Goal: Task Accomplishment & Management: Manage account settings

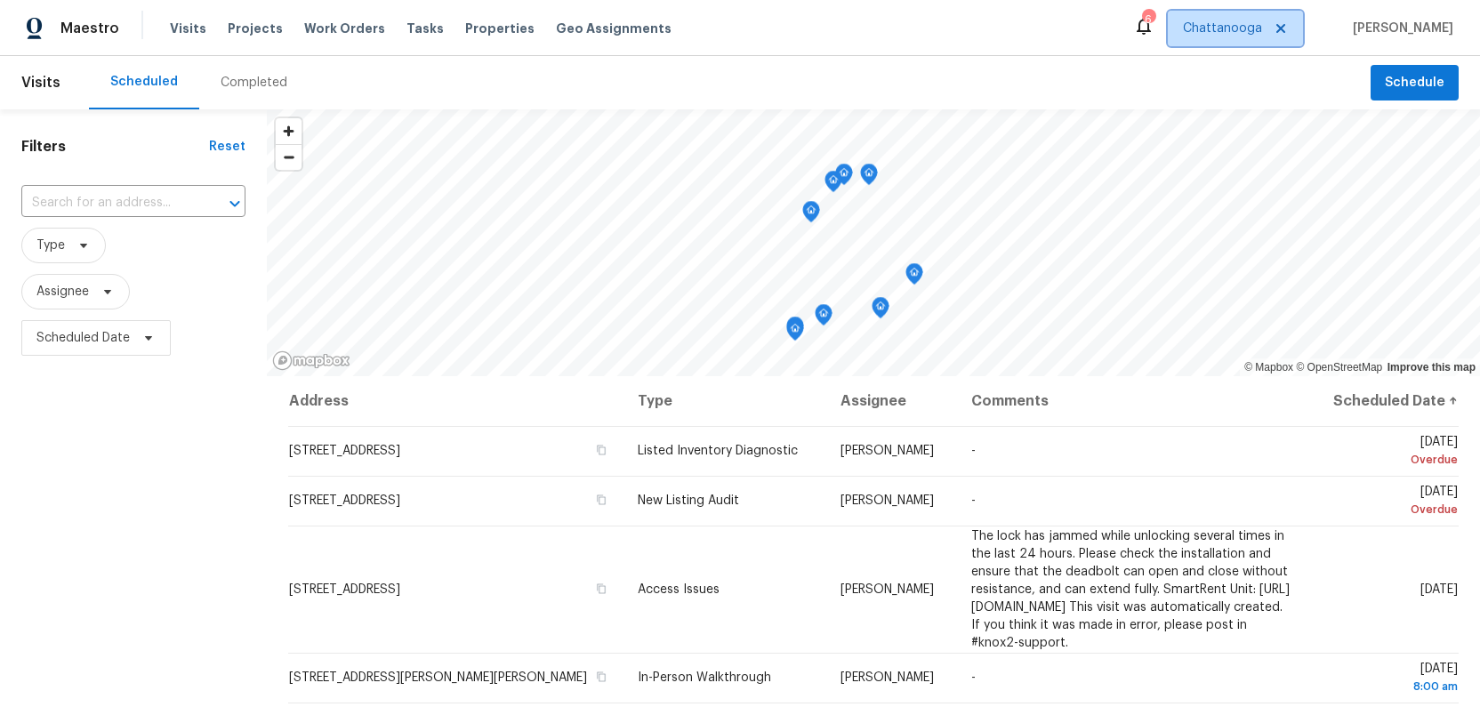
click at [1288, 28] on icon at bounding box center [1281, 28] width 14 height 14
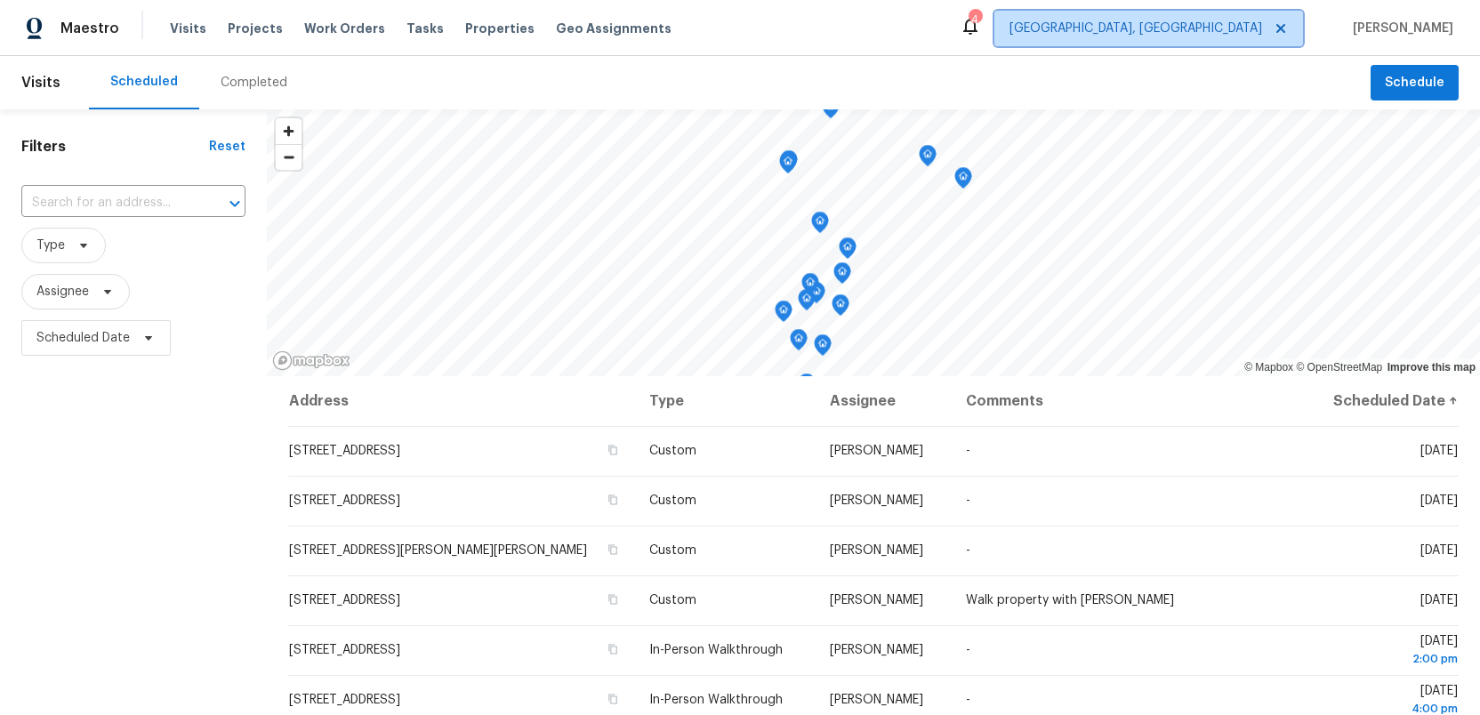
click at [1241, 16] on span "Albuquerque, NM" at bounding box center [1148, 29] width 309 height 36
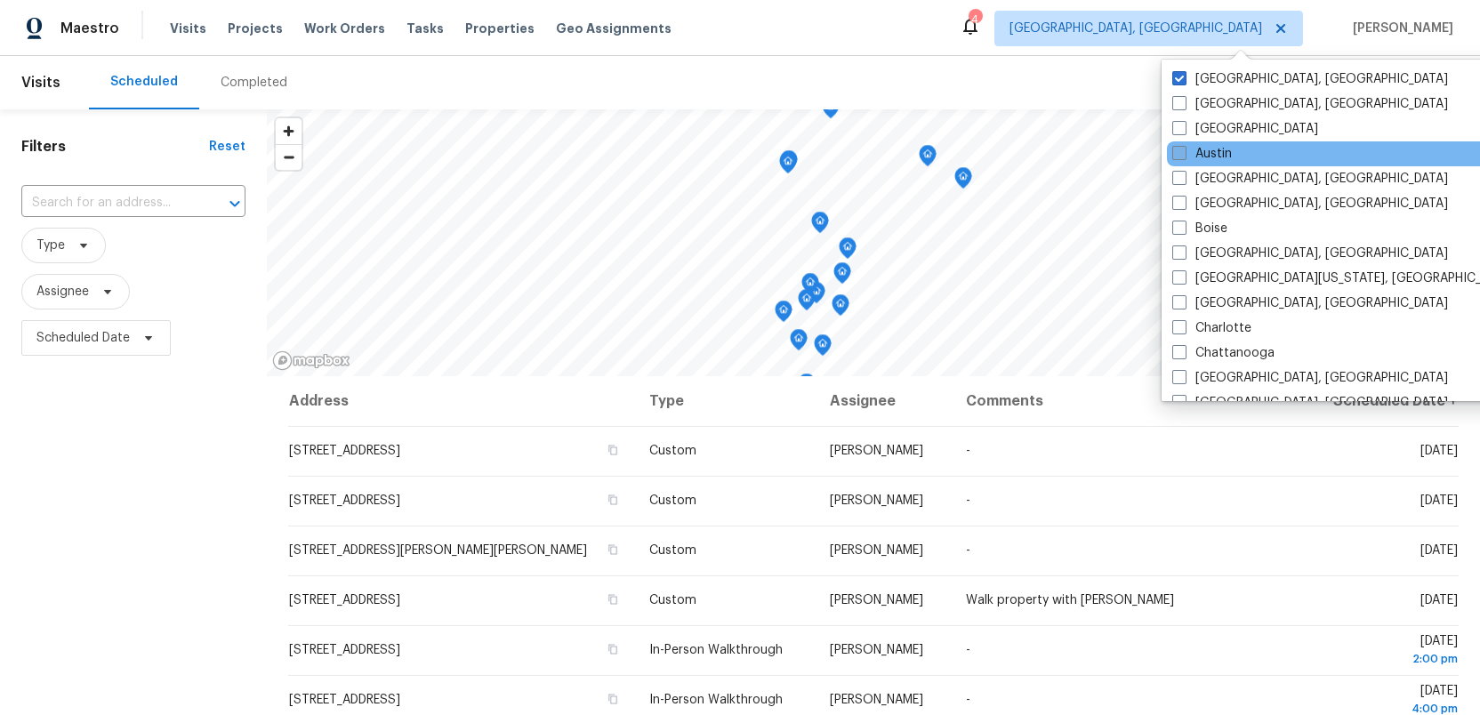
click at [1174, 154] on span at bounding box center [1179, 153] width 14 height 14
click at [1174, 154] on input "Austin" at bounding box center [1178, 151] width 12 height 12
checkbox input "true"
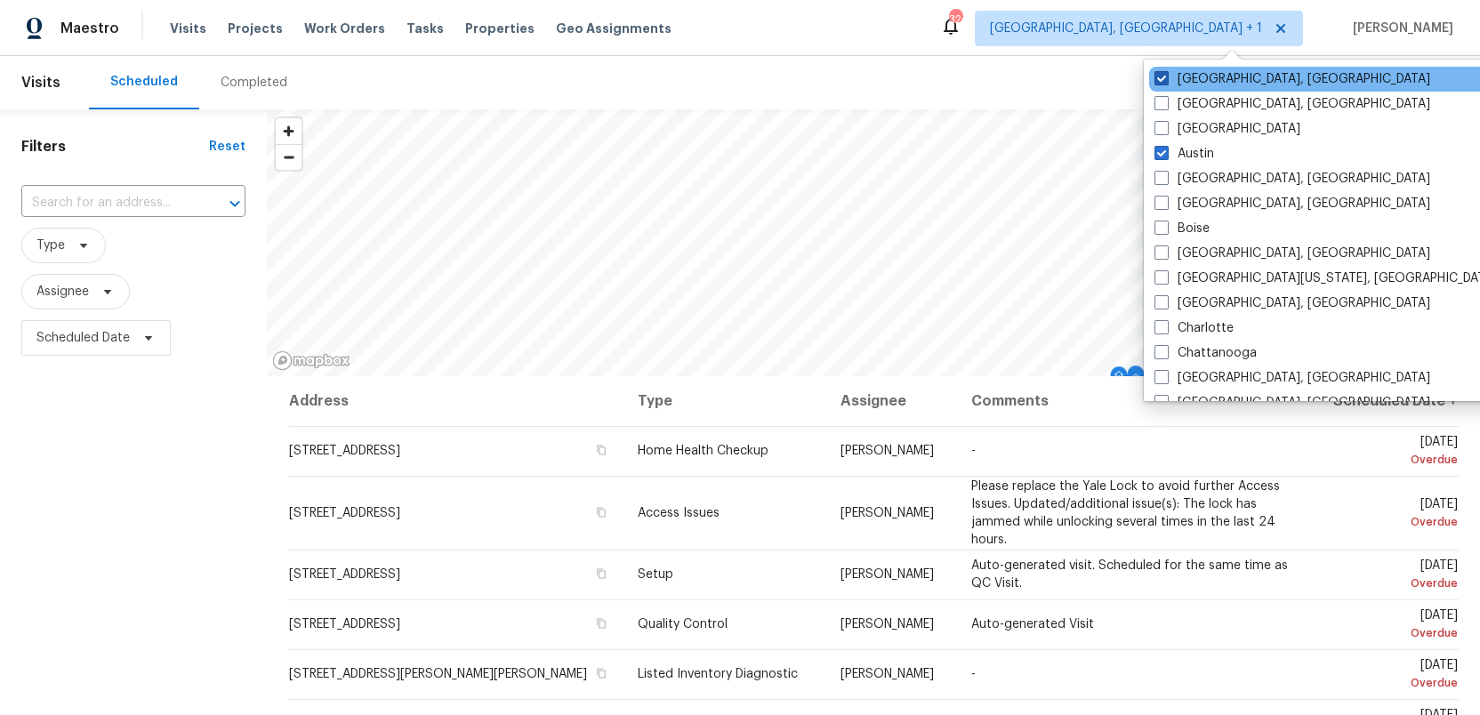
click at [1160, 76] on span at bounding box center [1161, 78] width 14 height 14
click at [1160, 76] on input "Albuquerque, NM" at bounding box center [1160, 76] width 12 height 12
checkbox input "false"
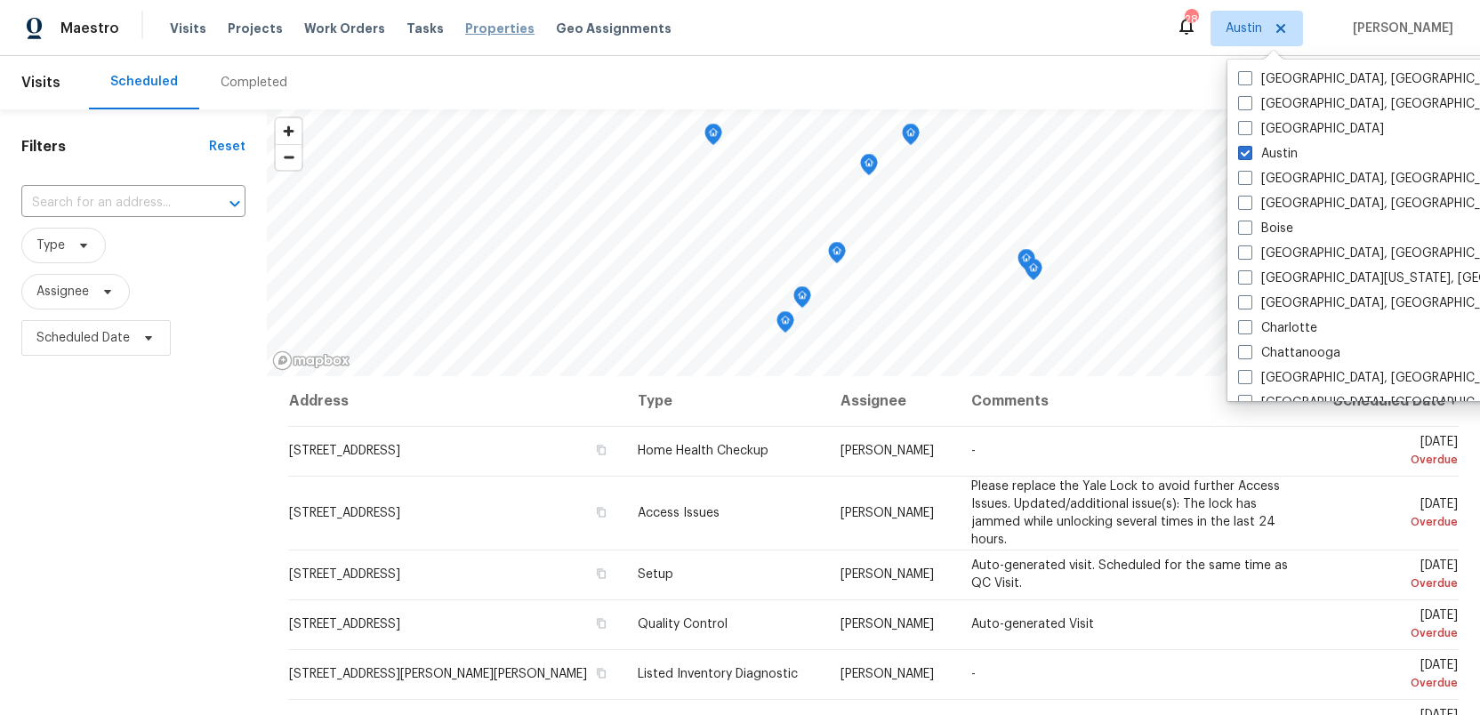
click at [465, 29] on span "Properties" at bounding box center [499, 29] width 69 height 18
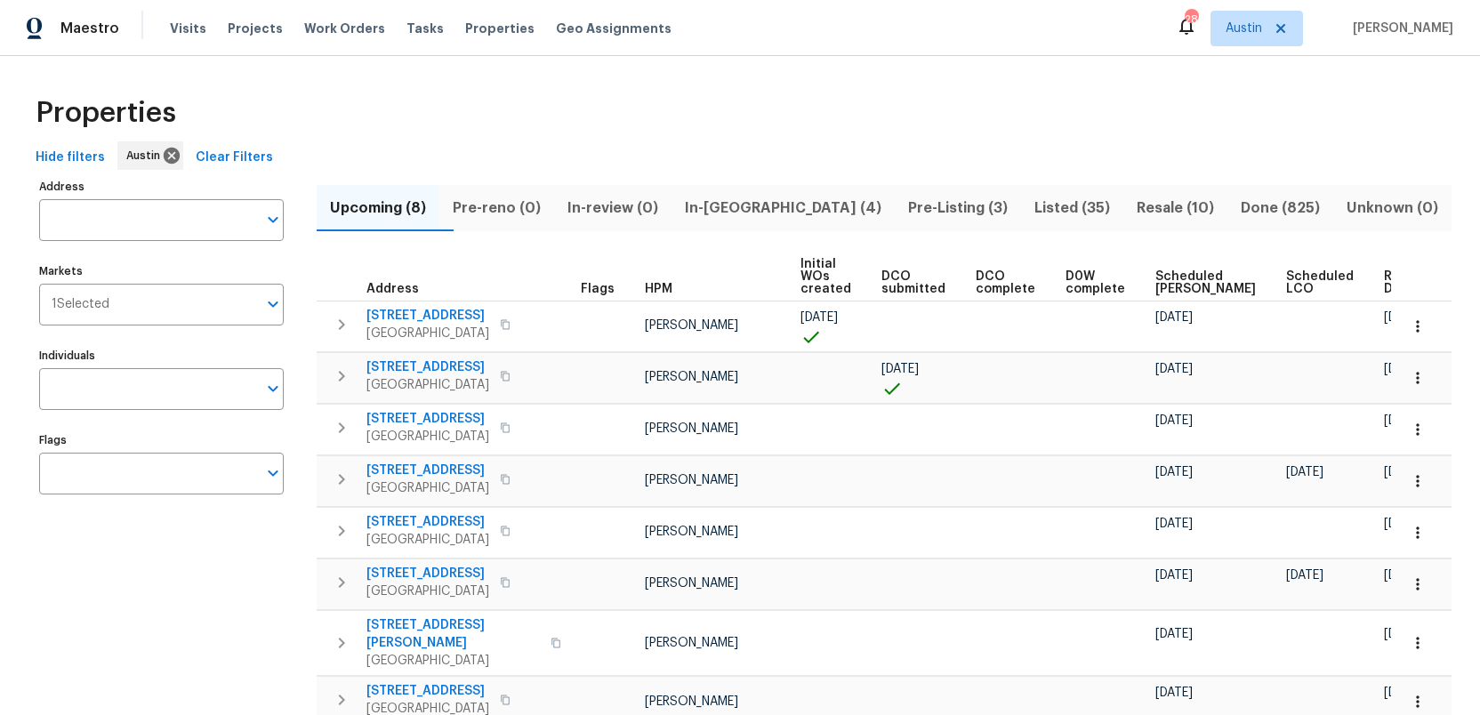
click at [905, 203] on span "Pre-Listing (3)" at bounding box center [957, 208] width 105 height 25
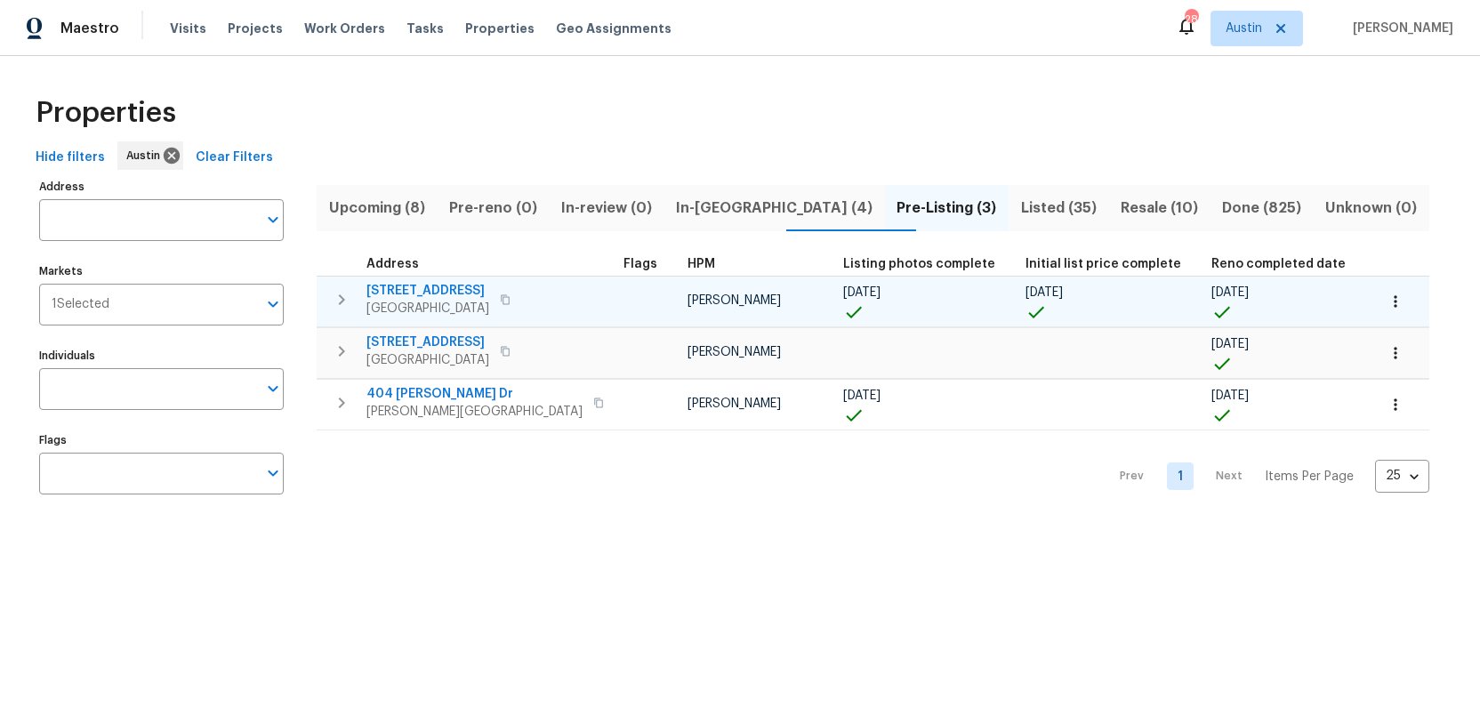
click at [437, 292] on span "503 Hackberry St" at bounding box center [427, 291] width 123 height 18
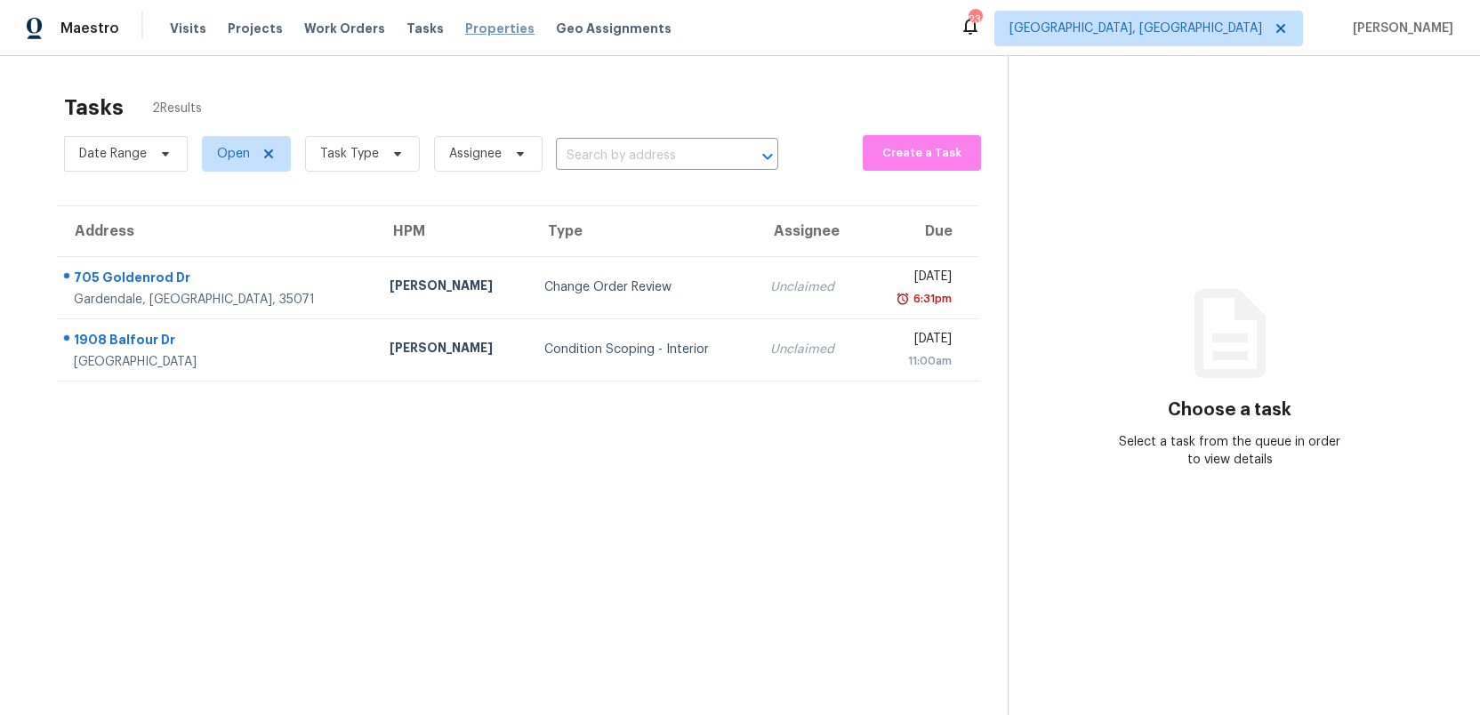
click at [465, 29] on span "Properties" at bounding box center [499, 29] width 69 height 18
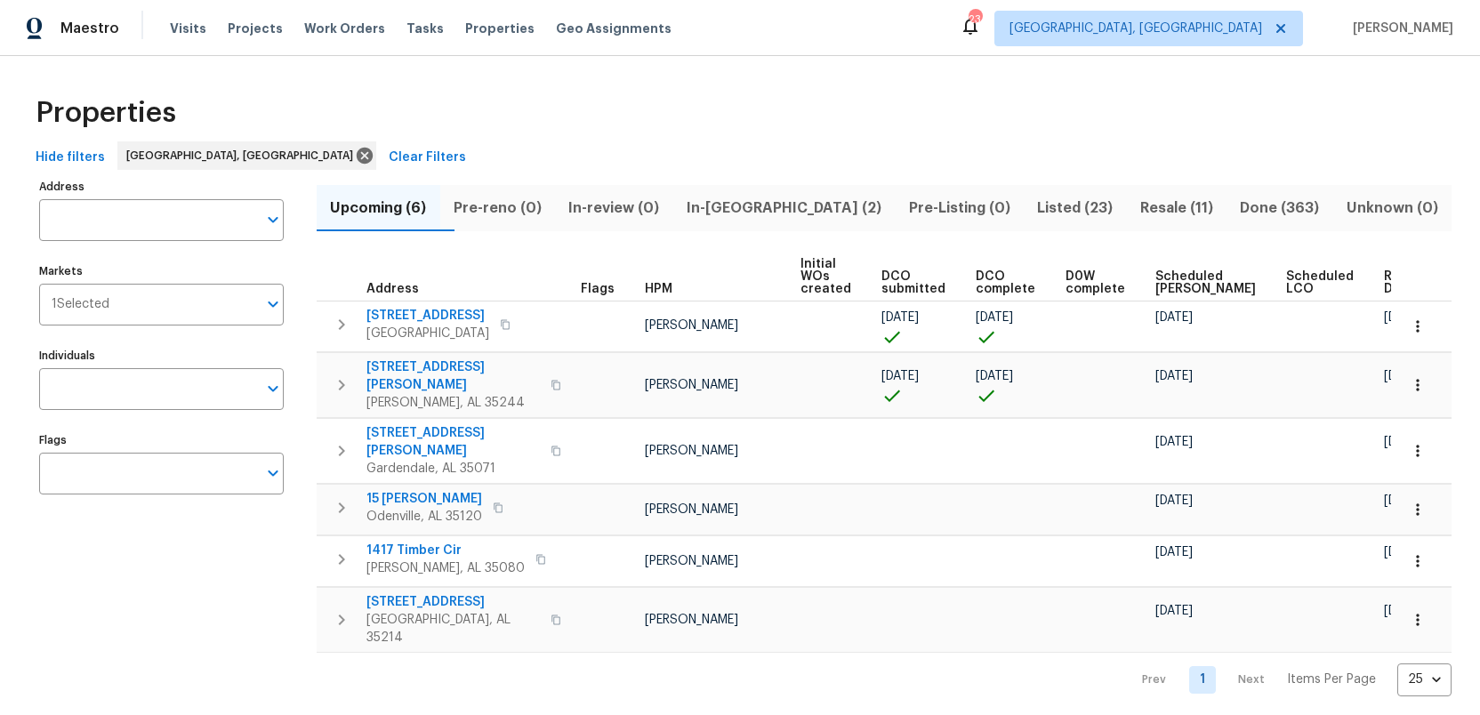
click at [1137, 205] on span "Resale (11)" at bounding box center [1176, 208] width 79 height 25
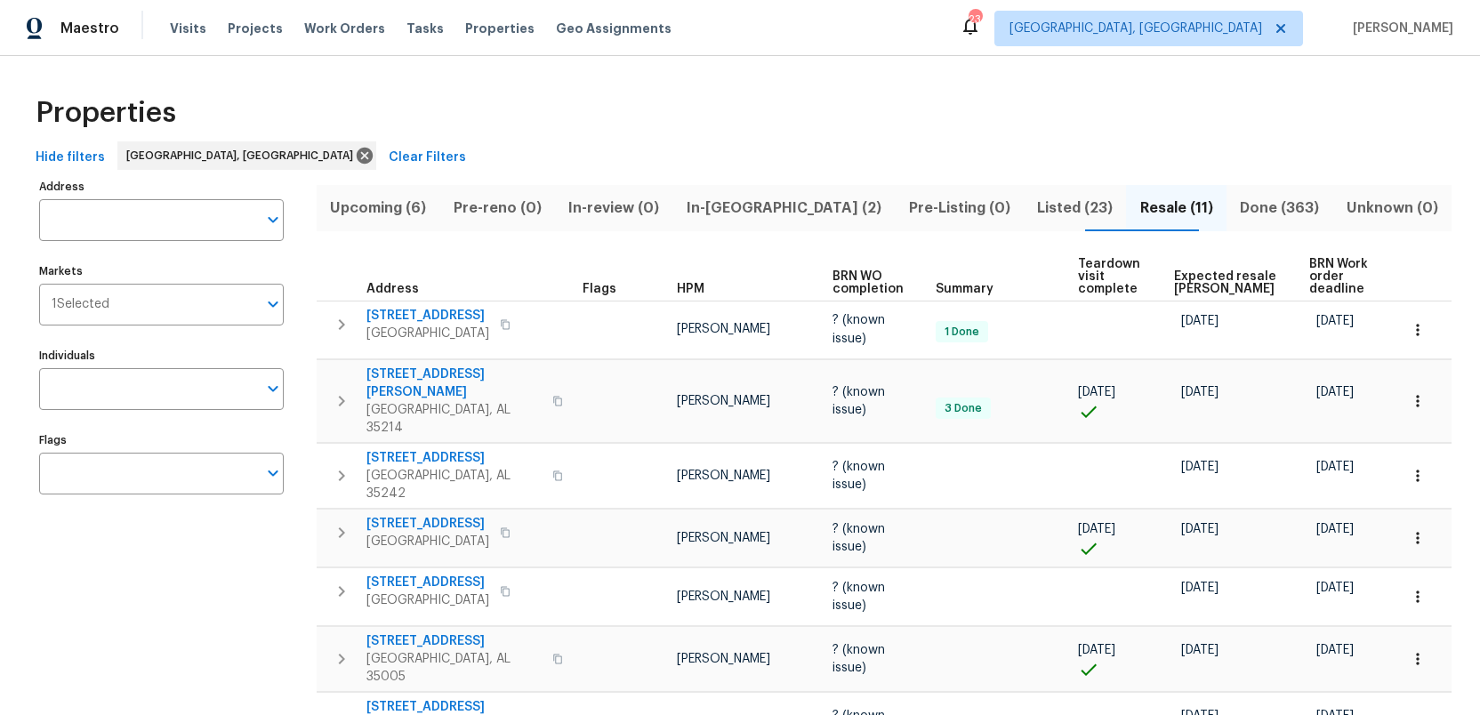
click at [379, 209] on span "Upcoming (6)" at bounding box center [378, 208] width 102 height 25
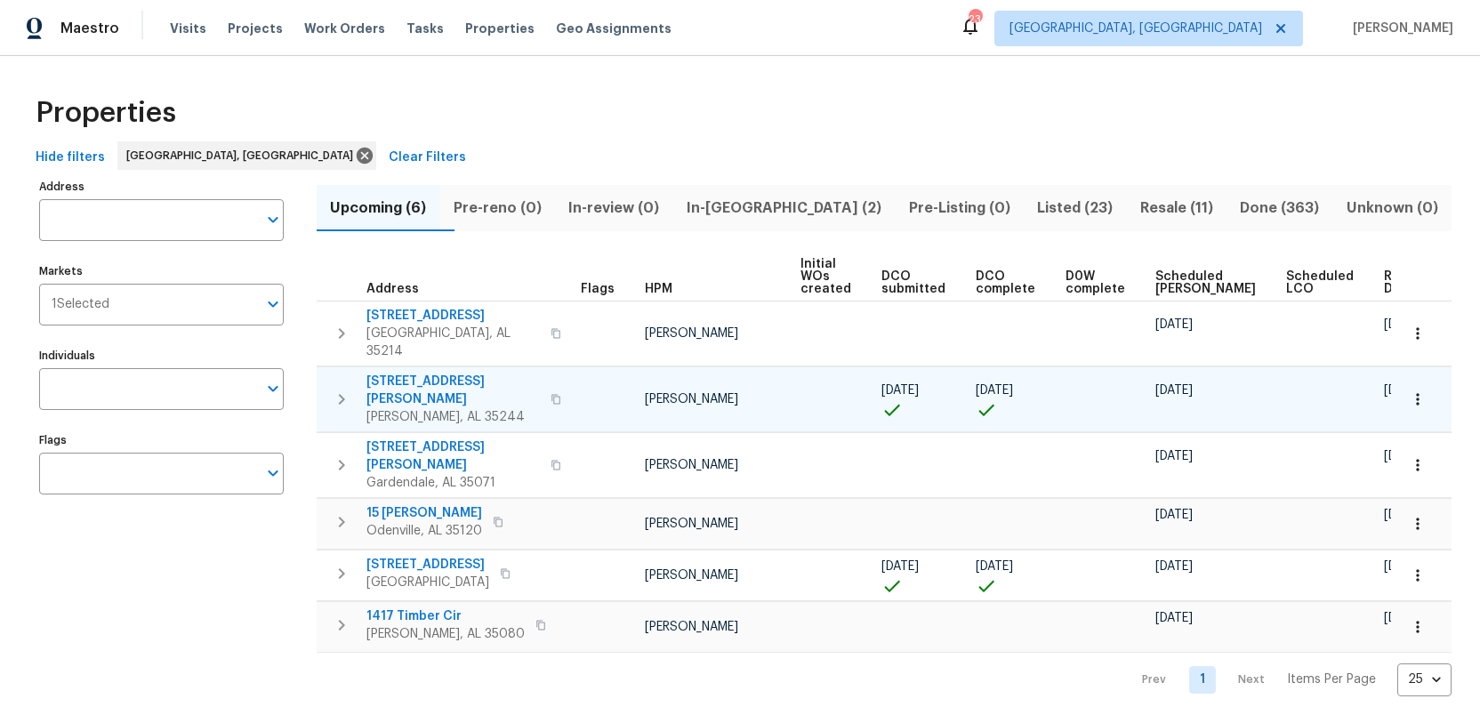
click at [428, 373] on span "413 Russet Hill Rd" at bounding box center [452, 391] width 173 height 36
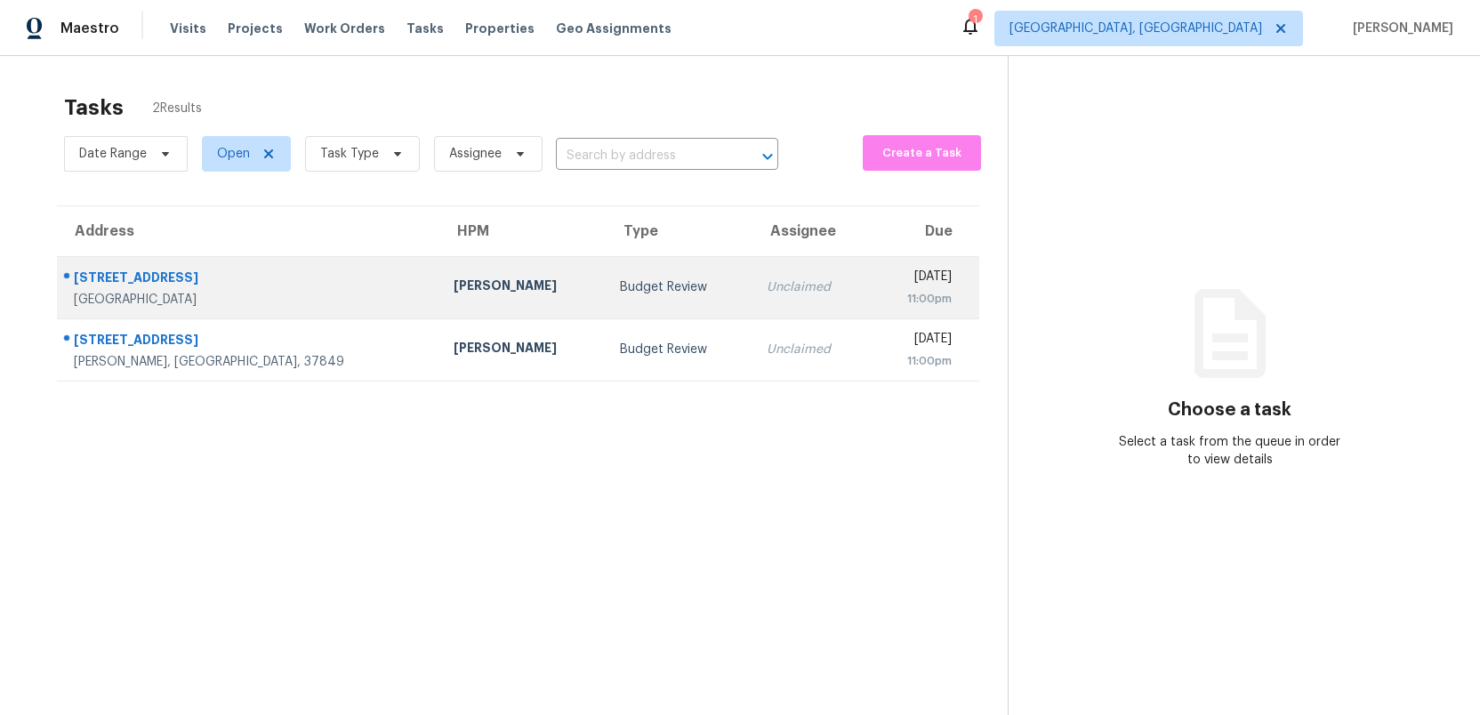
click at [620, 284] on div "Budget Review" at bounding box center [679, 287] width 118 height 18
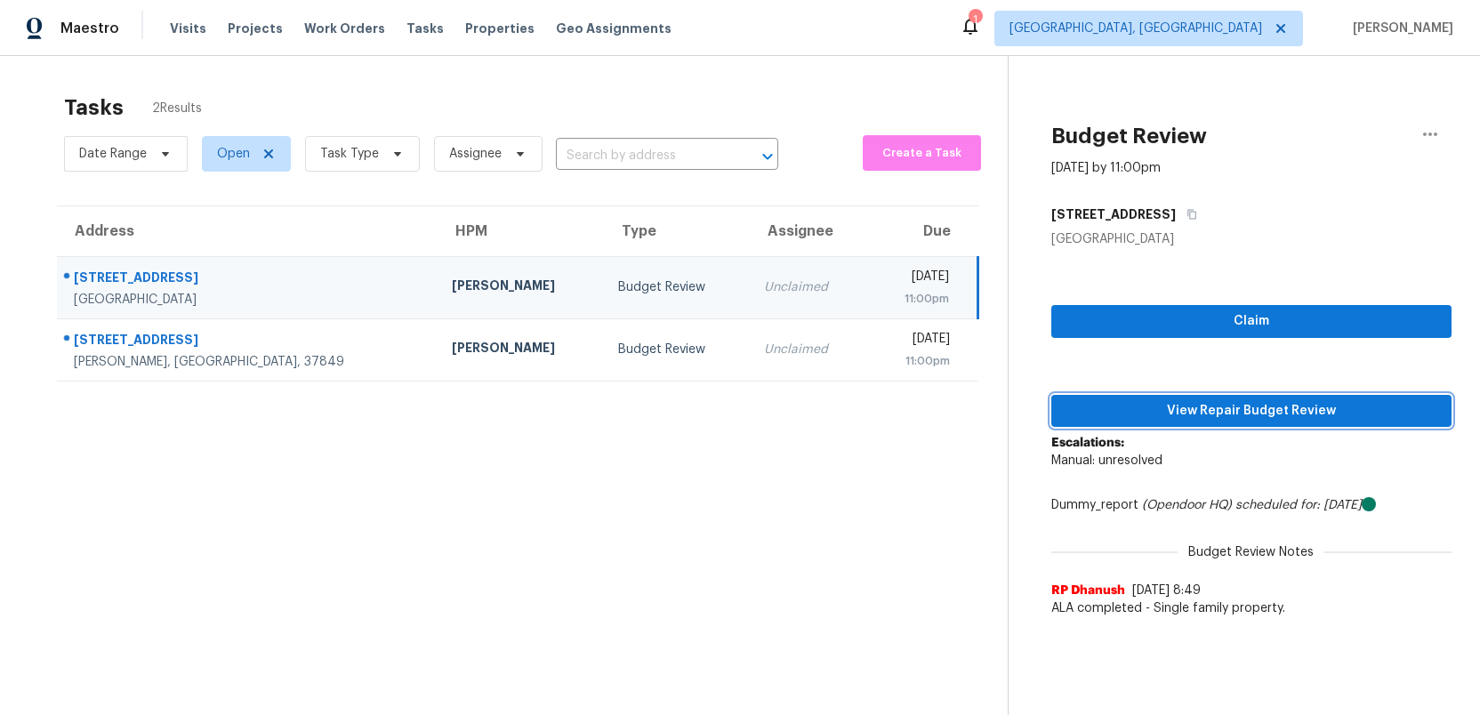
click at [1219, 406] on span "View Repair Budget Review" at bounding box center [1251, 411] width 372 height 22
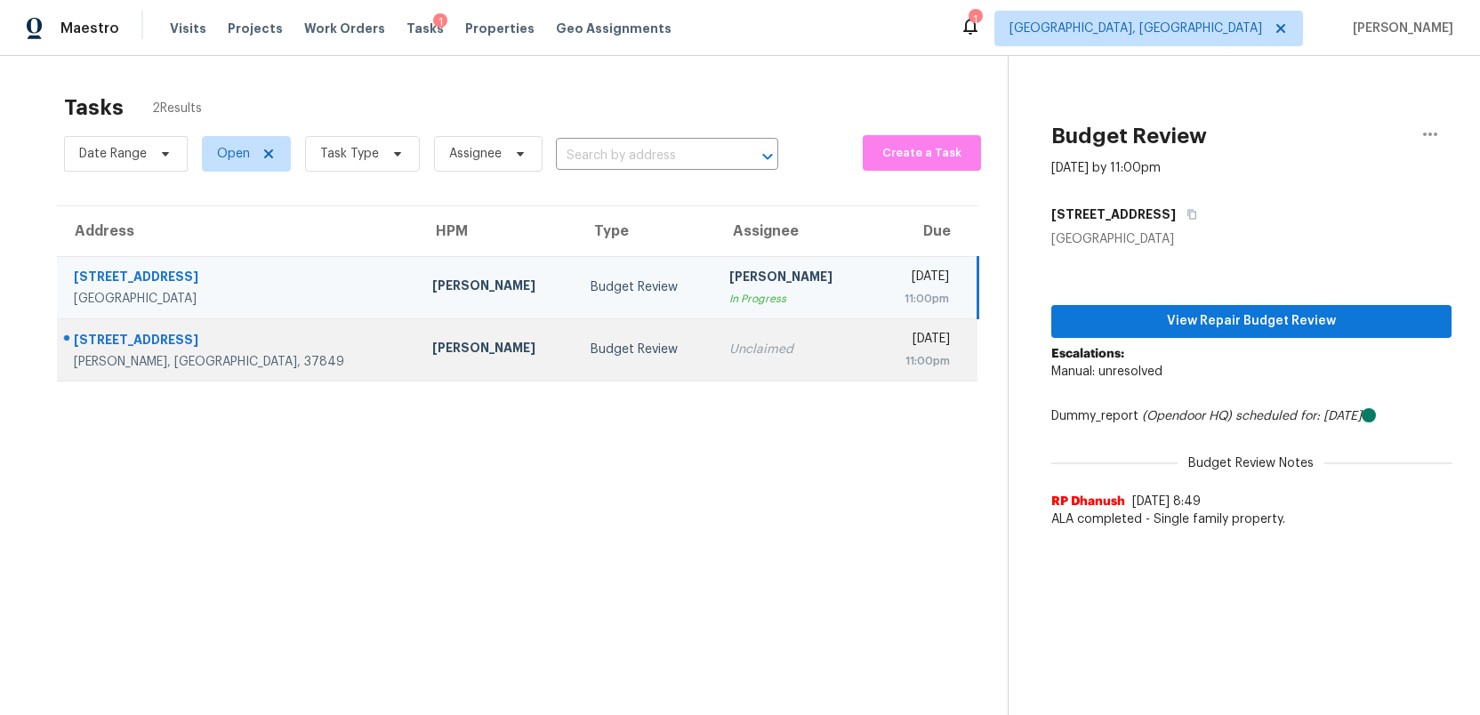
click at [581, 343] on td "Budget Review" at bounding box center [645, 349] width 139 height 62
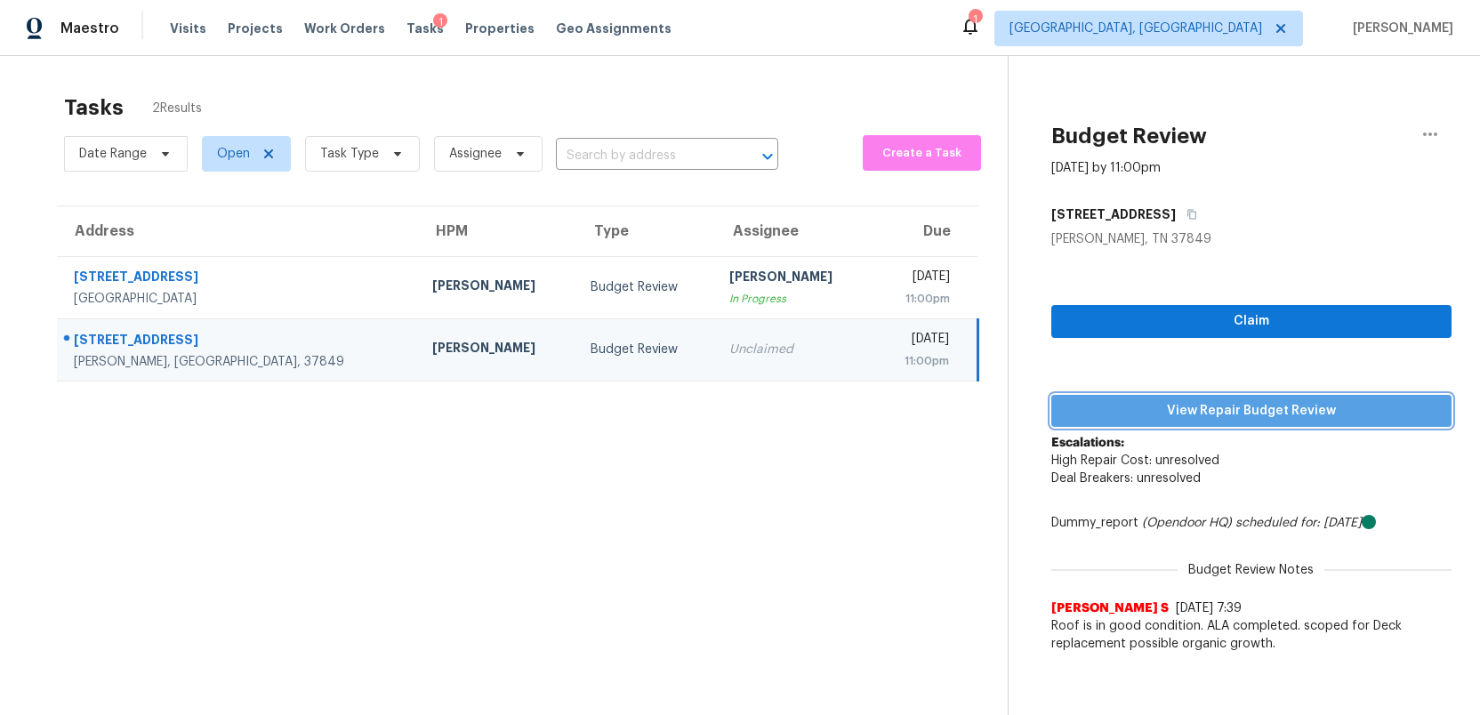
click at [1251, 415] on span "View Repair Budget Review" at bounding box center [1251, 411] width 372 height 22
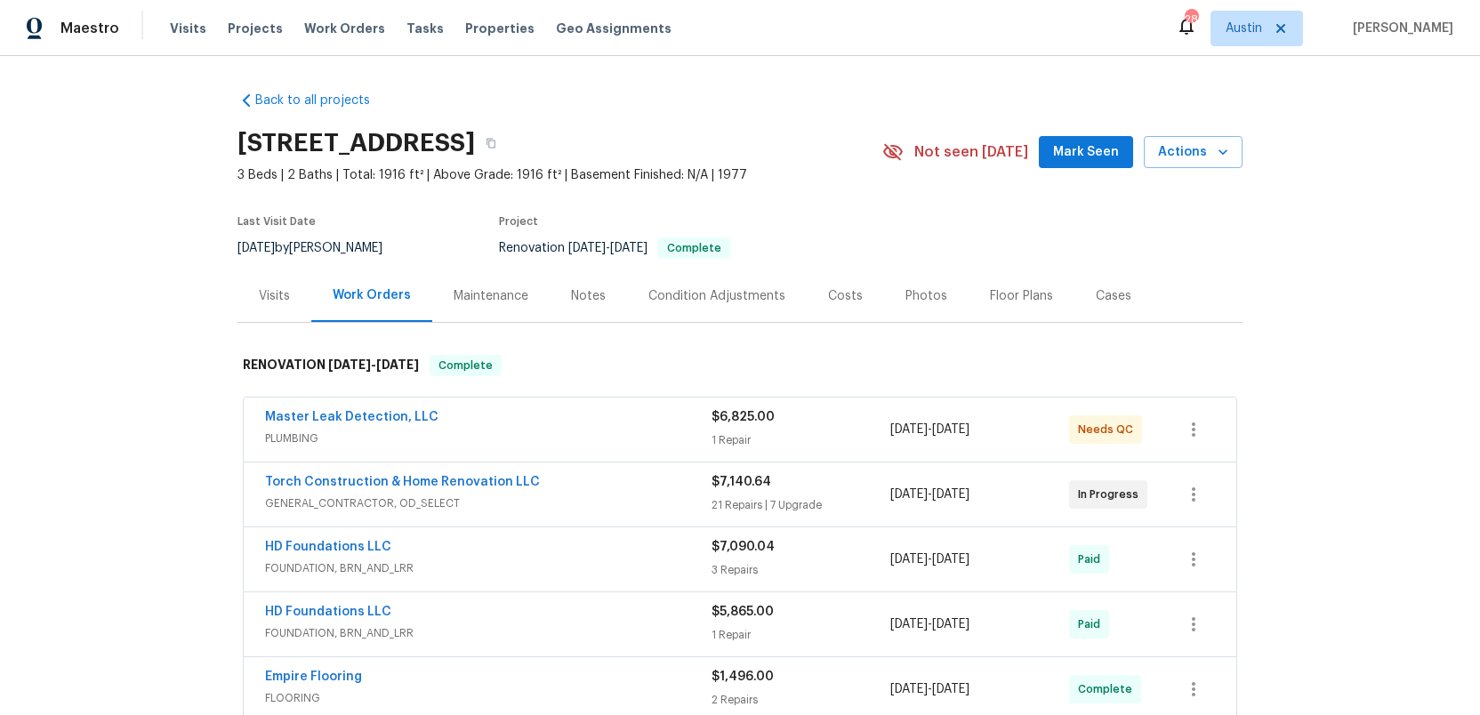
click at [919, 296] on div "Photos" at bounding box center [926, 296] width 42 height 18
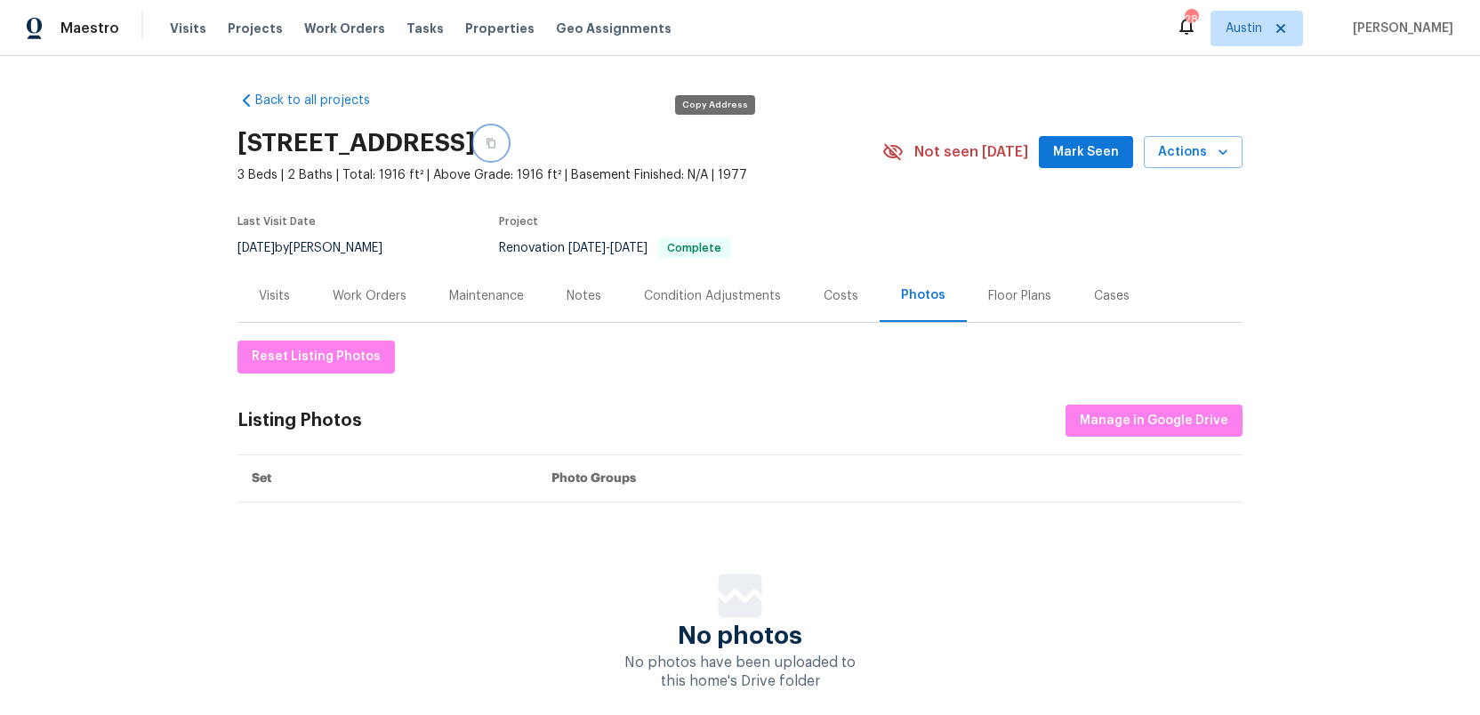
click at [507, 141] on button "button" at bounding box center [491, 143] width 32 height 32
click at [1246, 36] on span "Austin" at bounding box center [1244, 29] width 36 height 18
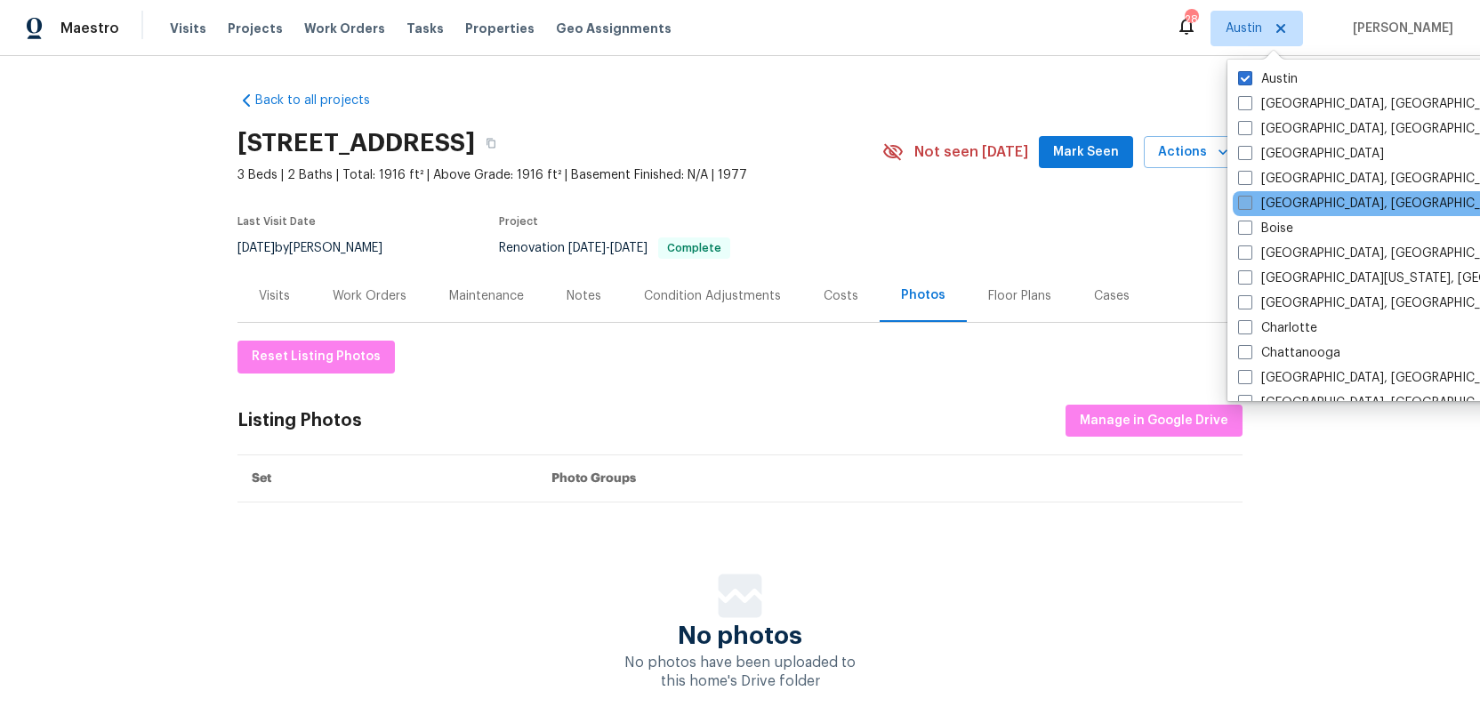
click at [1247, 205] on span at bounding box center [1245, 203] width 14 height 14
click at [1247, 205] on input "[GEOGRAPHIC_DATA], [GEOGRAPHIC_DATA]" at bounding box center [1244, 201] width 12 height 12
checkbox input "true"
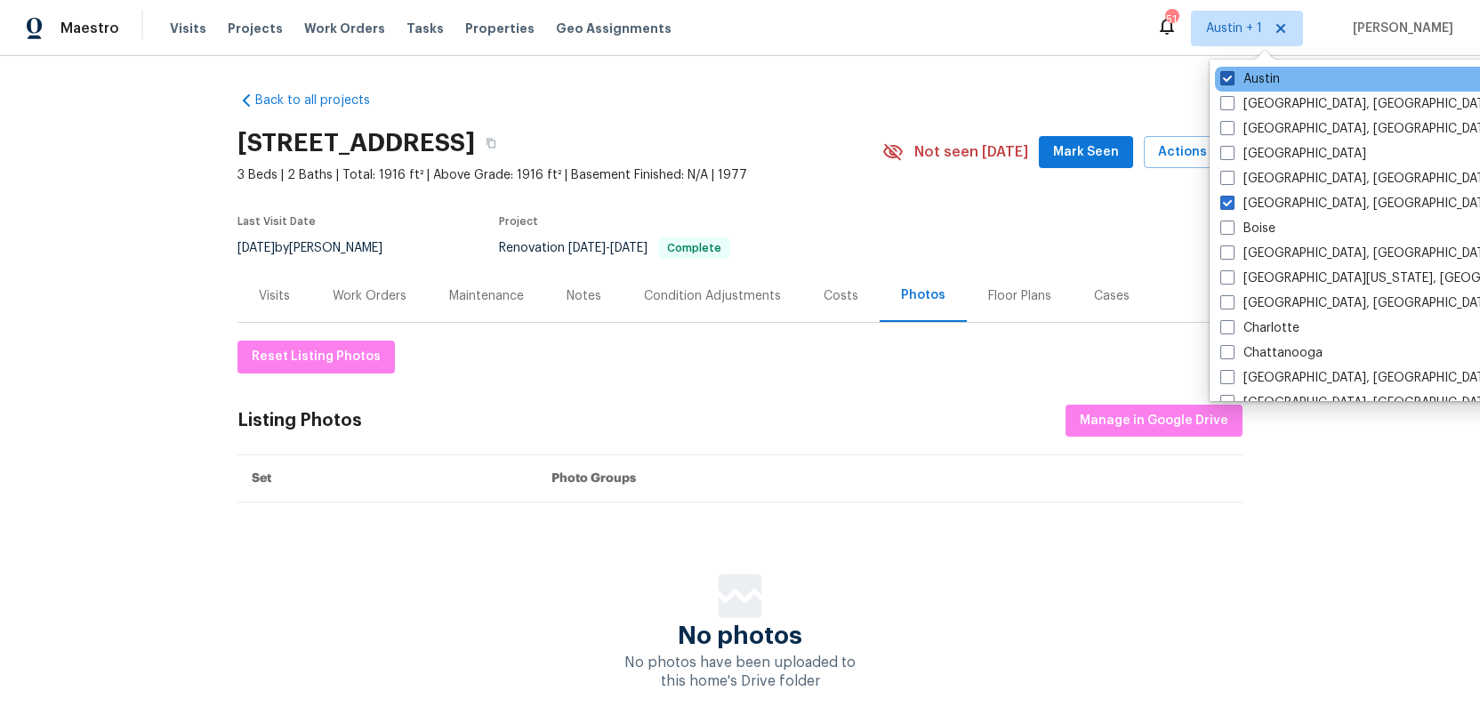
click at [1228, 73] on span at bounding box center [1227, 78] width 14 height 14
click at [1228, 73] on input "Austin" at bounding box center [1226, 76] width 12 height 12
checkbox input "false"
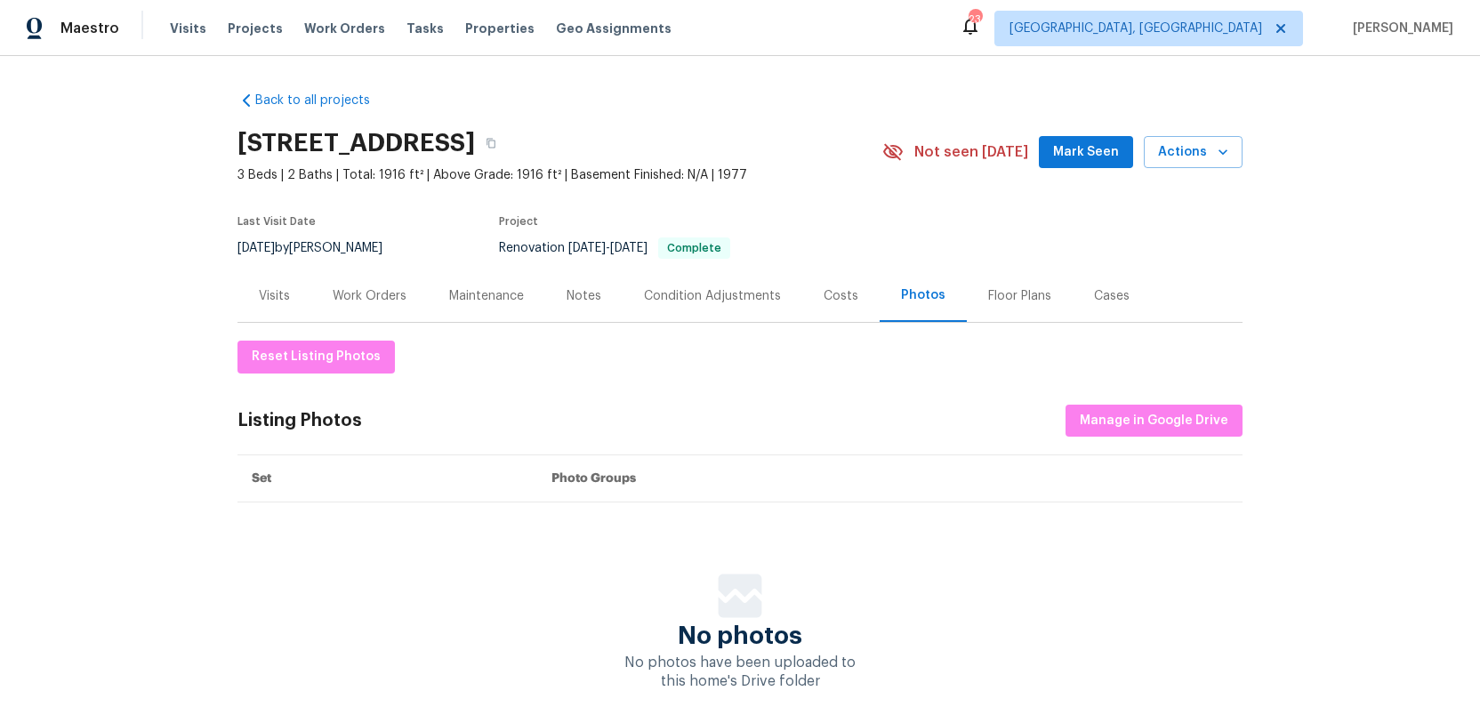
click at [1333, 522] on div "Back to all projects 503 Hackberry St, Lockhart, TX 78644 3 Beds | 2 Baths | To…" at bounding box center [740, 385] width 1480 height 659
click at [233, 28] on span "Projects" at bounding box center [255, 29] width 55 height 18
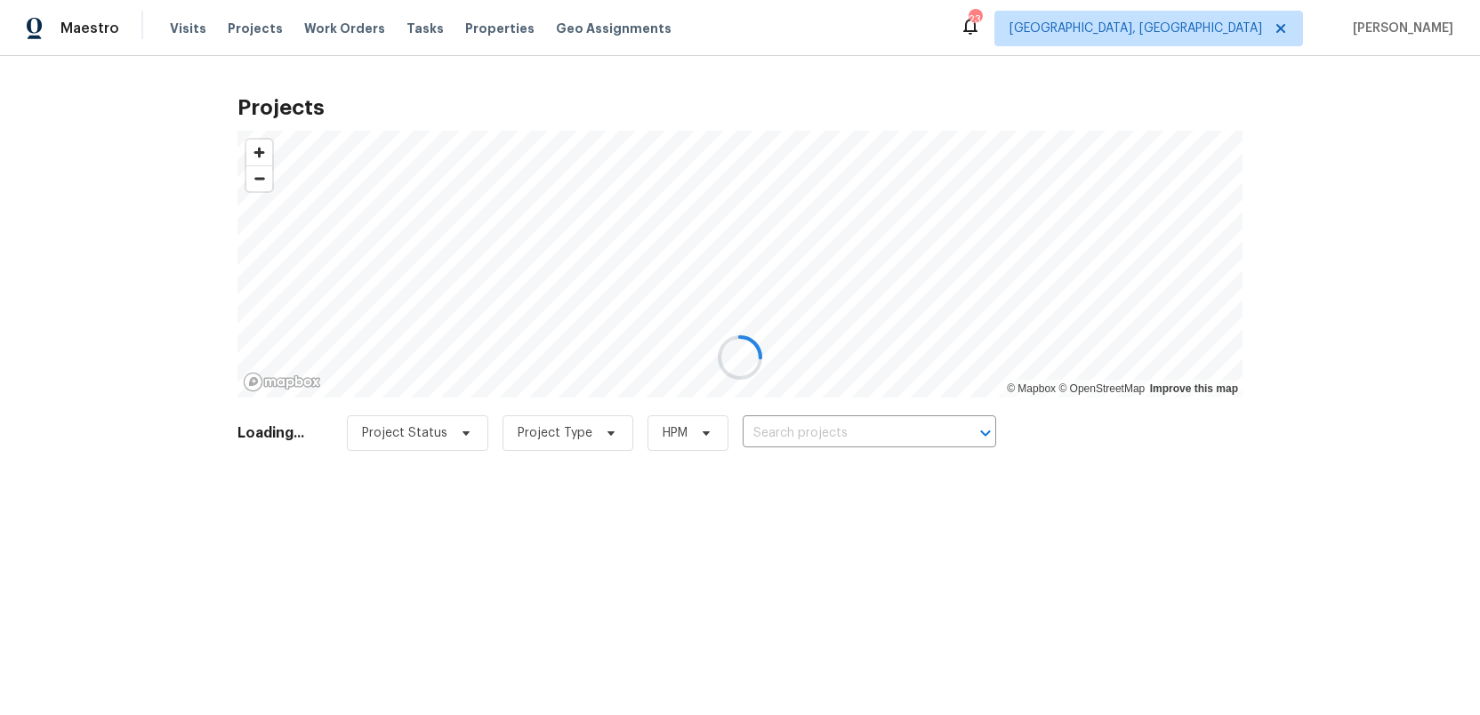
click at [470, 30] on div at bounding box center [740, 357] width 1480 height 715
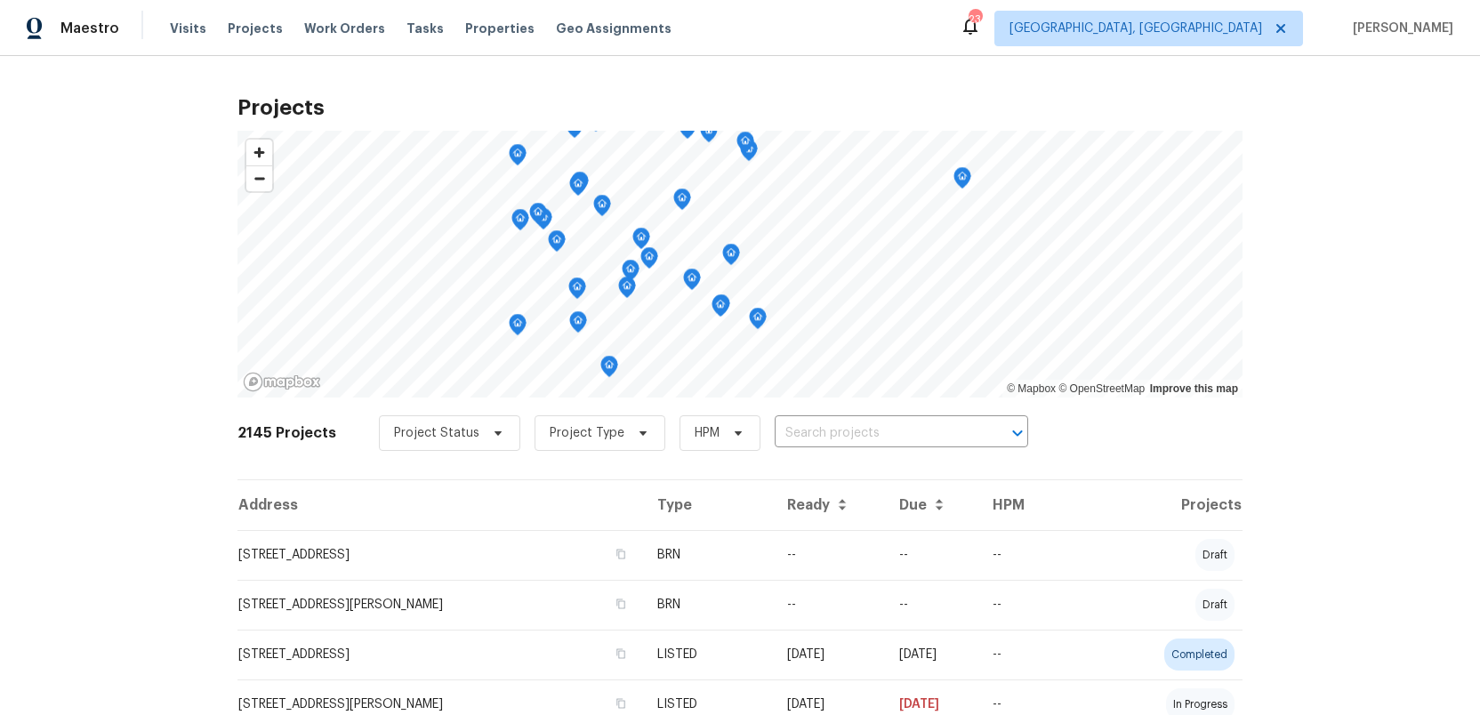
click at [470, 29] on span "Properties" at bounding box center [499, 29] width 69 height 18
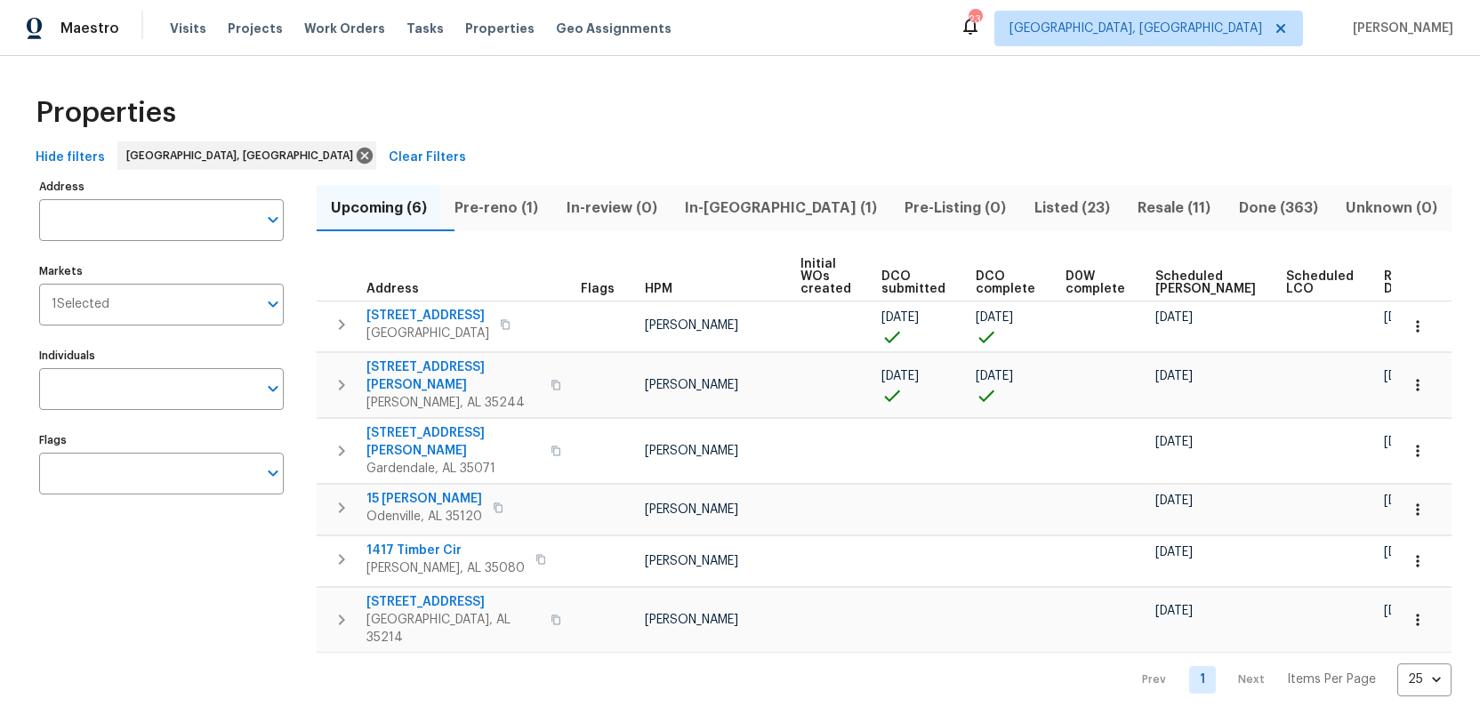
click at [497, 206] on span "Pre-reno (1)" at bounding box center [496, 208] width 90 height 25
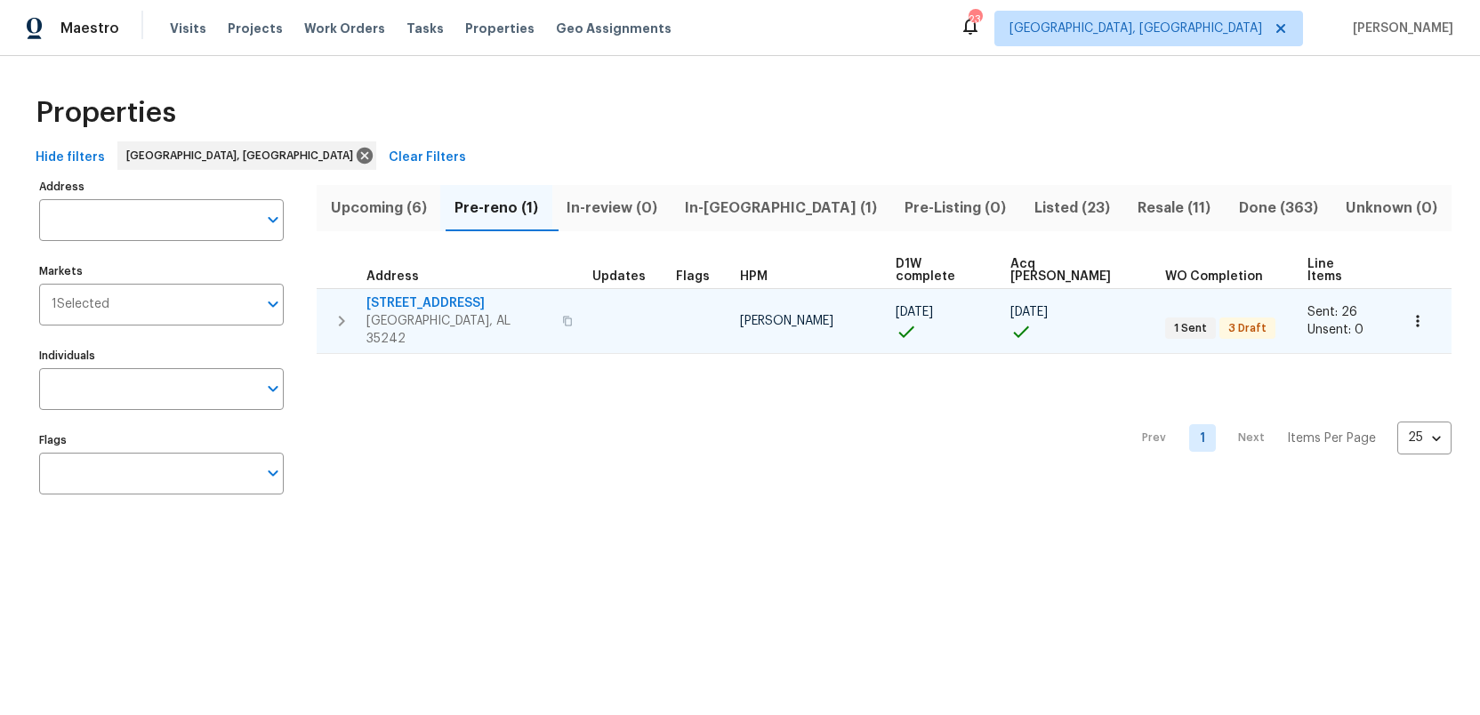
click at [430, 294] on span "5391 Harvest Ridge Ln" at bounding box center [458, 303] width 185 height 18
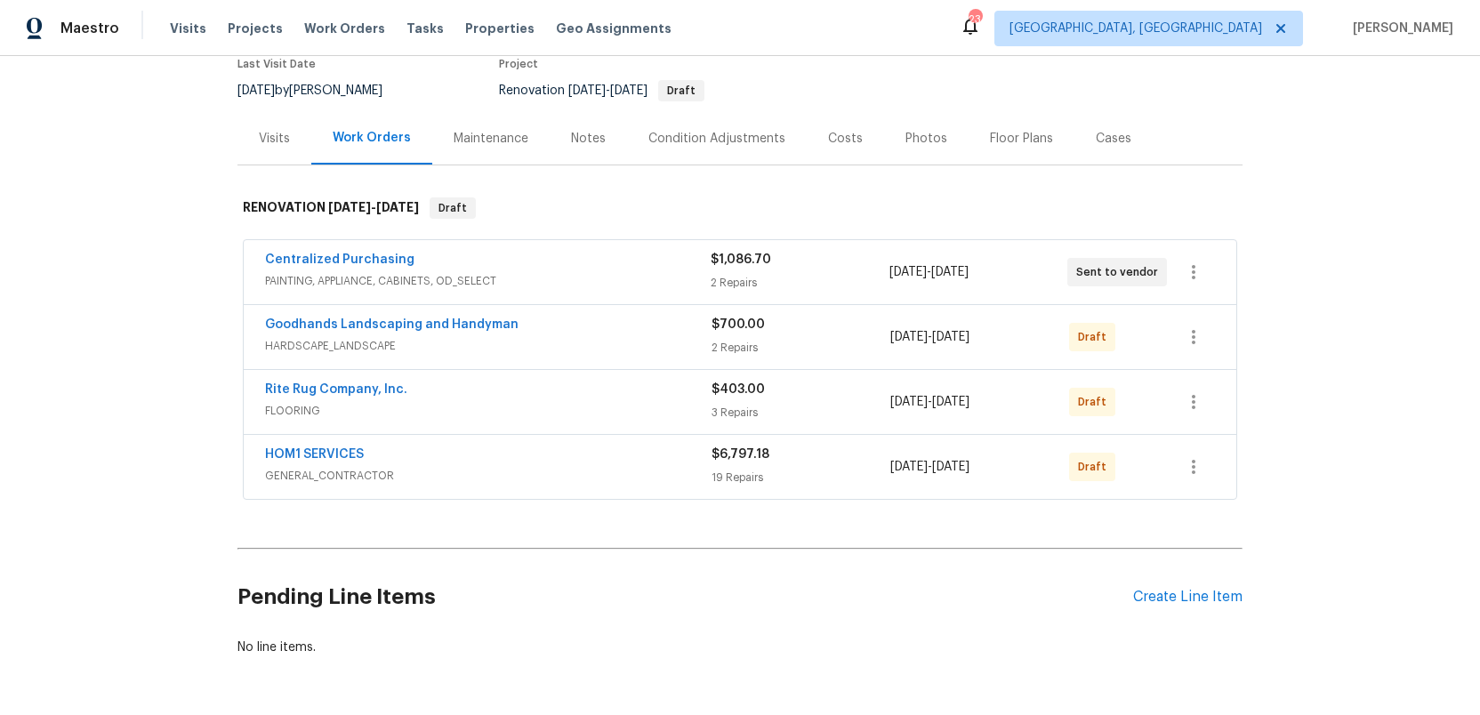
scroll to position [160, 0]
click at [324, 448] on link "HOM1 SERVICES" at bounding box center [314, 452] width 99 height 12
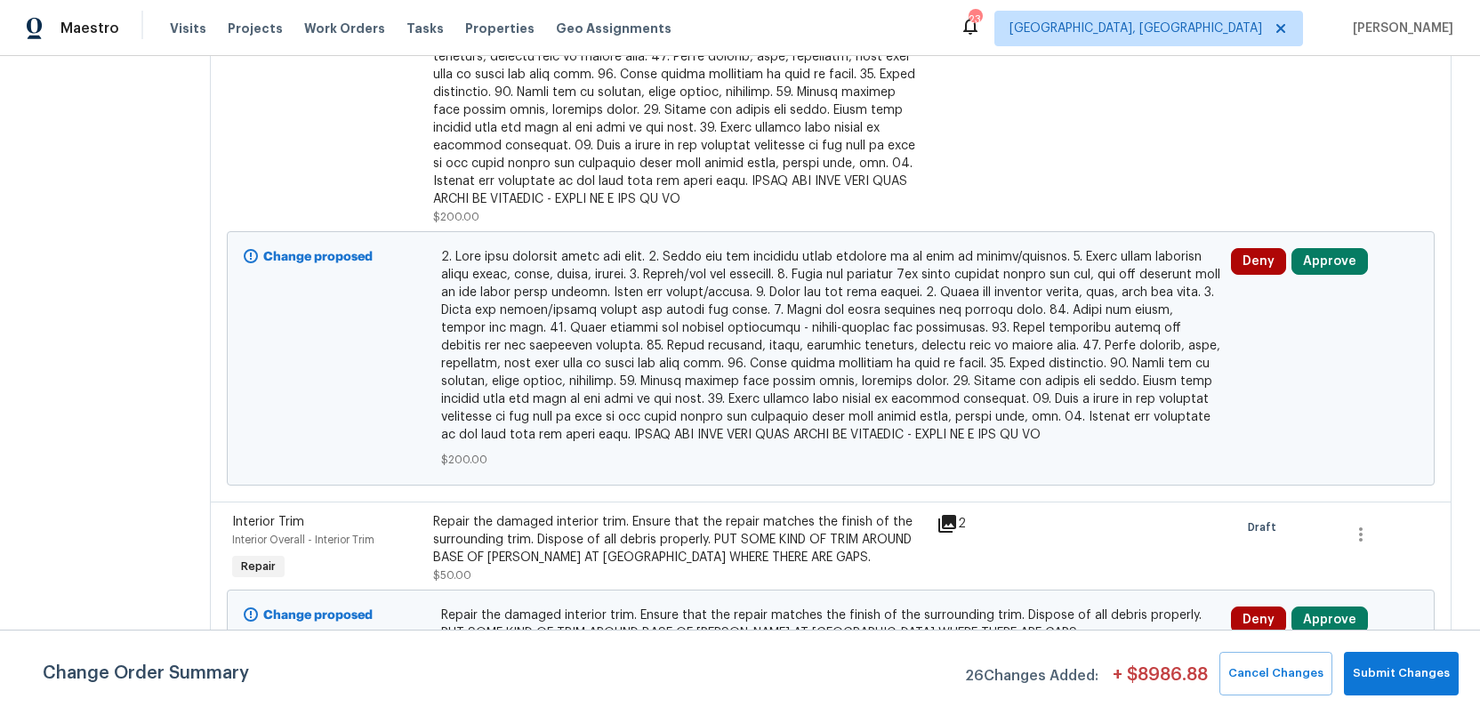
scroll to position [542, 0]
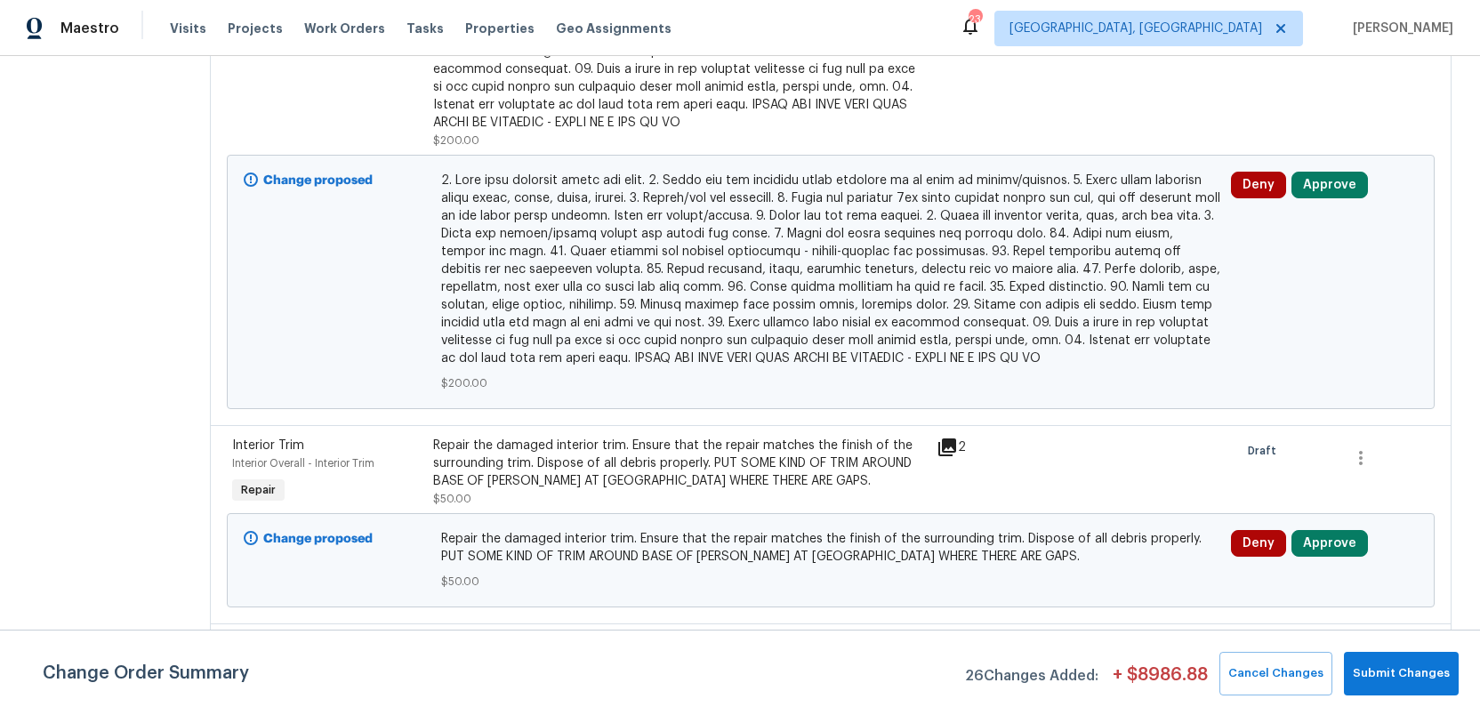
click at [937, 437] on icon at bounding box center [947, 447] width 21 height 21
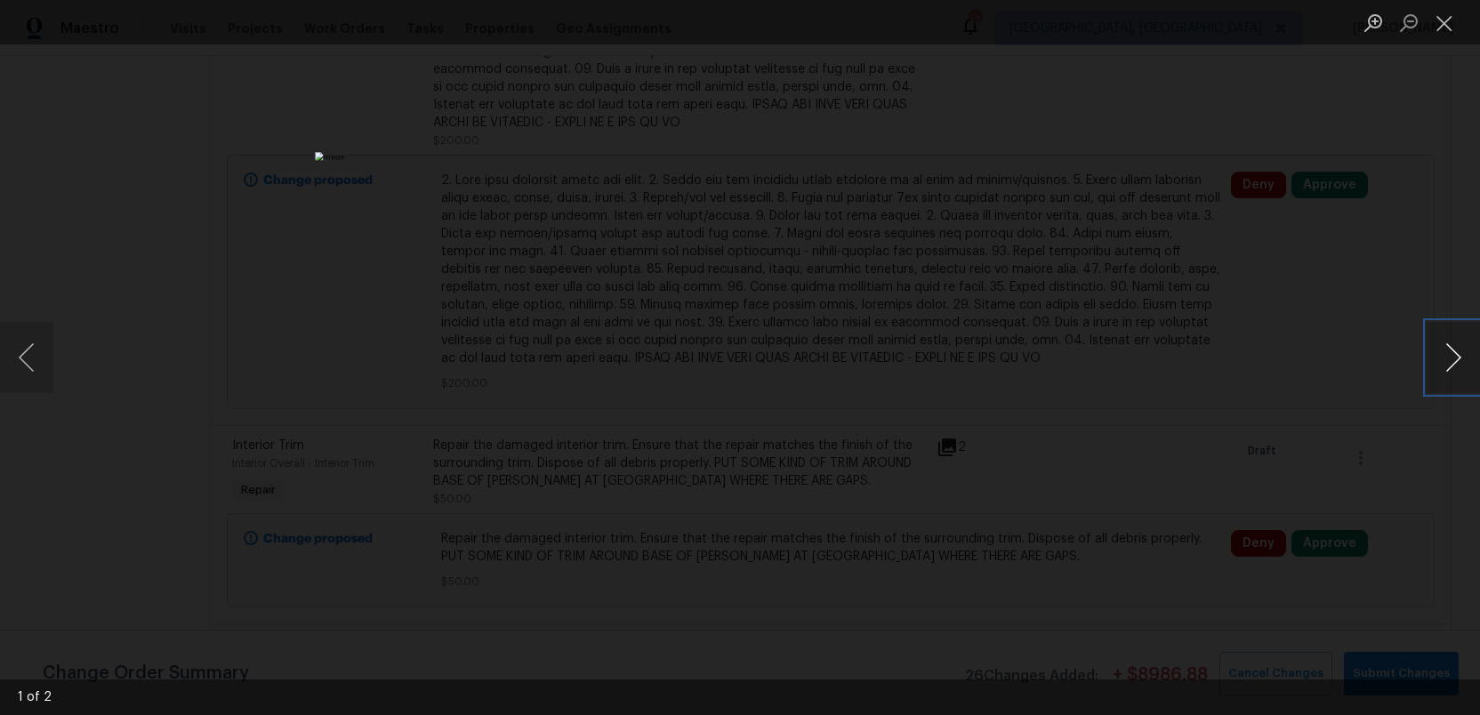
click at [1458, 361] on button "Next image" at bounding box center [1453, 357] width 53 height 71
click at [1441, 27] on button "Close lightbox" at bounding box center [1445, 22] width 36 height 31
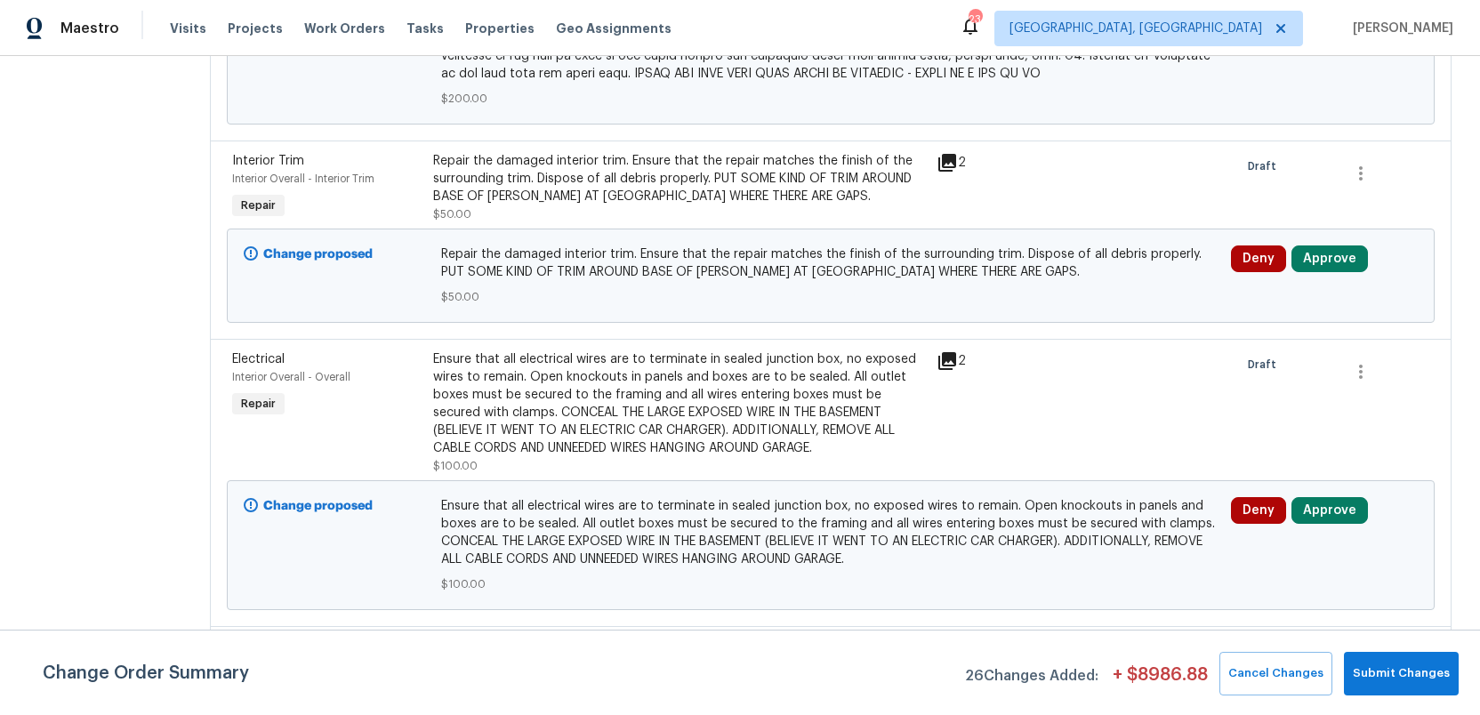
scroll to position [821, 0]
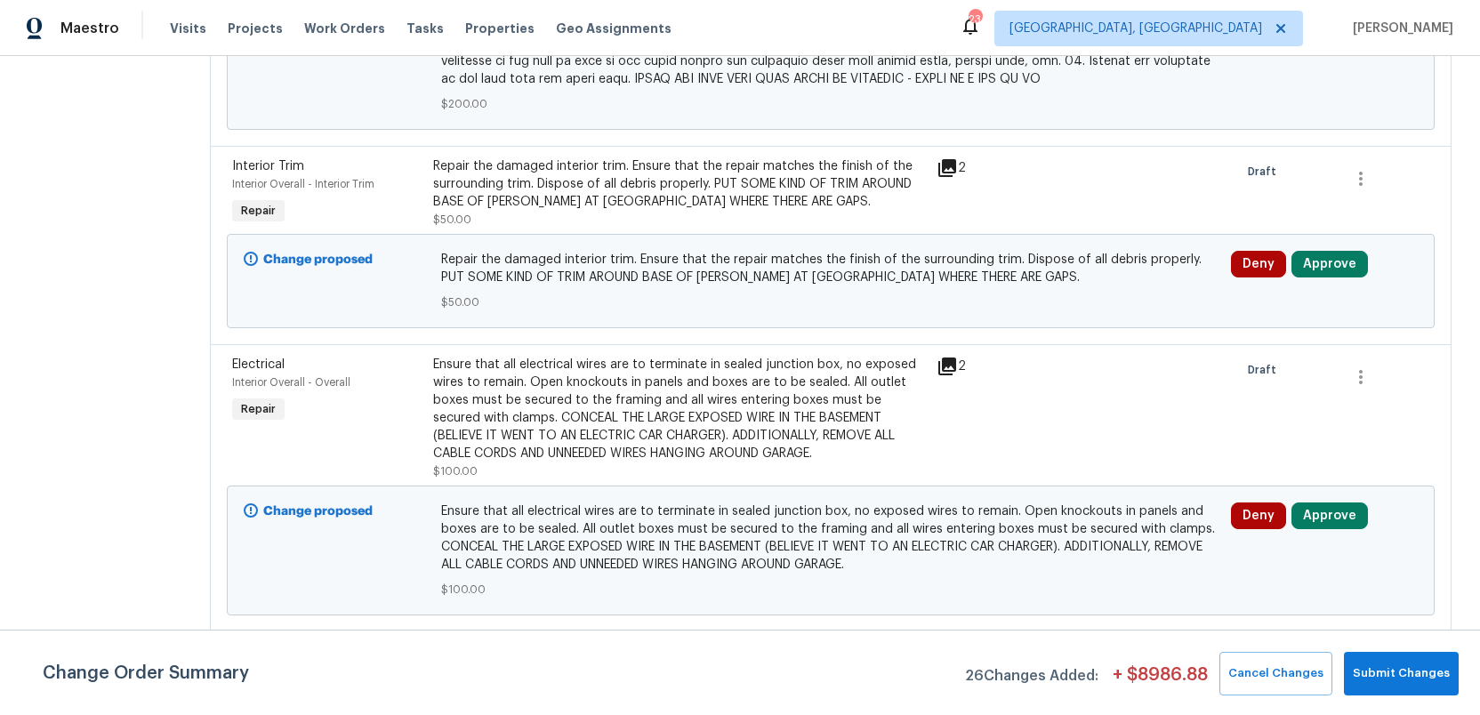
click at [938, 358] on icon at bounding box center [947, 367] width 18 height 18
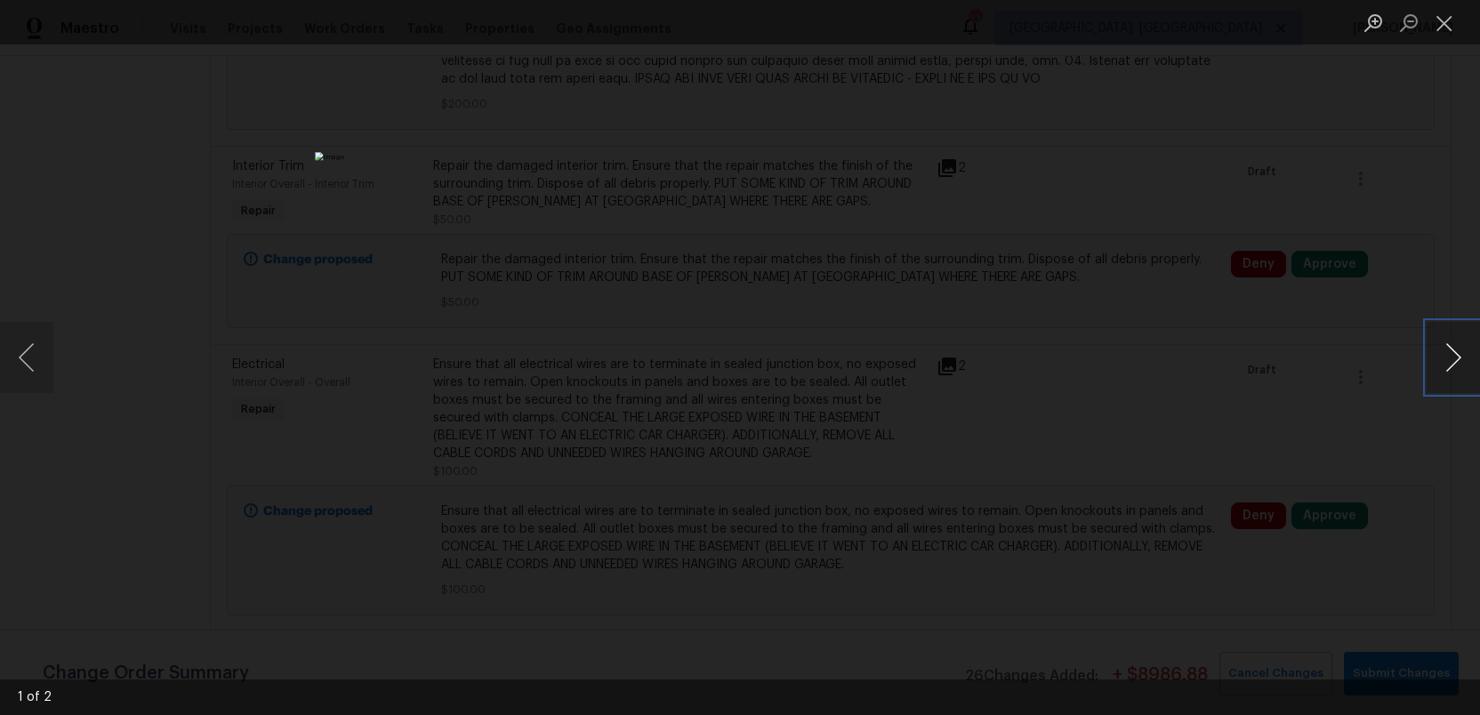
click at [1455, 368] on button "Next image" at bounding box center [1453, 357] width 53 height 71
click at [1443, 26] on button "Close lightbox" at bounding box center [1445, 22] width 36 height 31
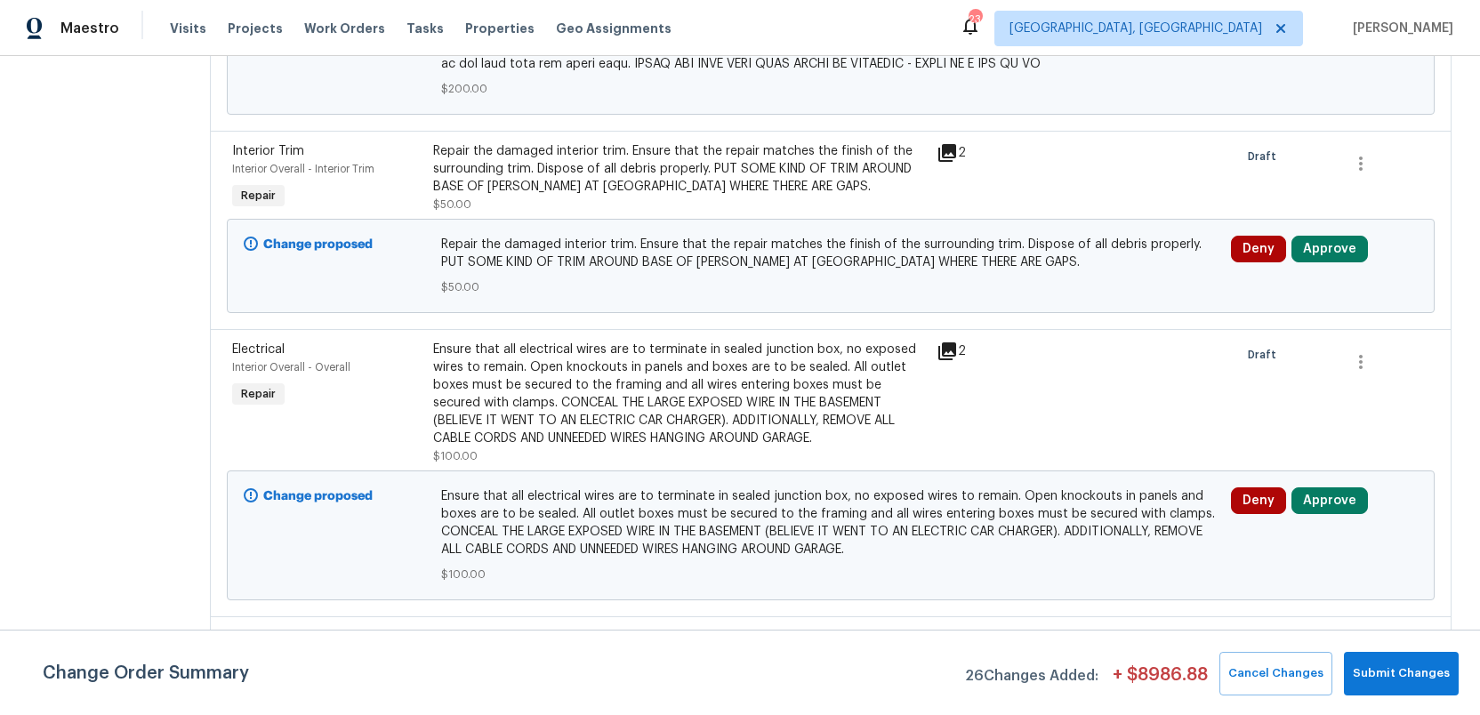
scroll to position [835, 0]
click at [938, 145] on icon at bounding box center [947, 154] width 18 height 18
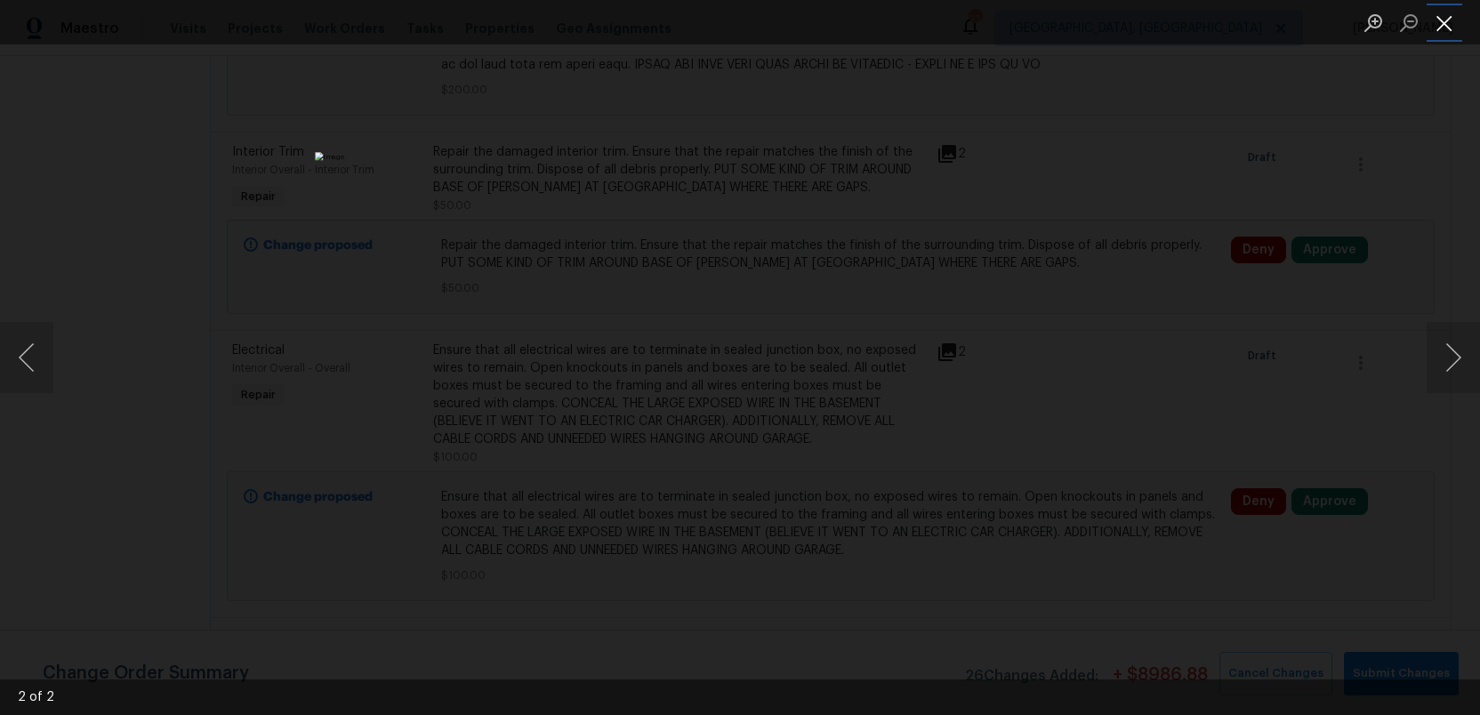
click at [1439, 26] on button "Close lightbox" at bounding box center [1445, 22] width 36 height 31
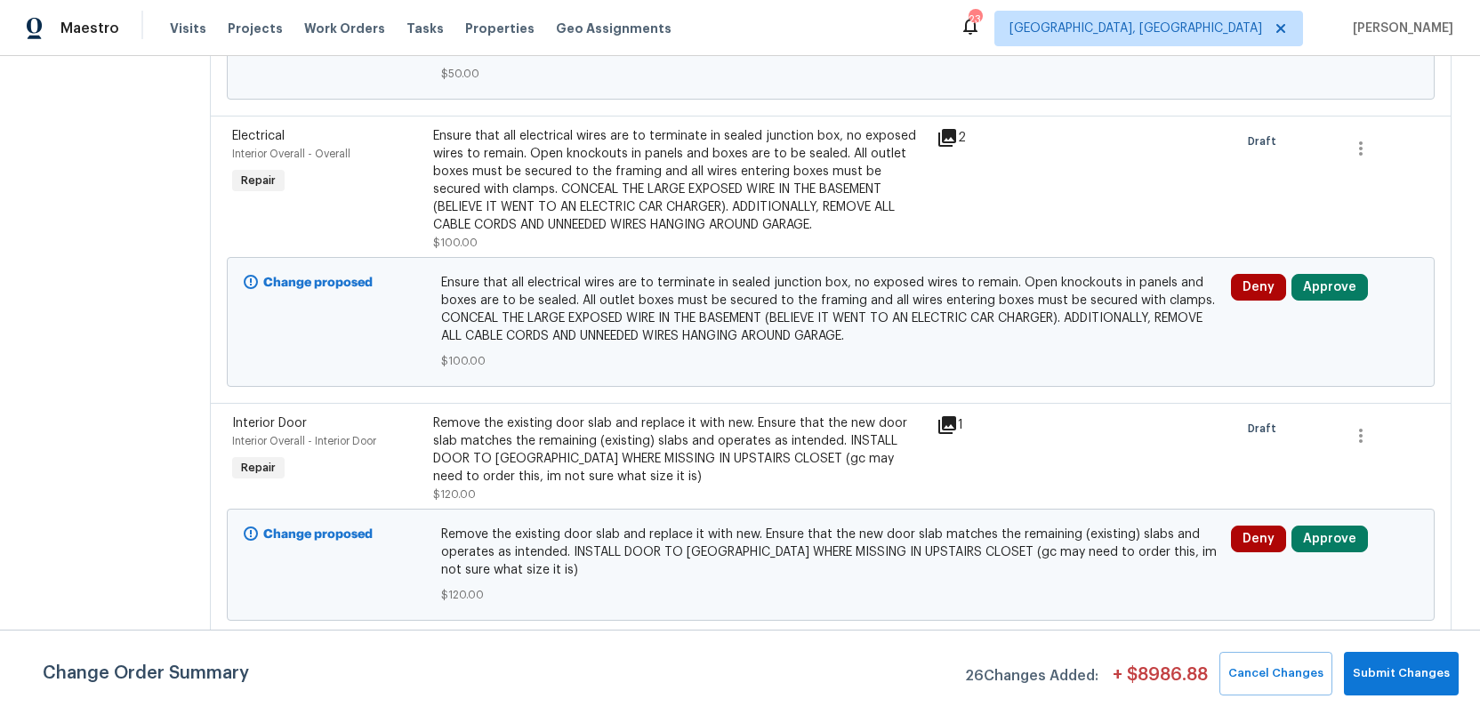
scroll to position [1053, 0]
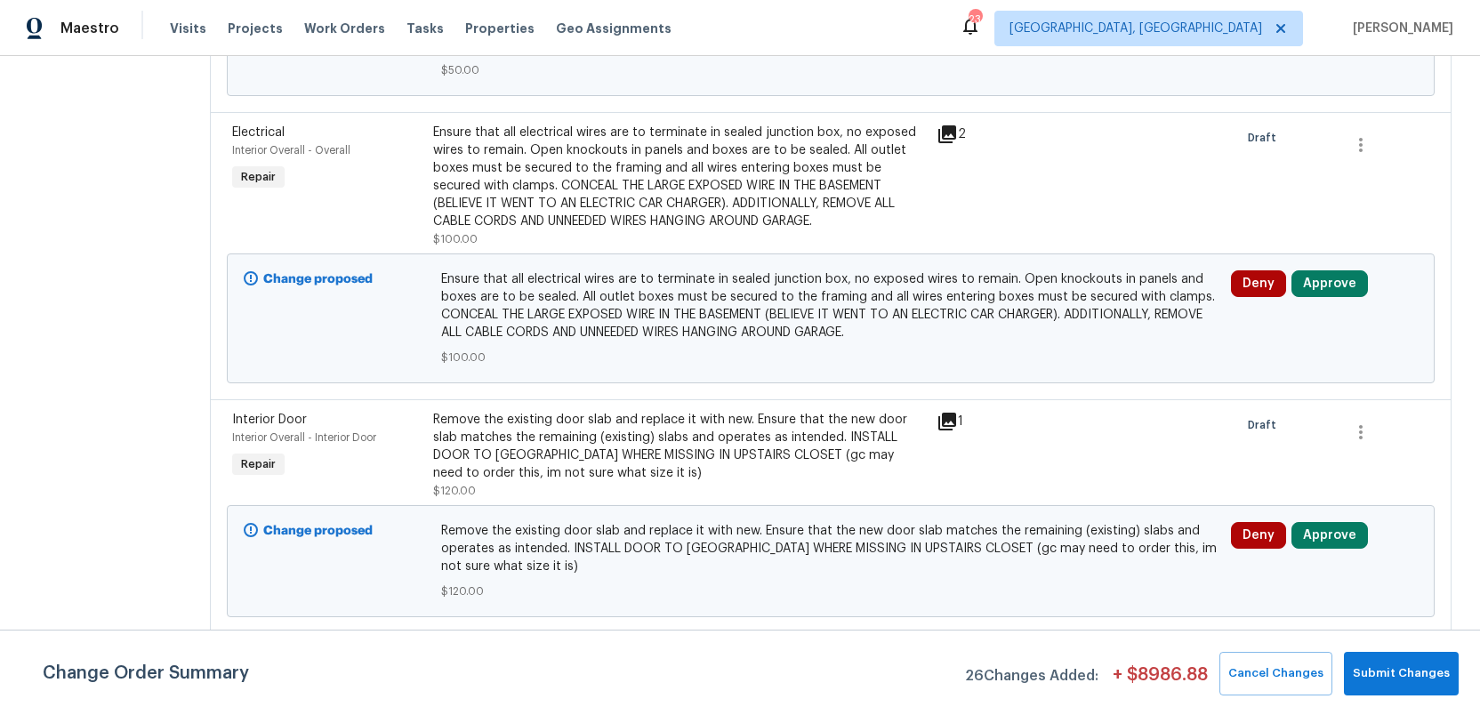
click at [939, 413] on icon at bounding box center [947, 422] width 18 height 18
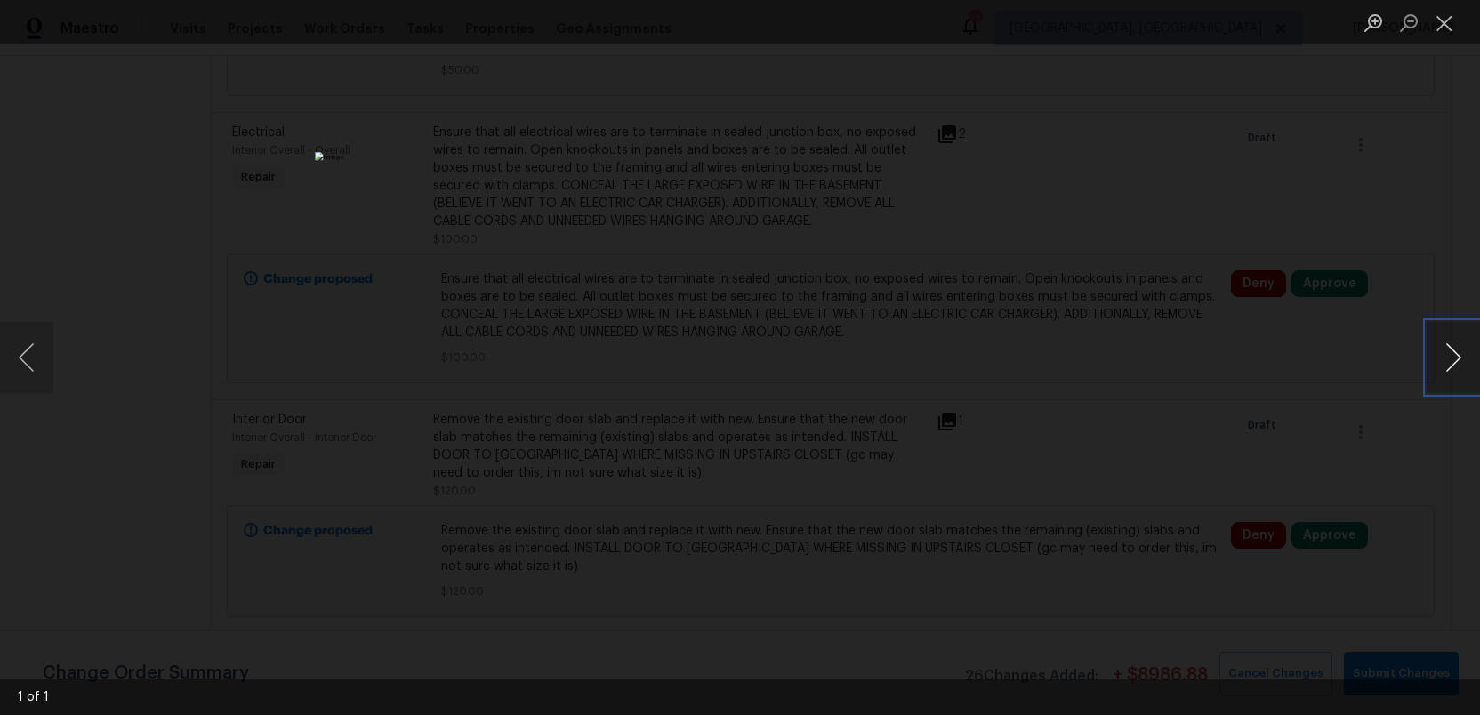
click at [1457, 363] on button "Next image" at bounding box center [1453, 357] width 53 height 71
click at [1441, 23] on button "Close lightbox" at bounding box center [1445, 22] width 36 height 31
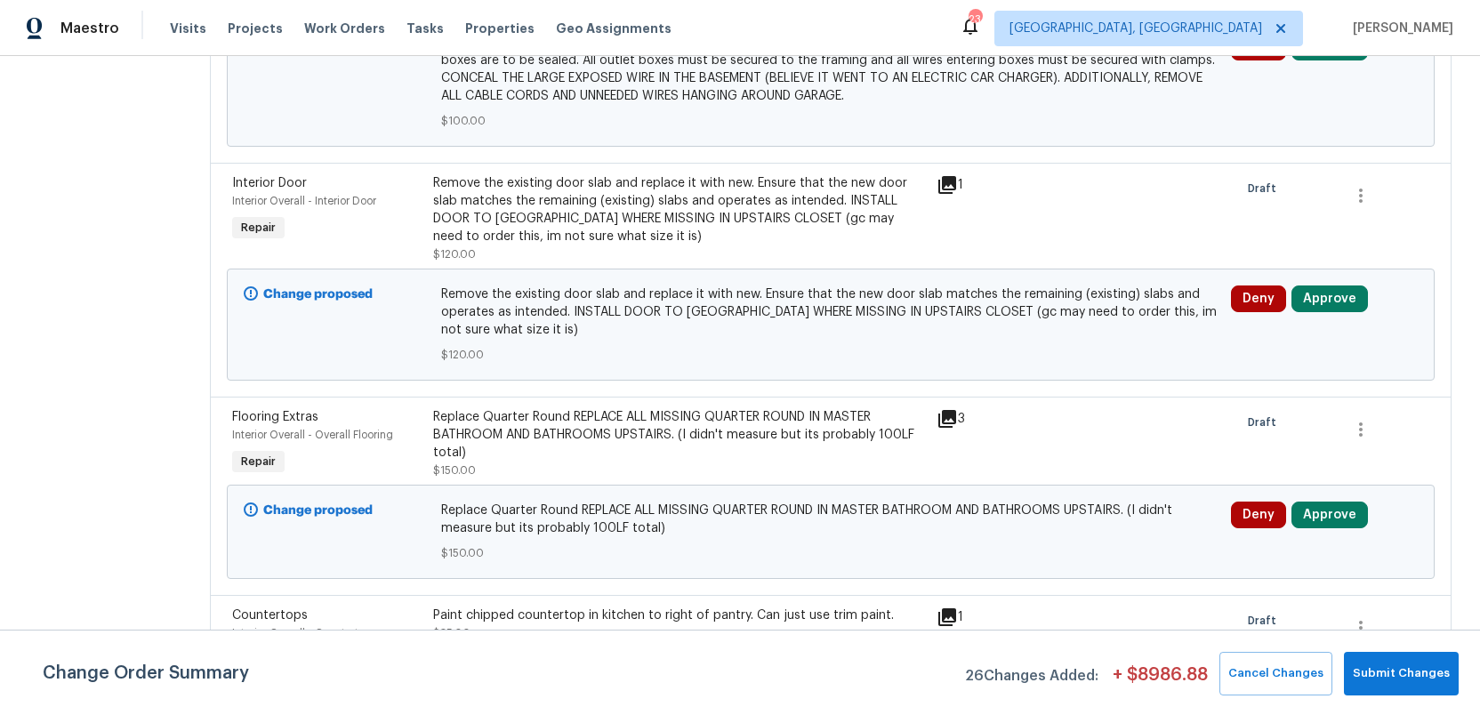
scroll to position [1291, 0]
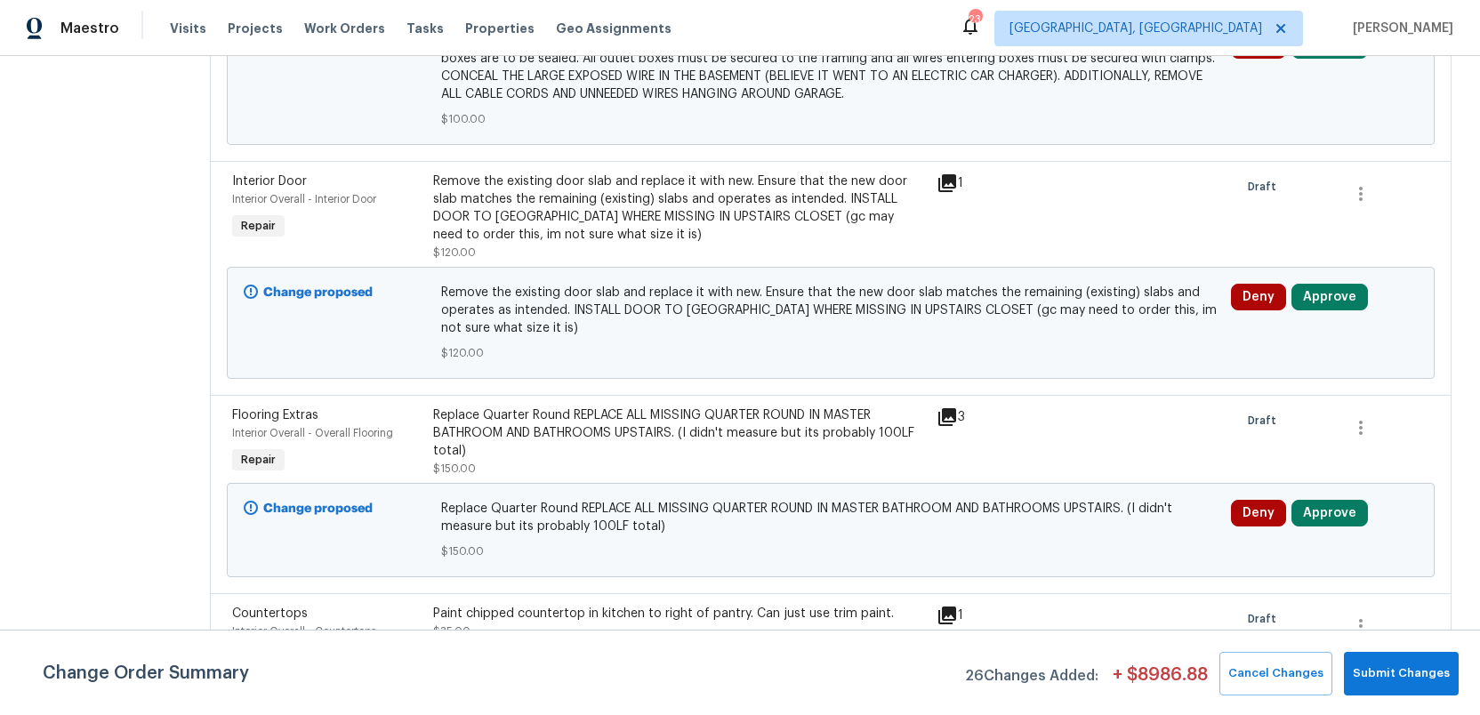
click at [944, 408] on icon at bounding box center [947, 417] width 18 height 18
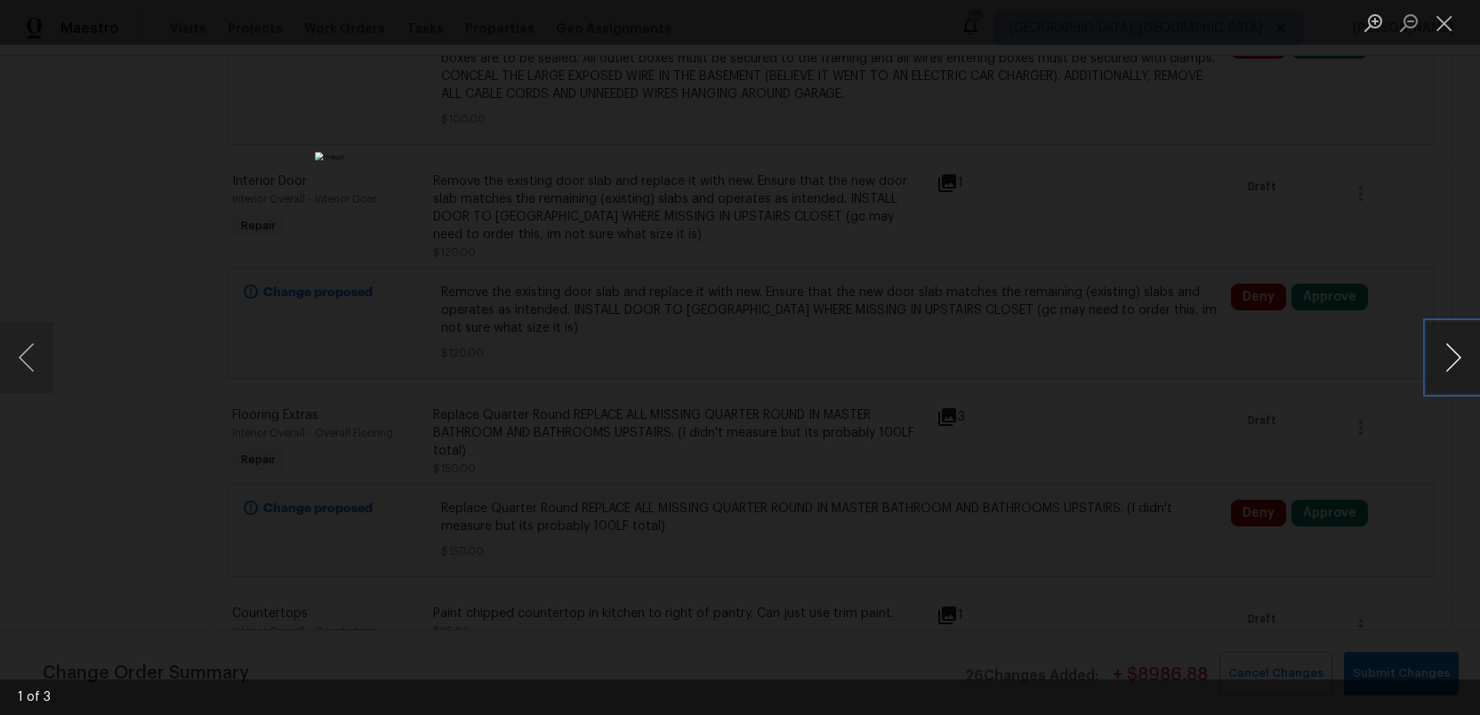
click at [1459, 365] on button "Next image" at bounding box center [1453, 357] width 53 height 71
click at [1450, 27] on button "Close lightbox" at bounding box center [1445, 22] width 36 height 31
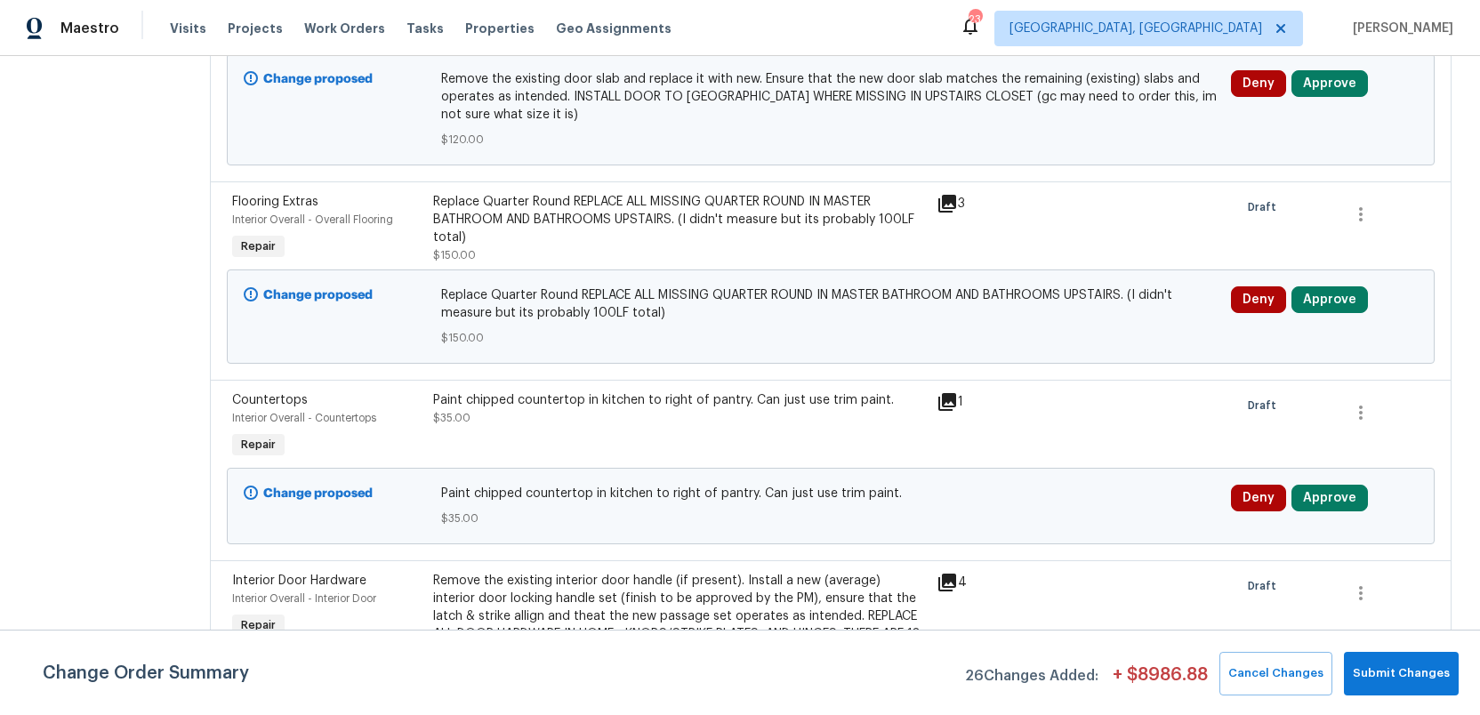
scroll to position [1506, 0]
click at [938, 392] on icon at bounding box center [947, 401] width 18 height 18
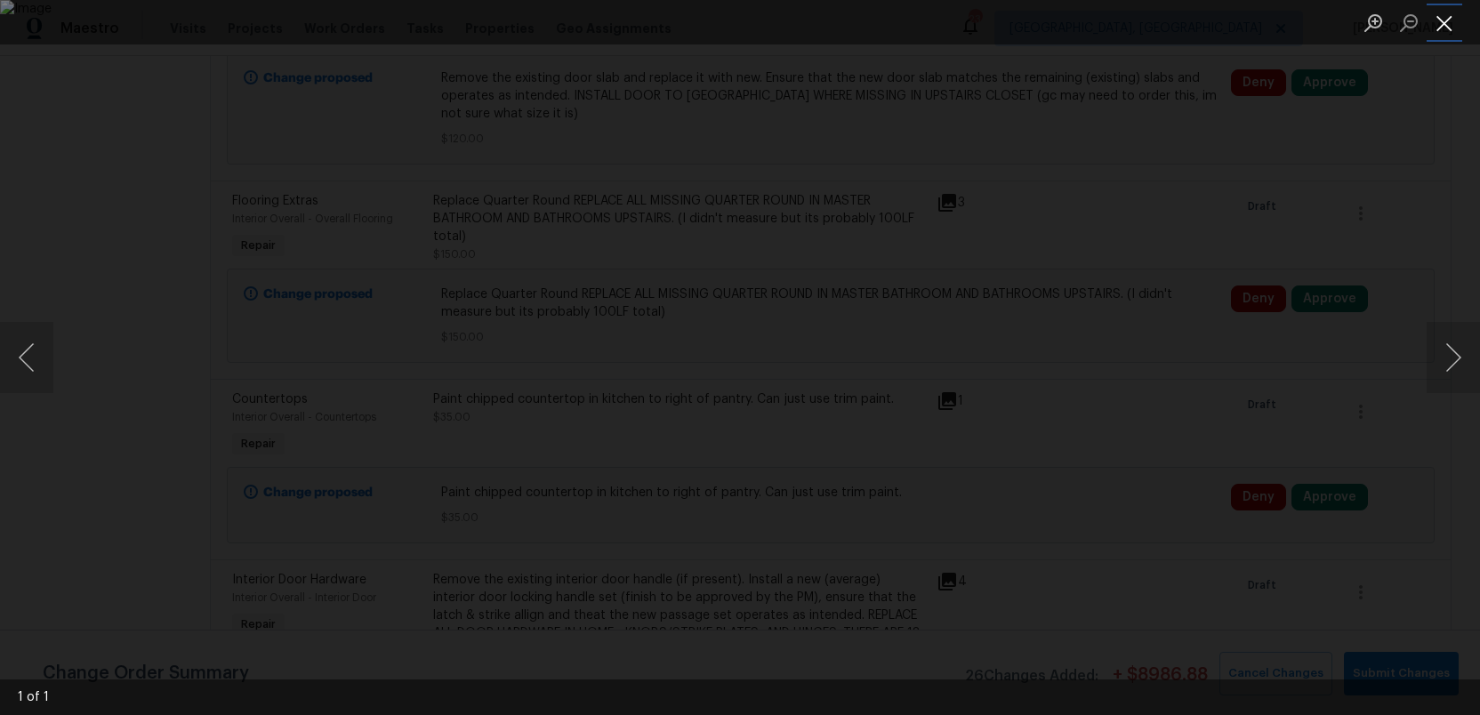
click at [1439, 19] on button "Close lightbox" at bounding box center [1445, 22] width 36 height 31
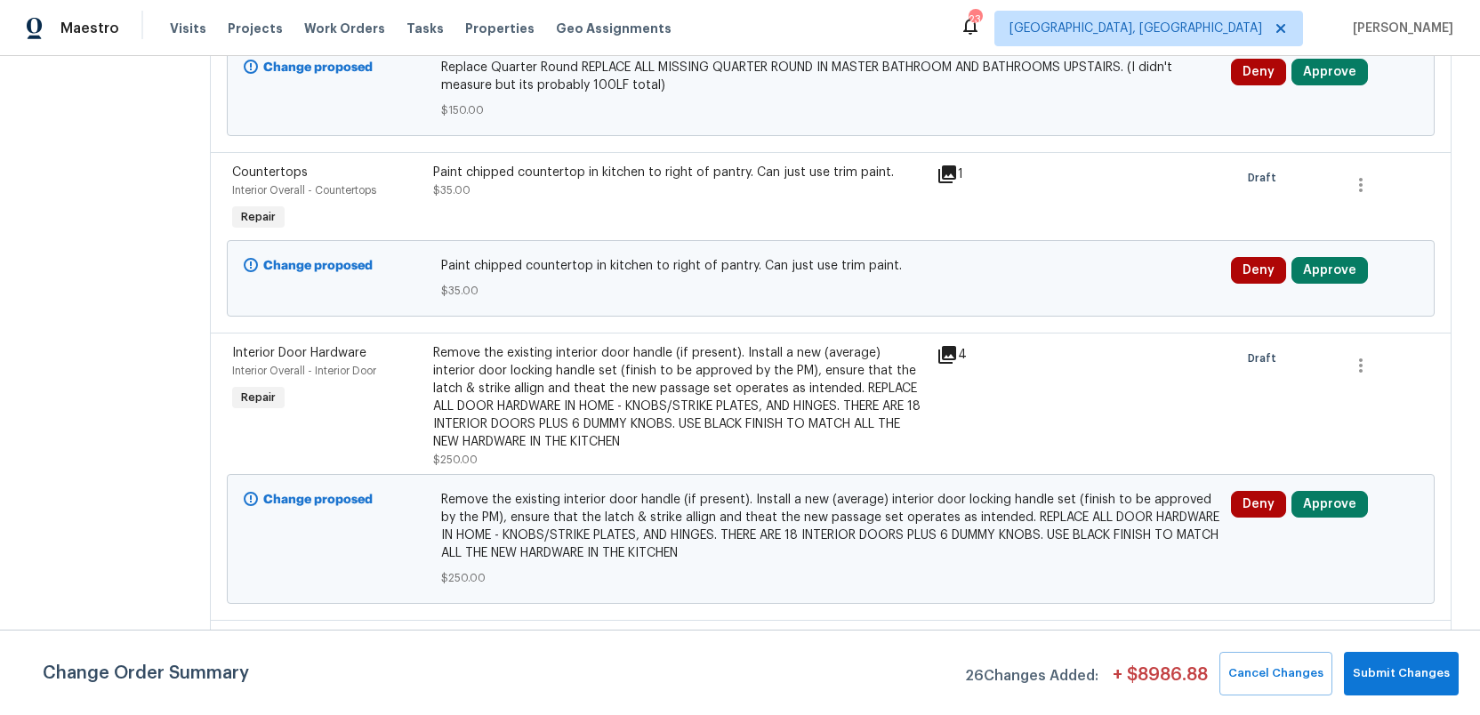
scroll to position [1744, 0]
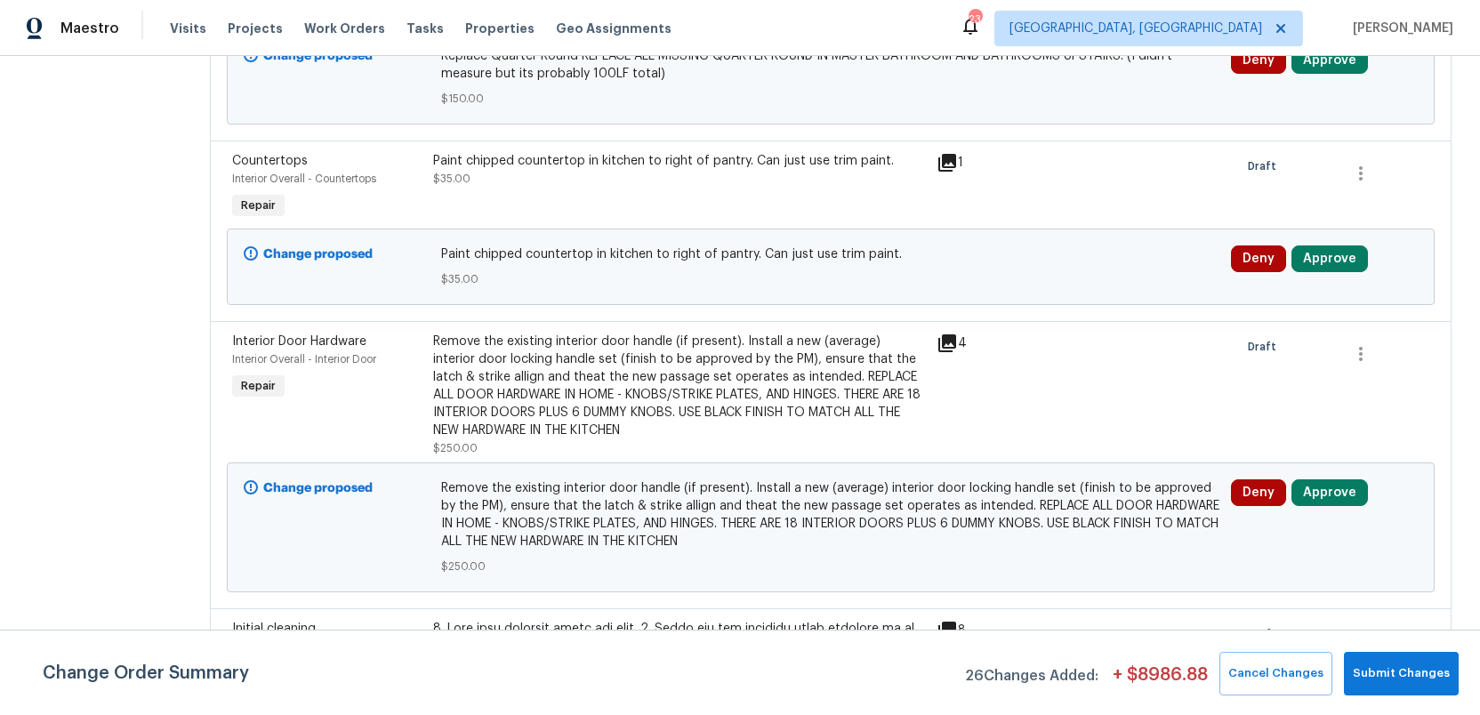
click at [938, 334] on icon at bounding box center [947, 343] width 18 height 18
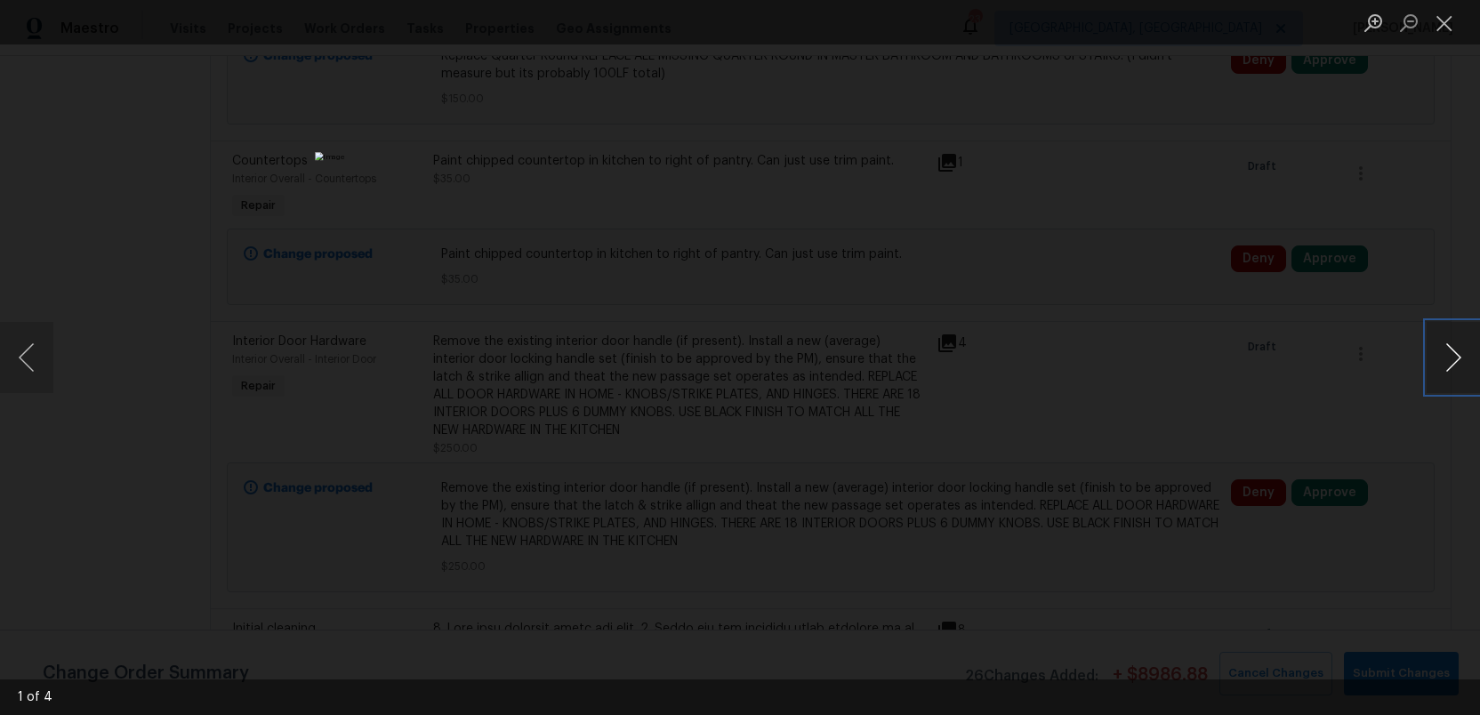
click at [1445, 366] on button "Next image" at bounding box center [1453, 357] width 53 height 71
click at [1447, 33] on button "Close lightbox" at bounding box center [1445, 22] width 36 height 31
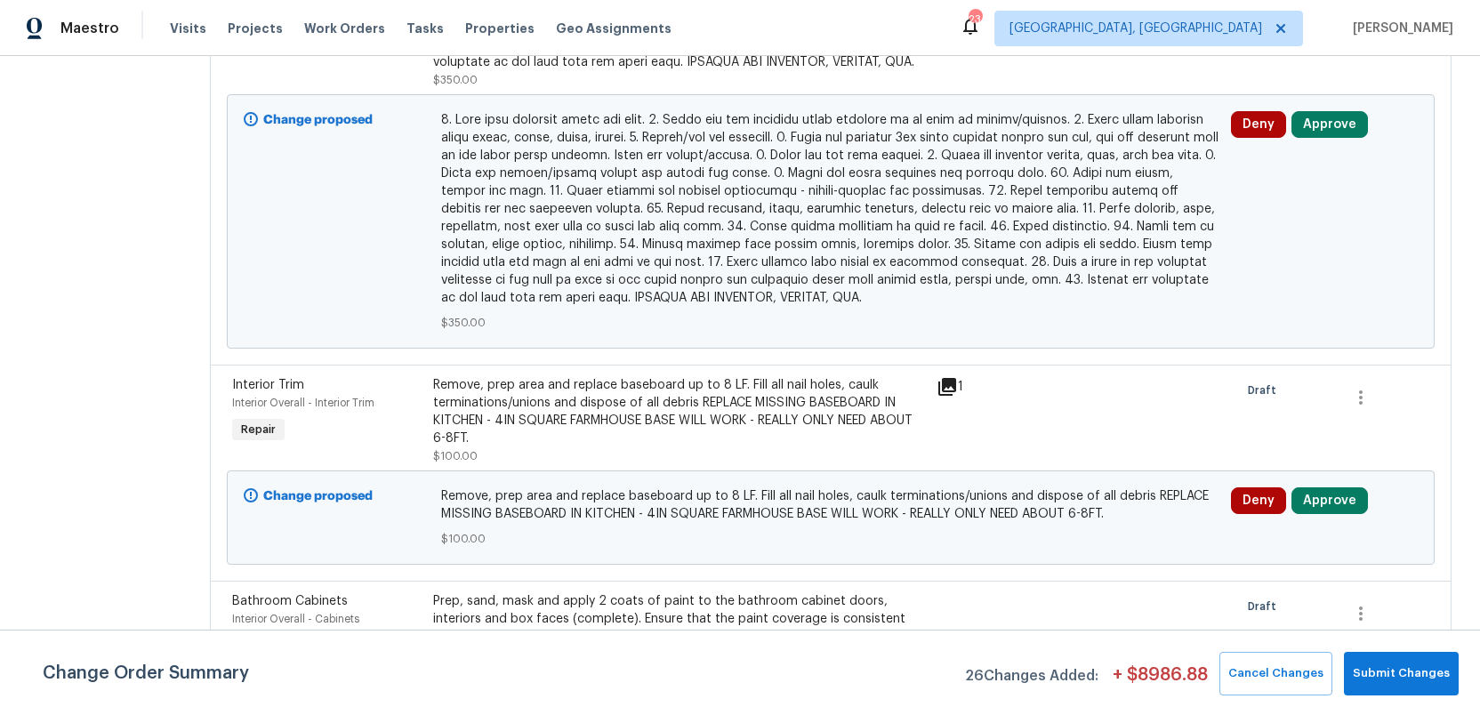
scroll to position [2597, 0]
click at [938, 376] on icon at bounding box center [947, 385] width 18 height 18
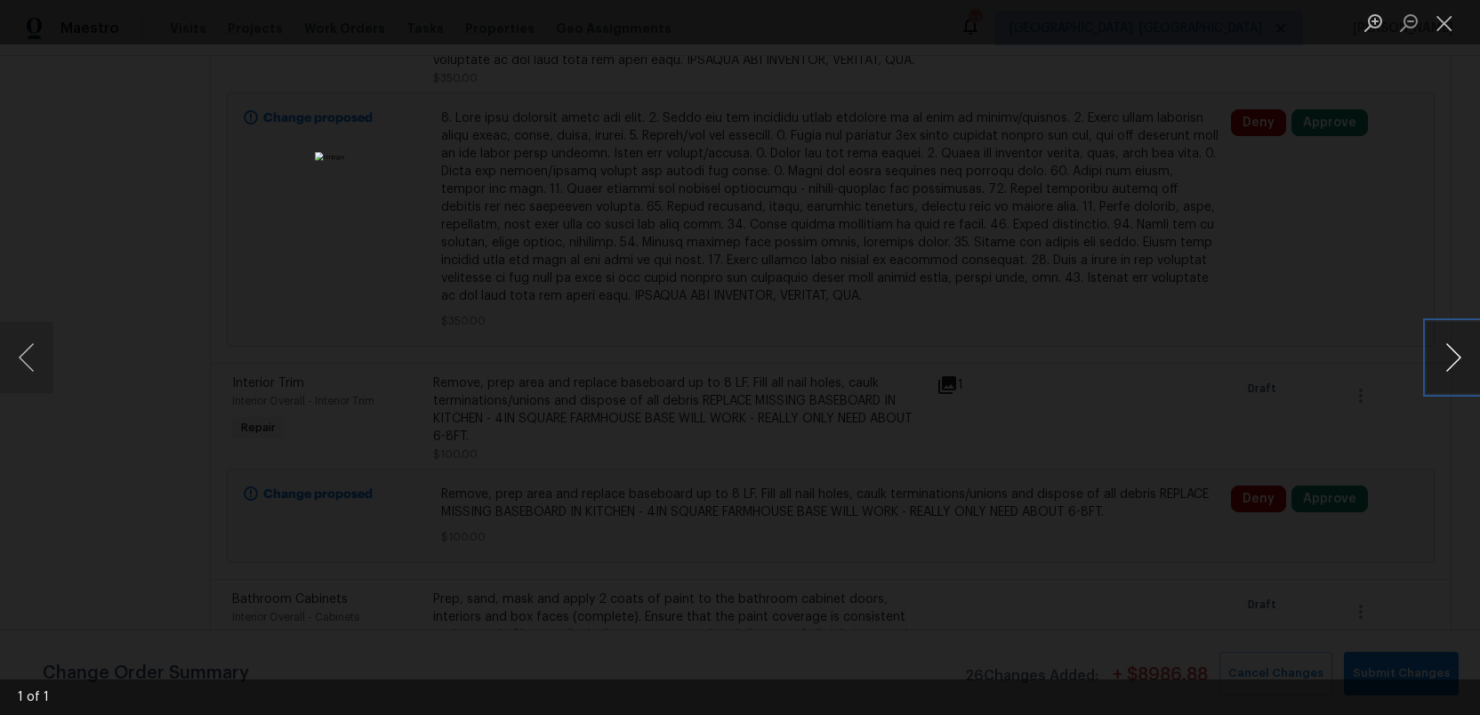
click at [1441, 355] on button "Next image" at bounding box center [1453, 357] width 53 height 71
click at [1447, 20] on button "Close lightbox" at bounding box center [1445, 22] width 36 height 31
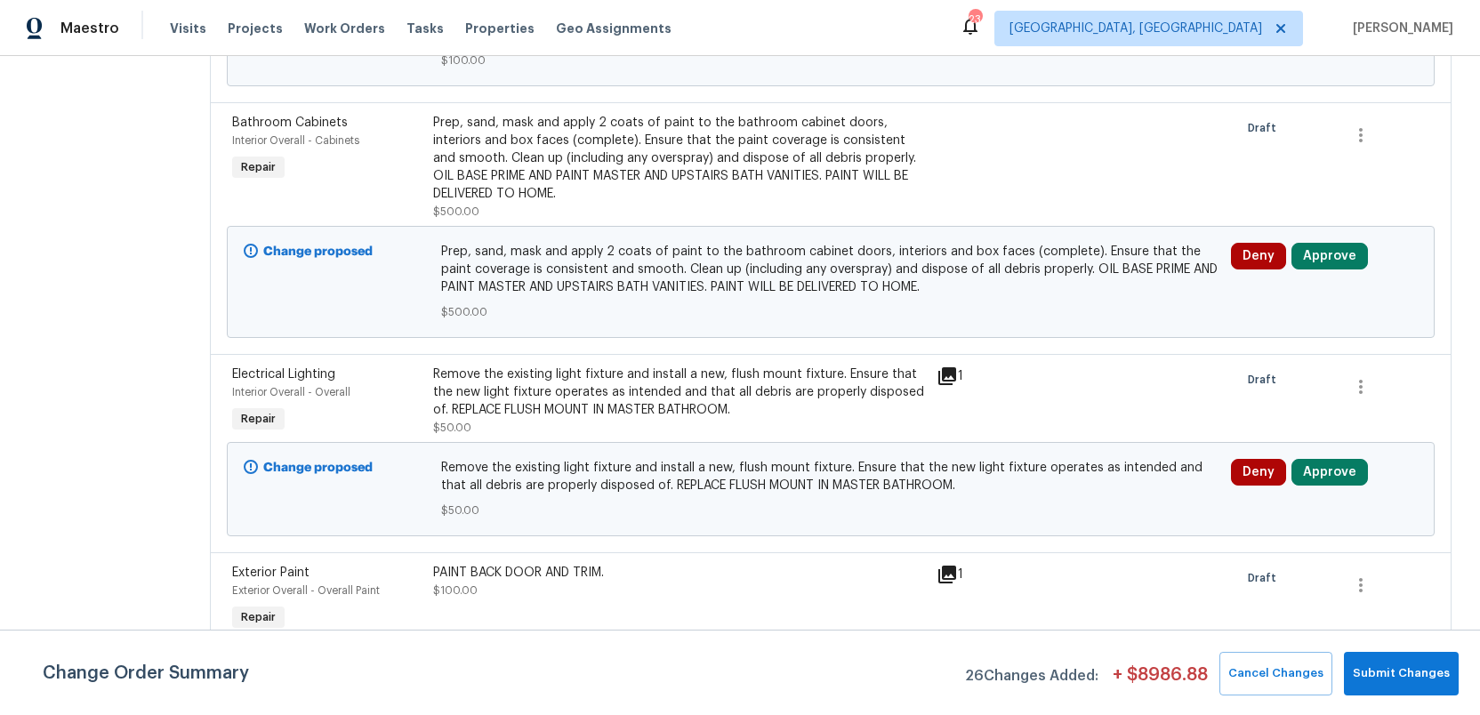
scroll to position [3075, 0]
click at [943, 366] on icon at bounding box center [947, 375] width 18 height 18
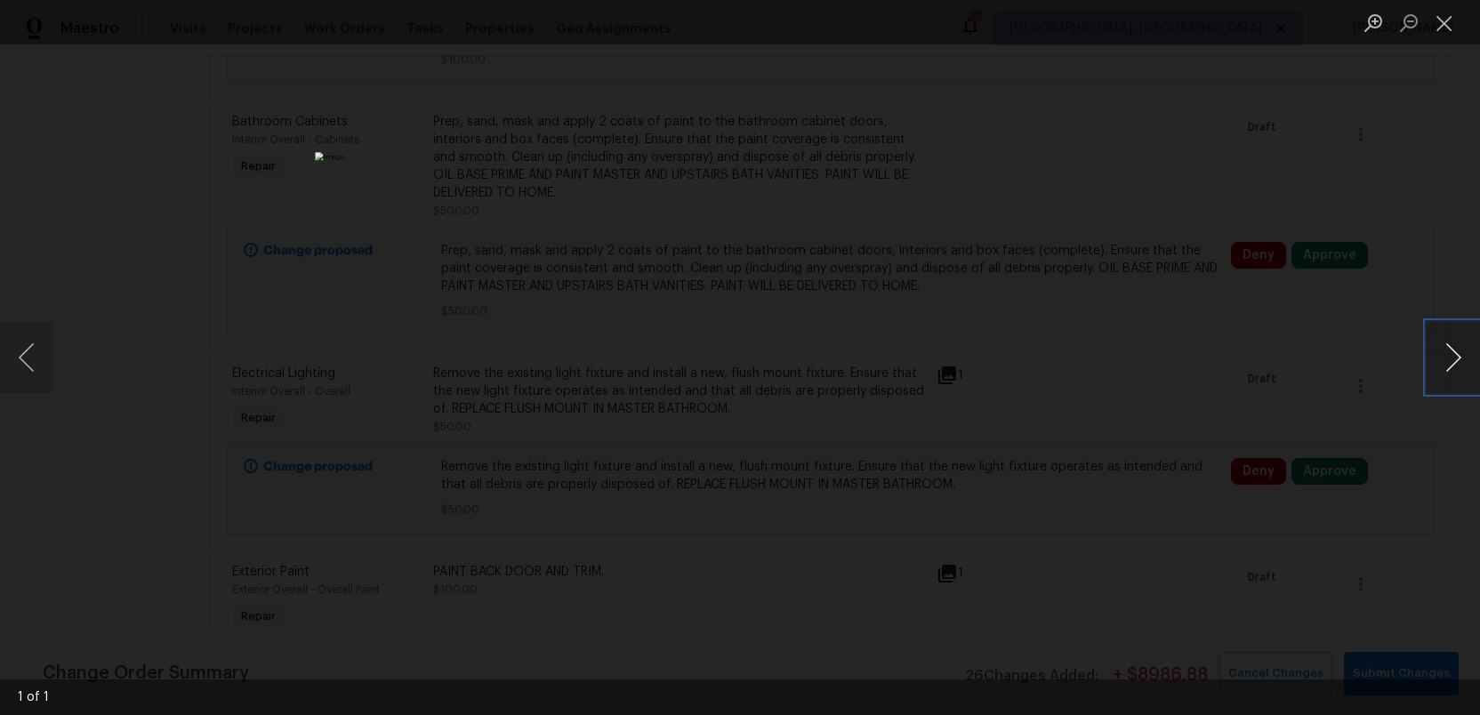
click at [1451, 354] on button "Next image" at bounding box center [1453, 357] width 53 height 71
click at [1448, 13] on button "Close lightbox" at bounding box center [1445, 22] width 36 height 31
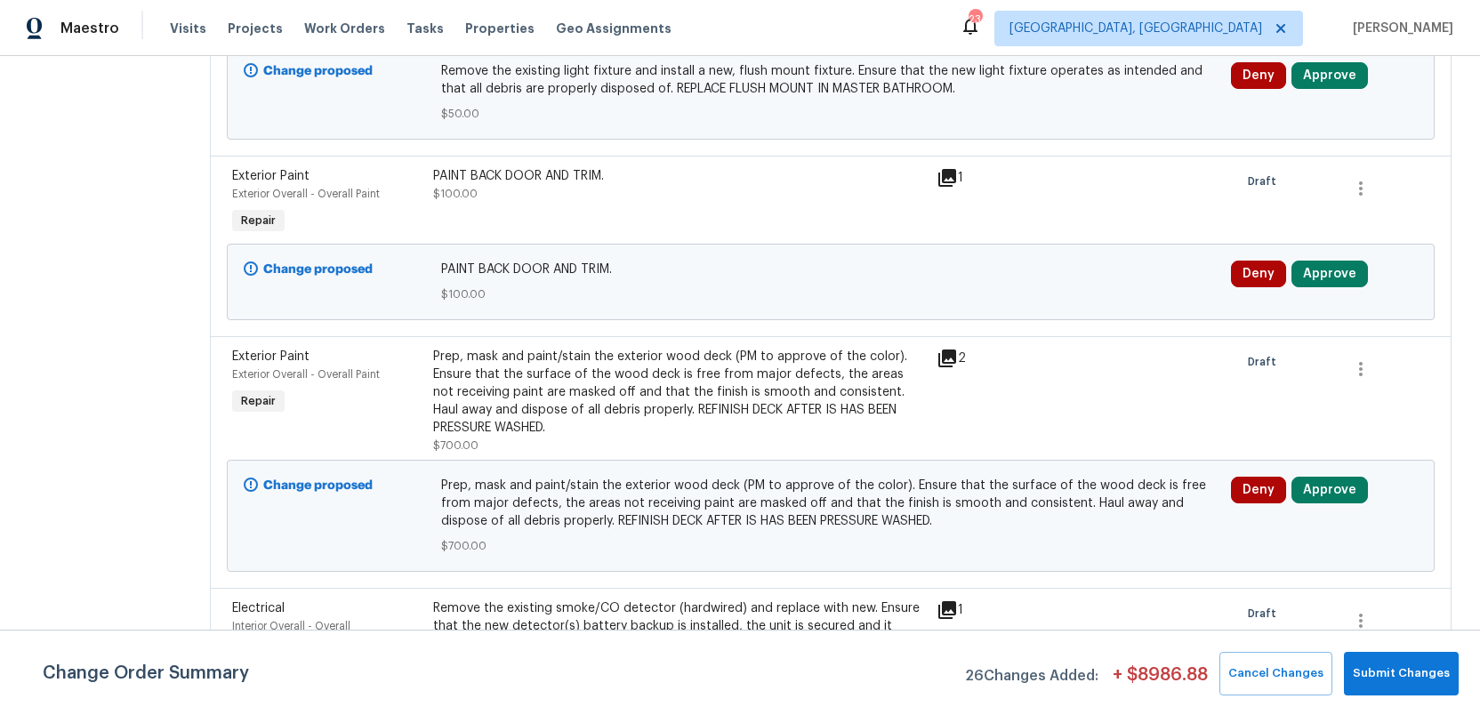
scroll to position [3471, 0]
click at [938, 349] on icon at bounding box center [947, 358] width 18 height 18
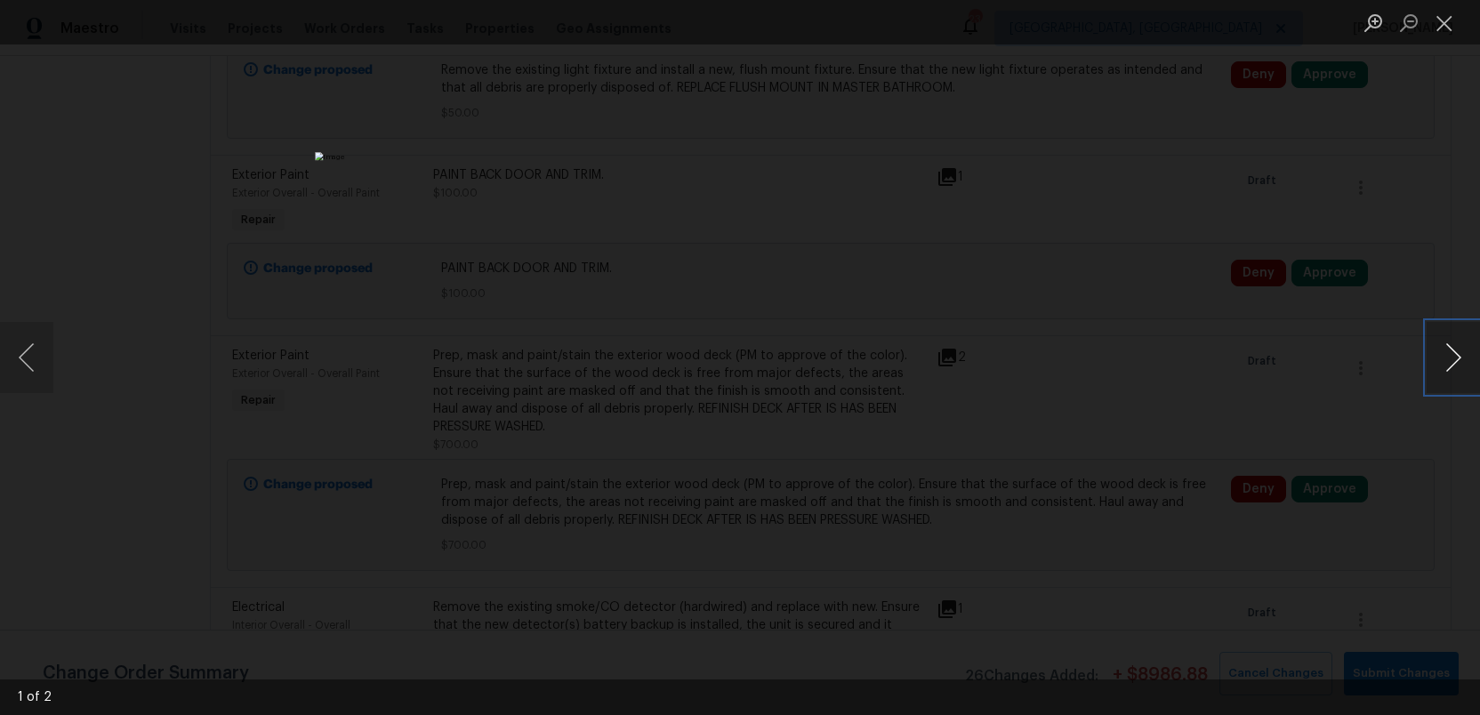
click at [1451, 358] on button "Next image" at bounding box center [1453, 357] width 53 height 71
click at [1442, 21] on button "Close lightbox" at bounding box center [1445, 22] width 36 height 31
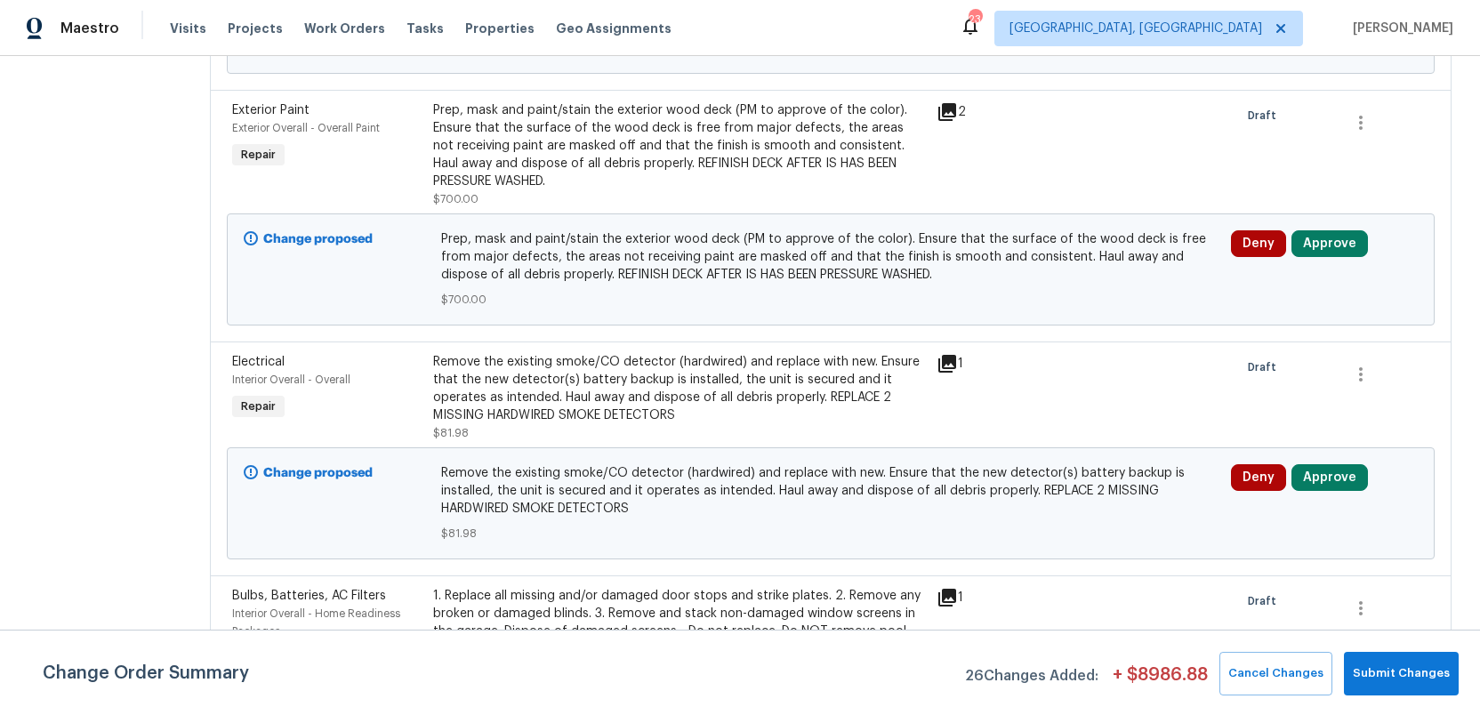
scroll to position [3723, 0]
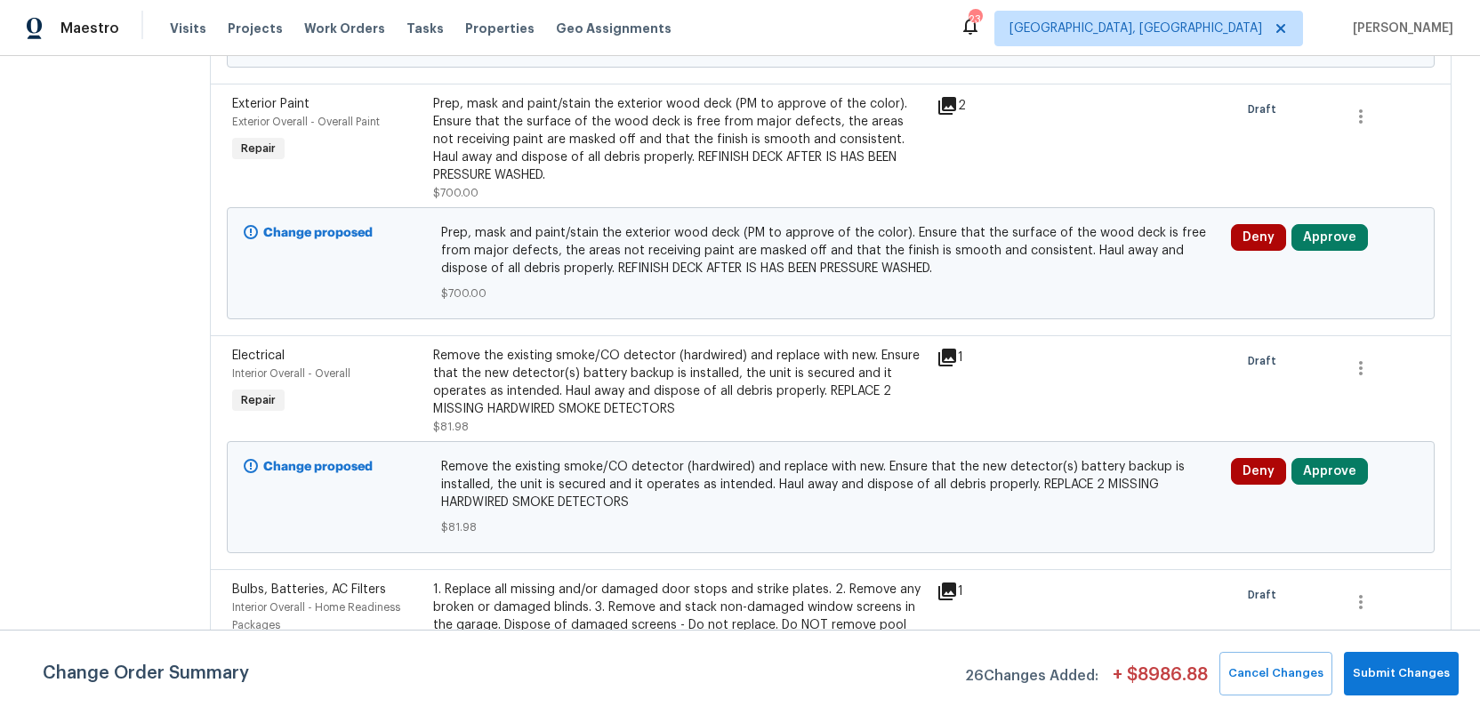
click at [938, 349] on icon at bounding box center [947, 358] width 18 height 18
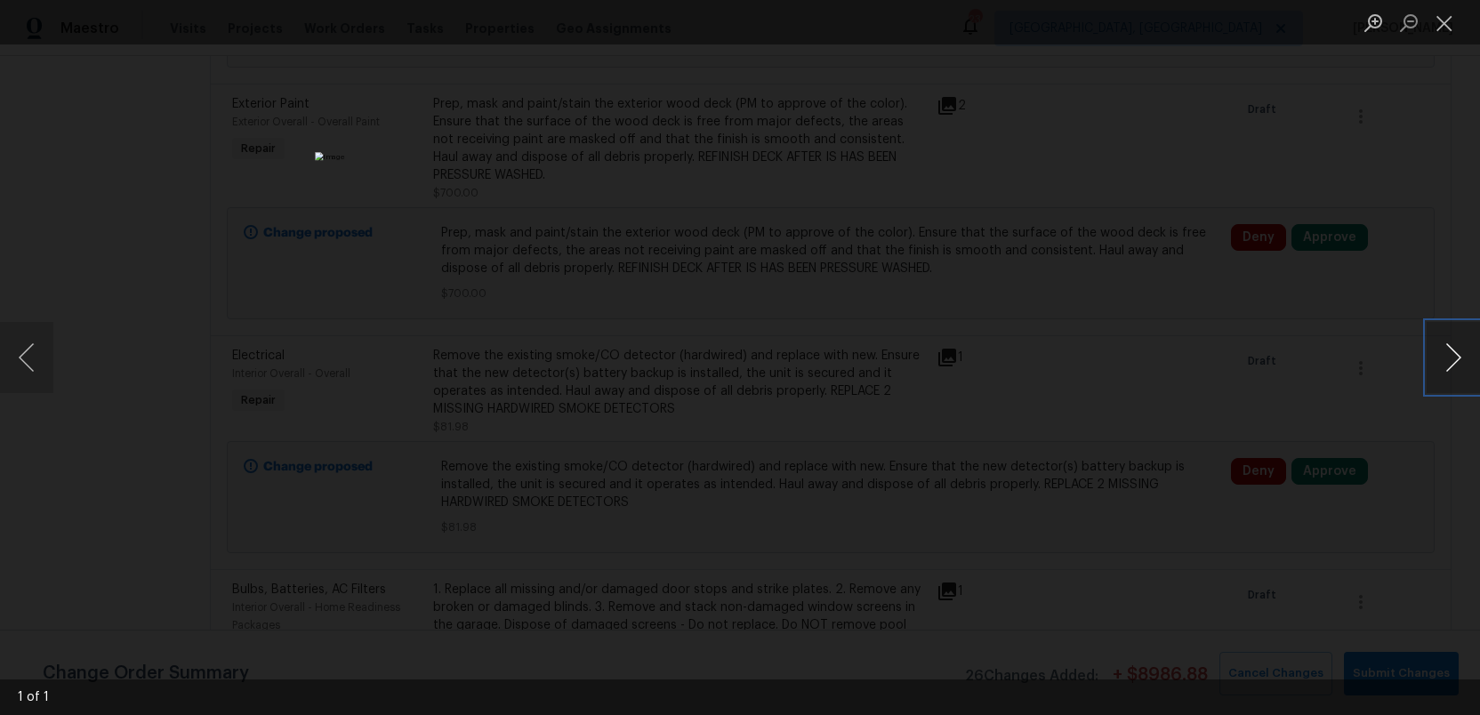
click at [1458, 364] on button "Next image" at bounding box center [1453, 357] width 53 height 71
click at [1450, 20] on button "Close lightbox" at bounding box center [1445, 22] width 36 height 31
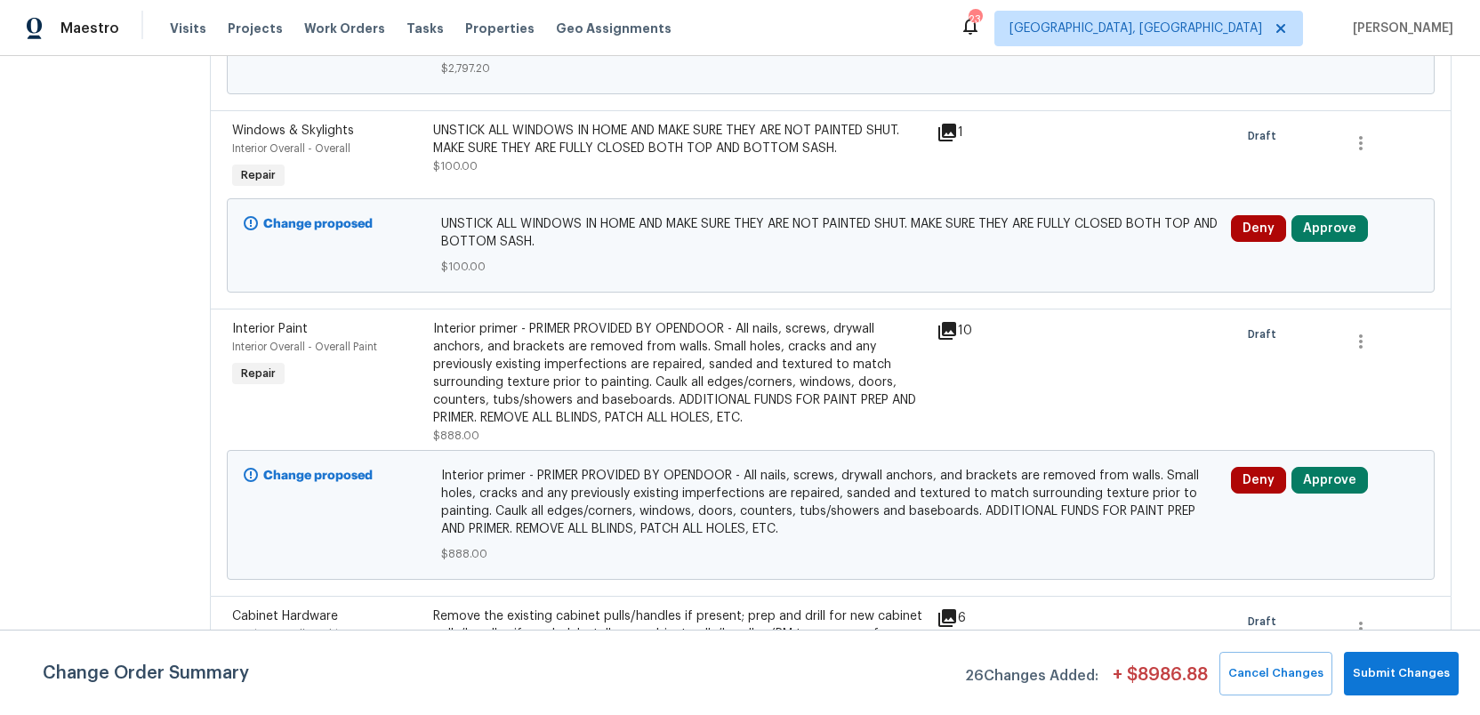
scroll to position [4920, 0]
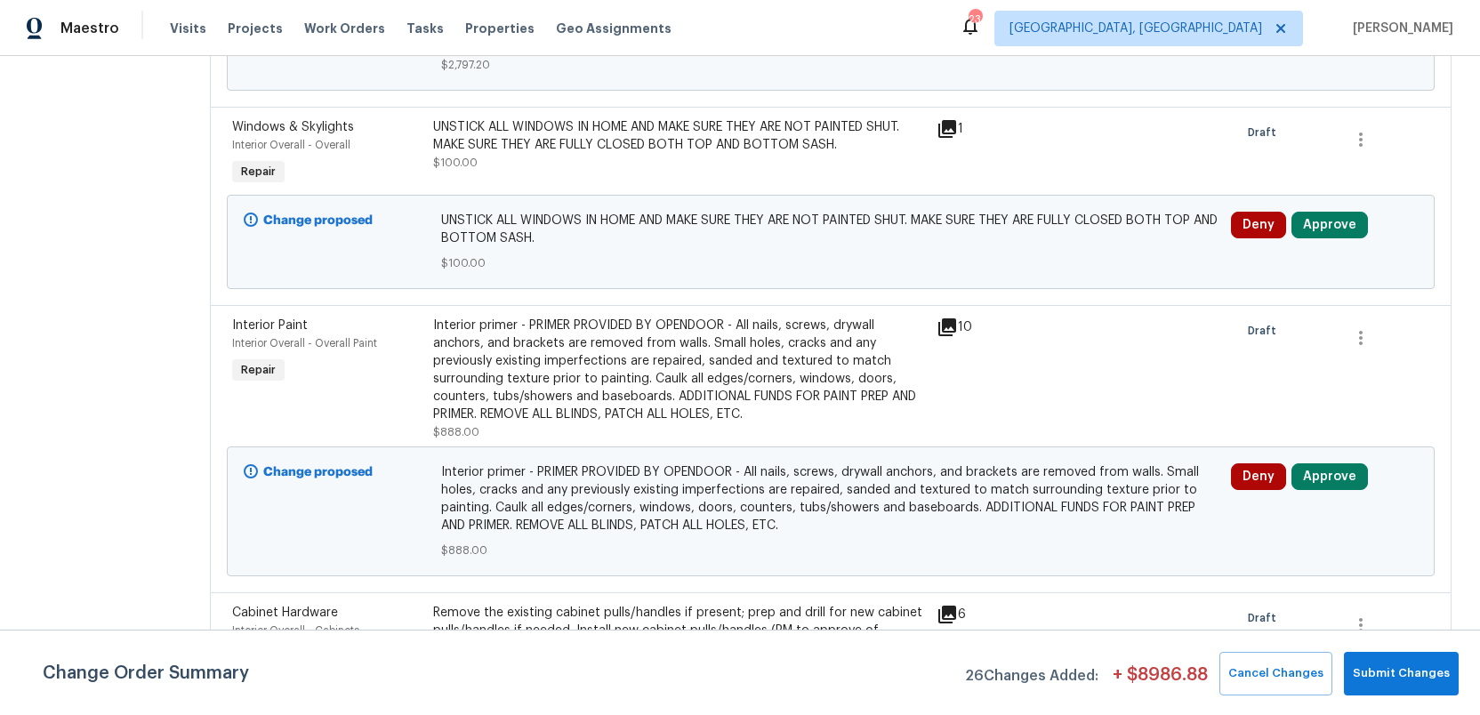
click at [939, 318] on icon at bounding box center [947, 327] width 18 height 18
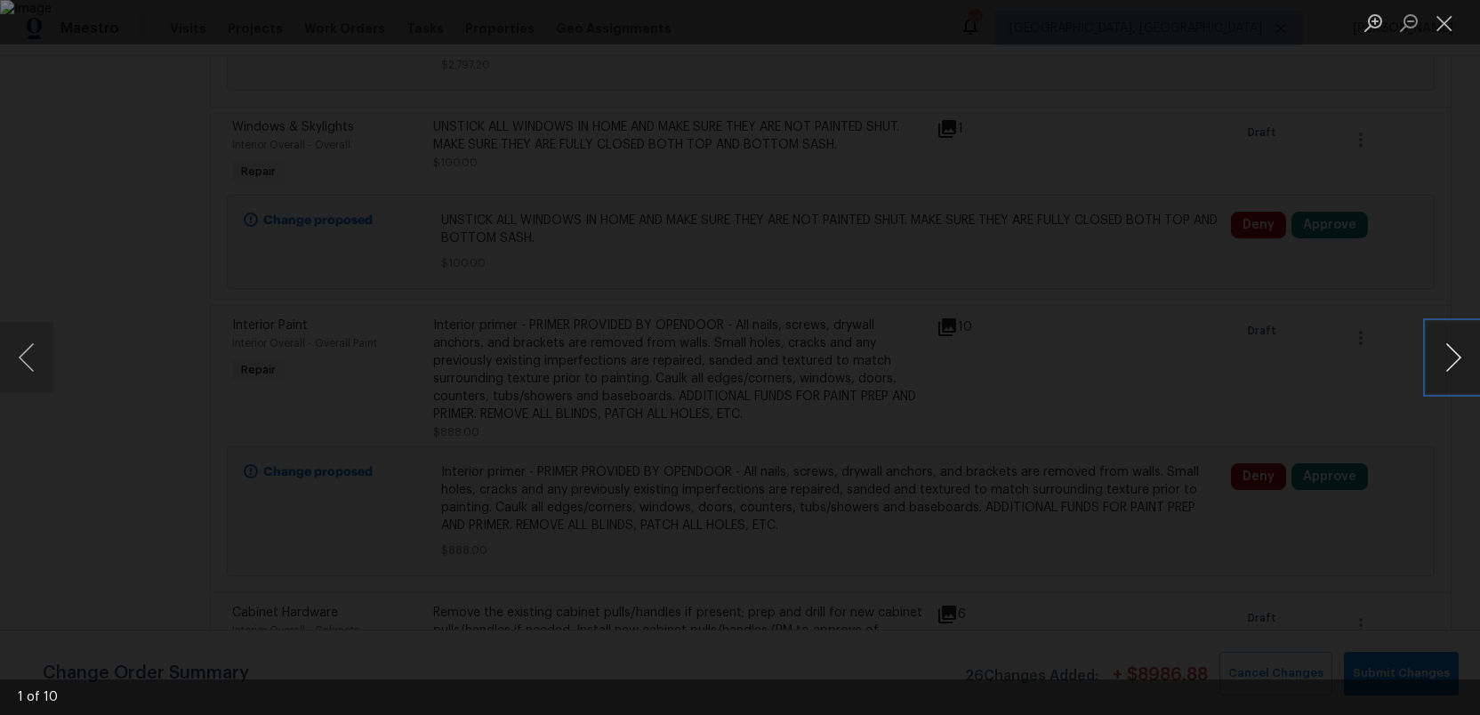
click at [1460, 366] on button "Next image" at bounding box center [1453, 357] width 53 height 71
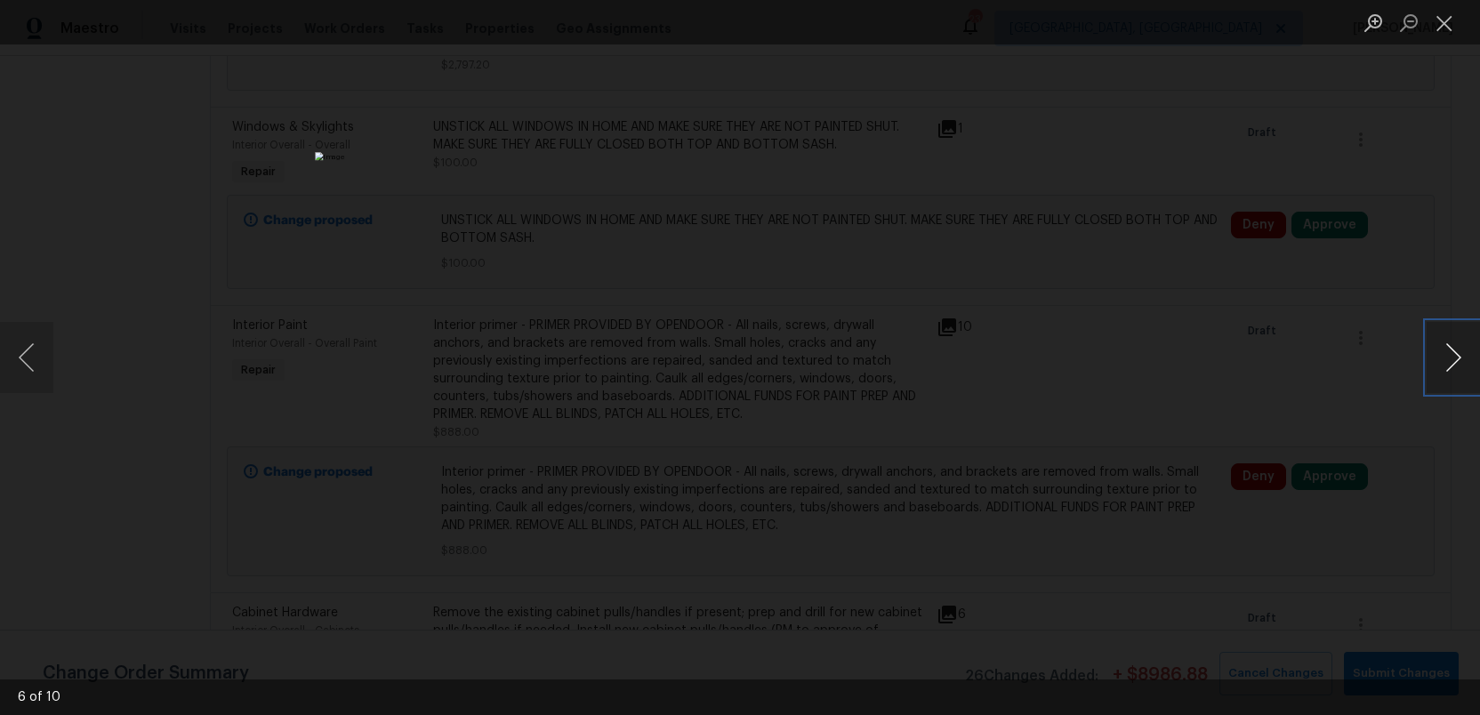
click at [1460, 366] on button "Next image" at bounding box center [1453, 357] width 53 height 71
click at [1447, 26] on button "Close lightbox" at bounding box center [1445, 22] width 36 height 31
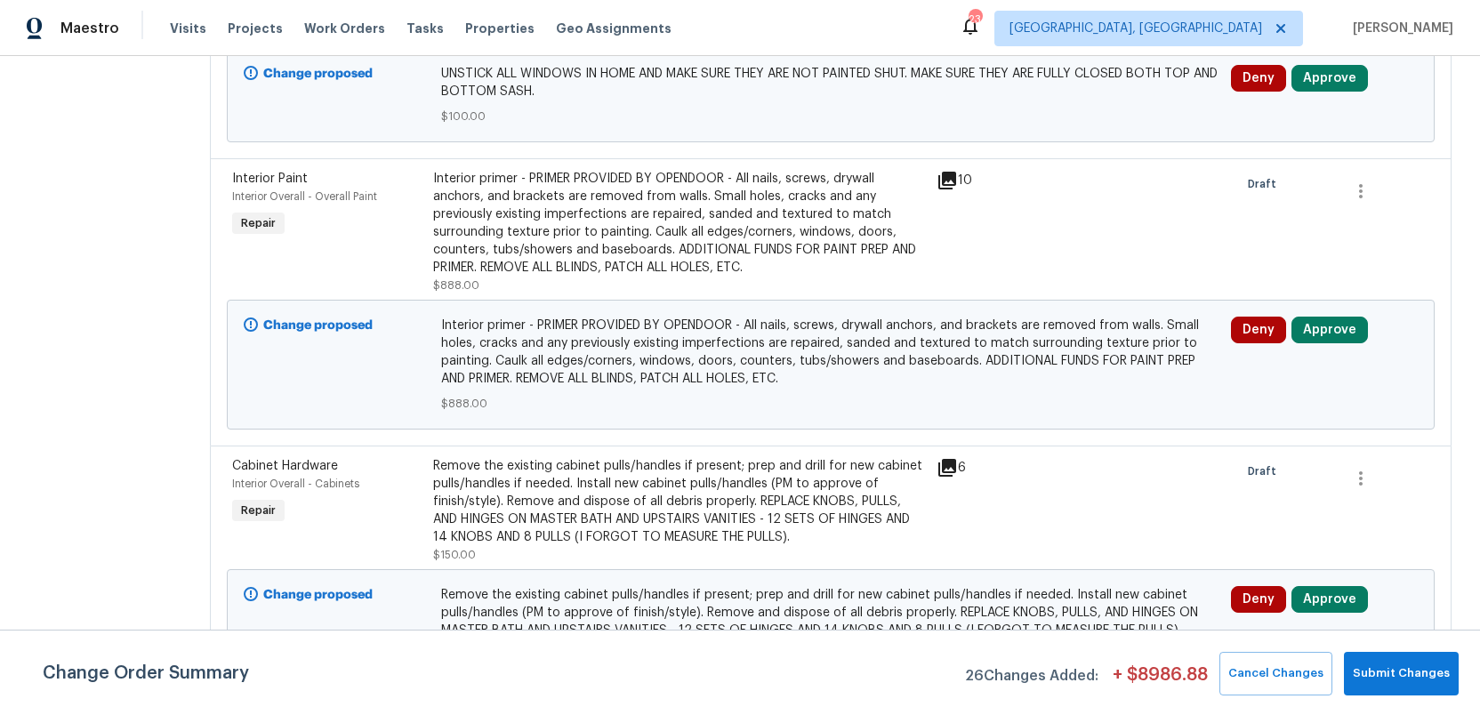
scroll to position [5072, 0]
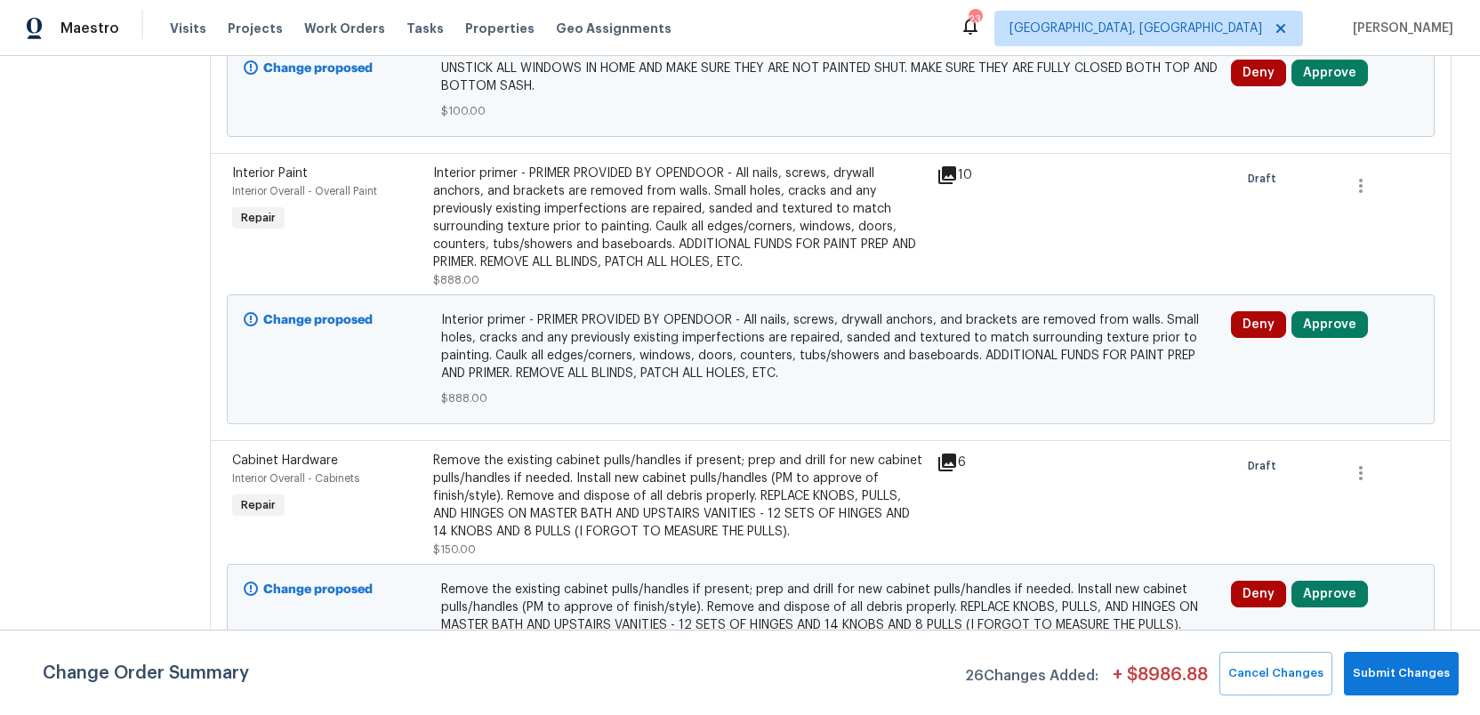
click at [940, 454] on icon at bounding box center [947, 463] width 18 height 18
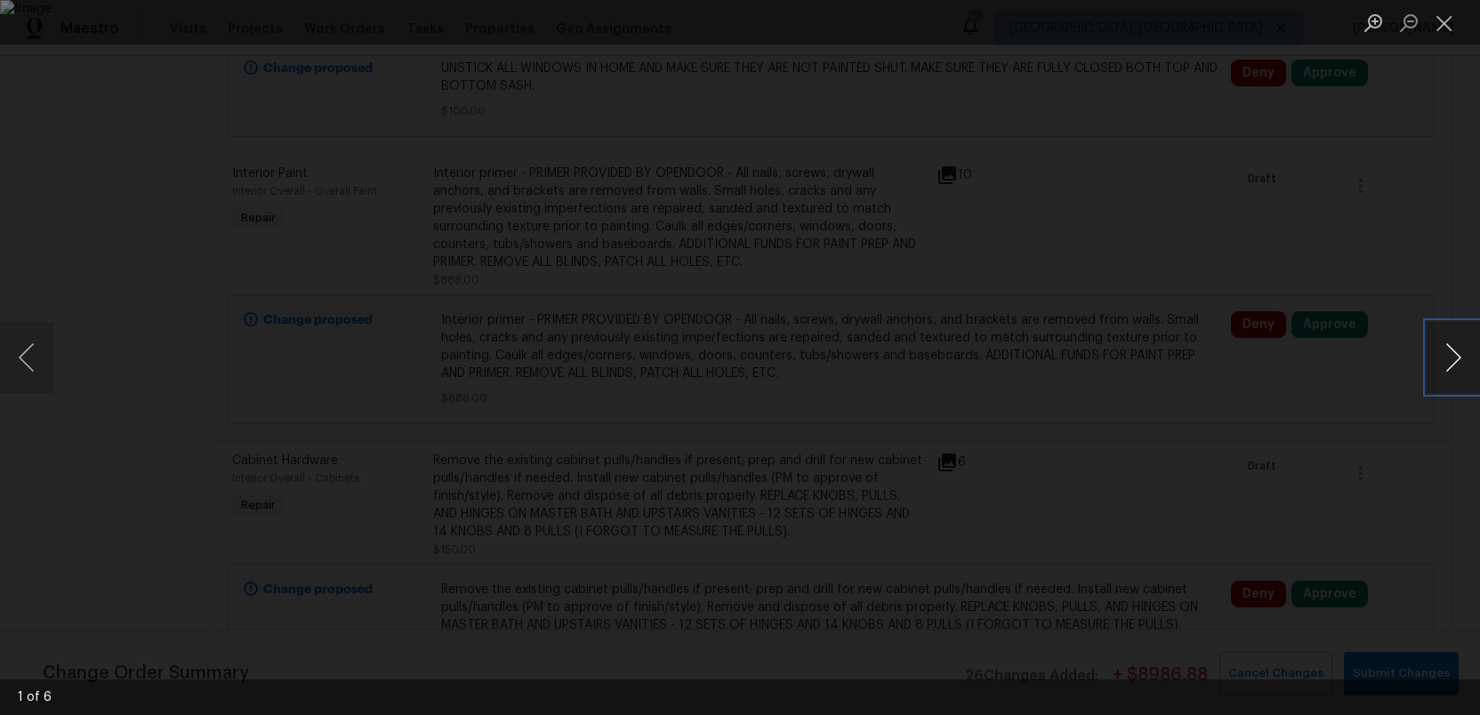
click at [1457, 357] on button "Next image" at bounding box center [1453, 357] width 53 height 71
click at [1448, 26] on button "Close lightbox" at bounding box center [1445, 22] width 36 height 31
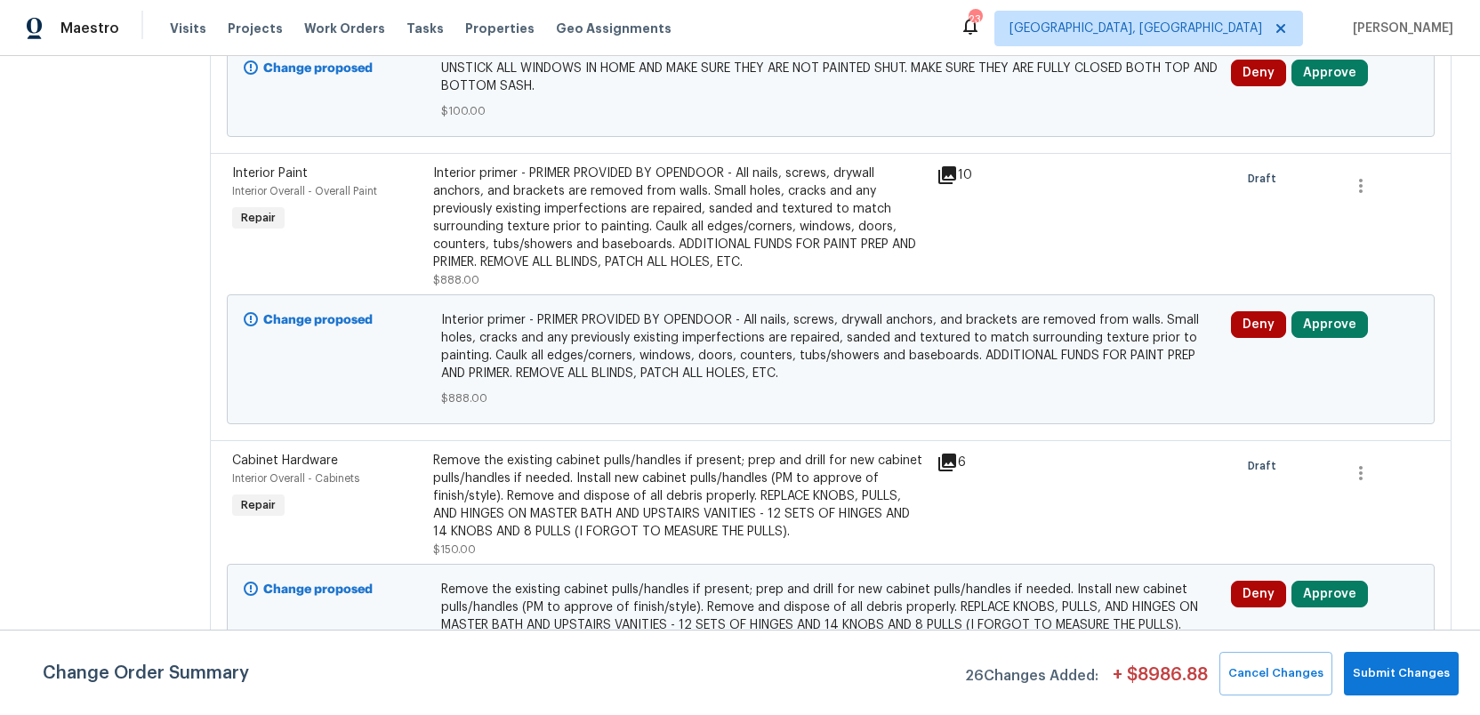
click at [1204, 484] on div at bounding box center [1132, 504] width 201 height 117
click at [1417, 679] on span "Submit Changes" at bounding box center [1401, 673] width 97 height 20
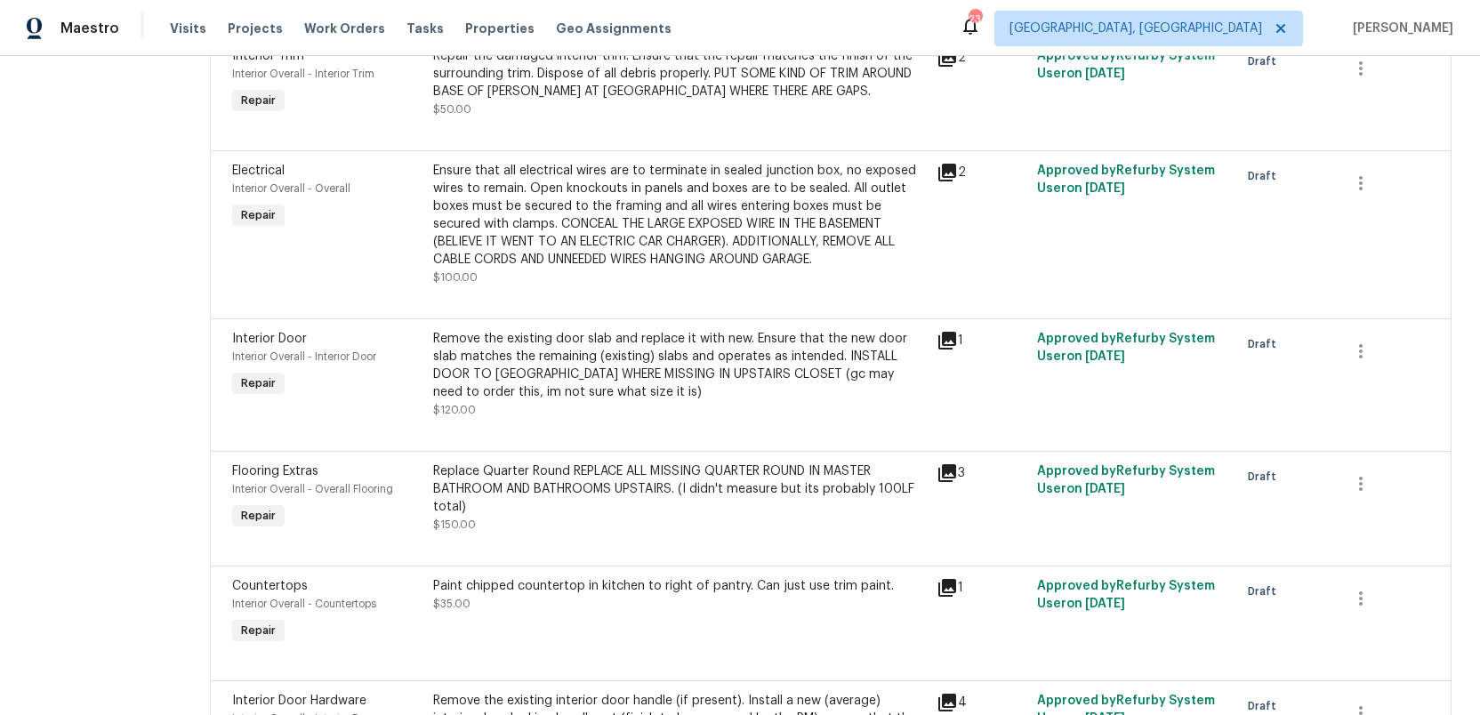
scroll to position [0, 0]
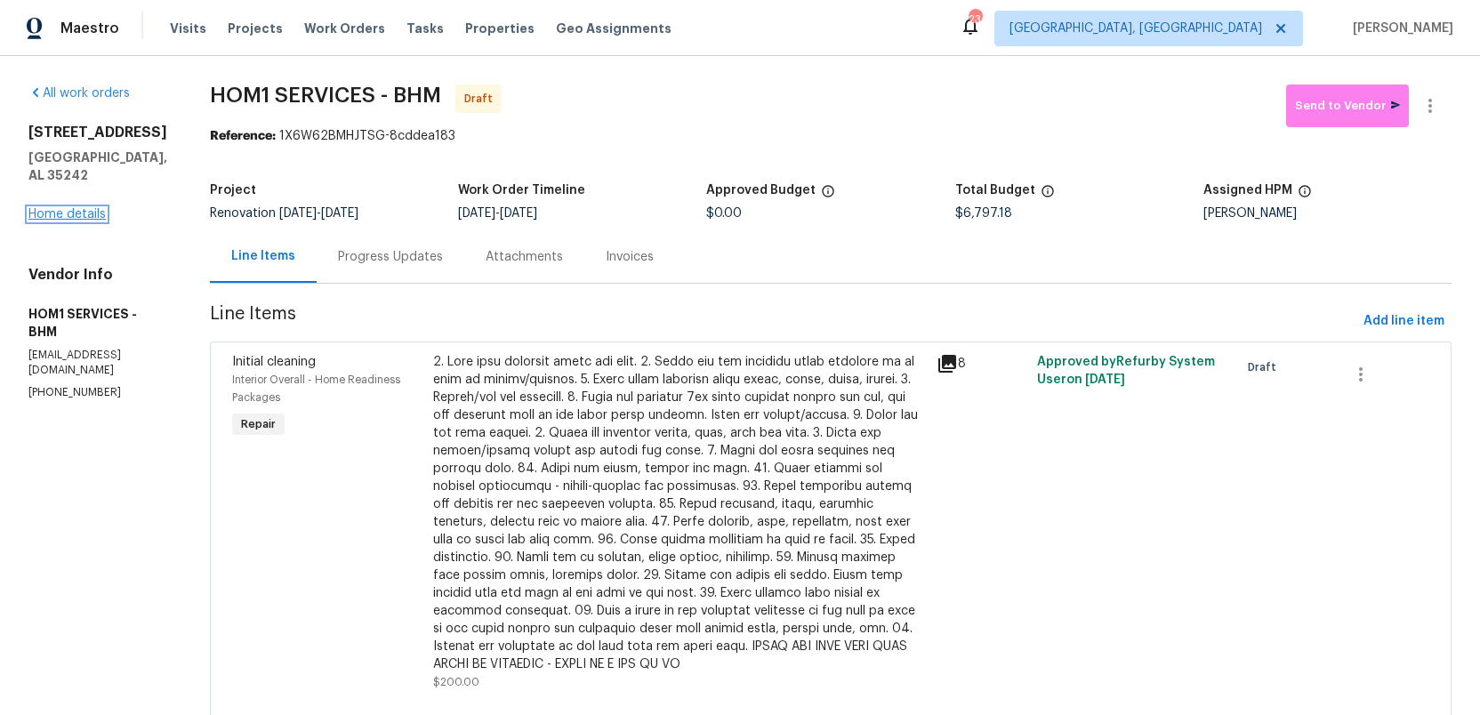
click at [56, 221] on link "Home details" at bounding box center [66, 214] width 77 height 12
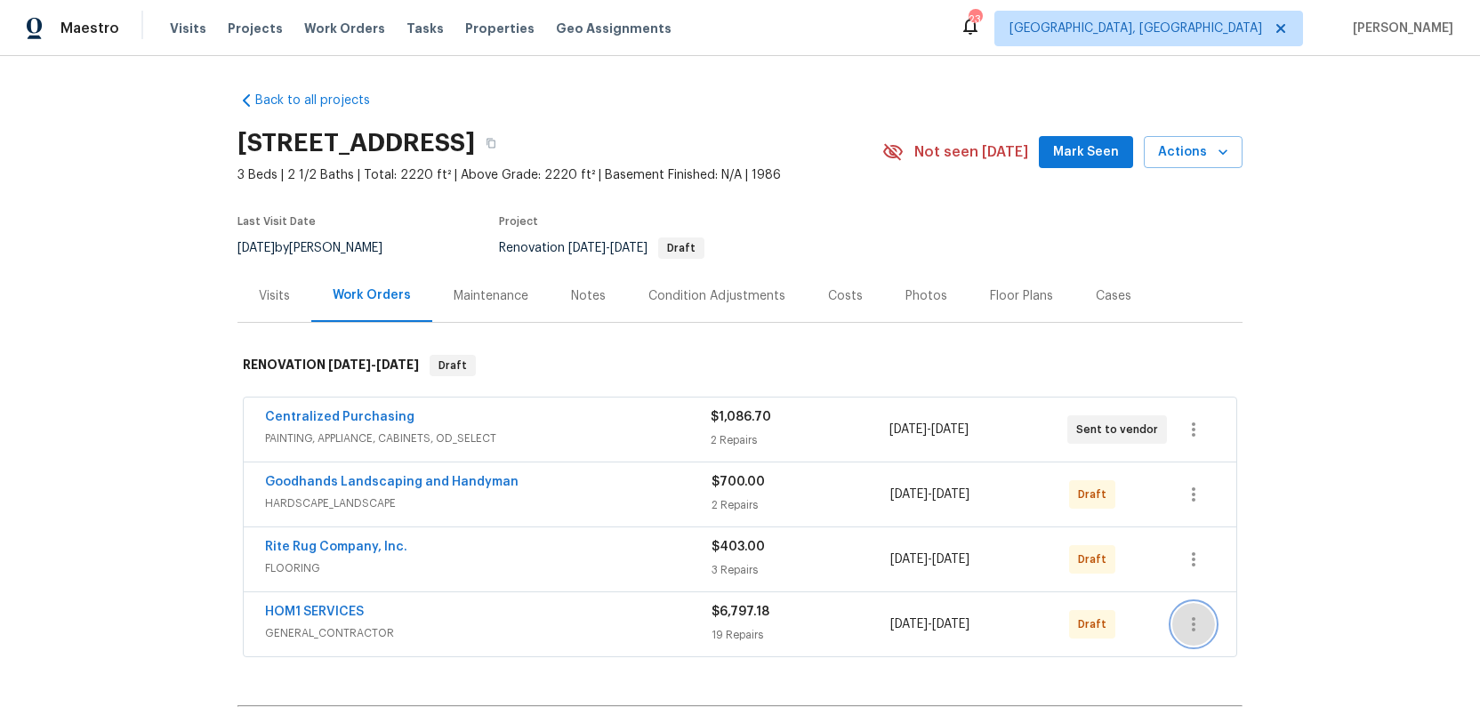
click at [1195, 620] on icon "button" at bounding box center [1193, 624] width 21 height 21
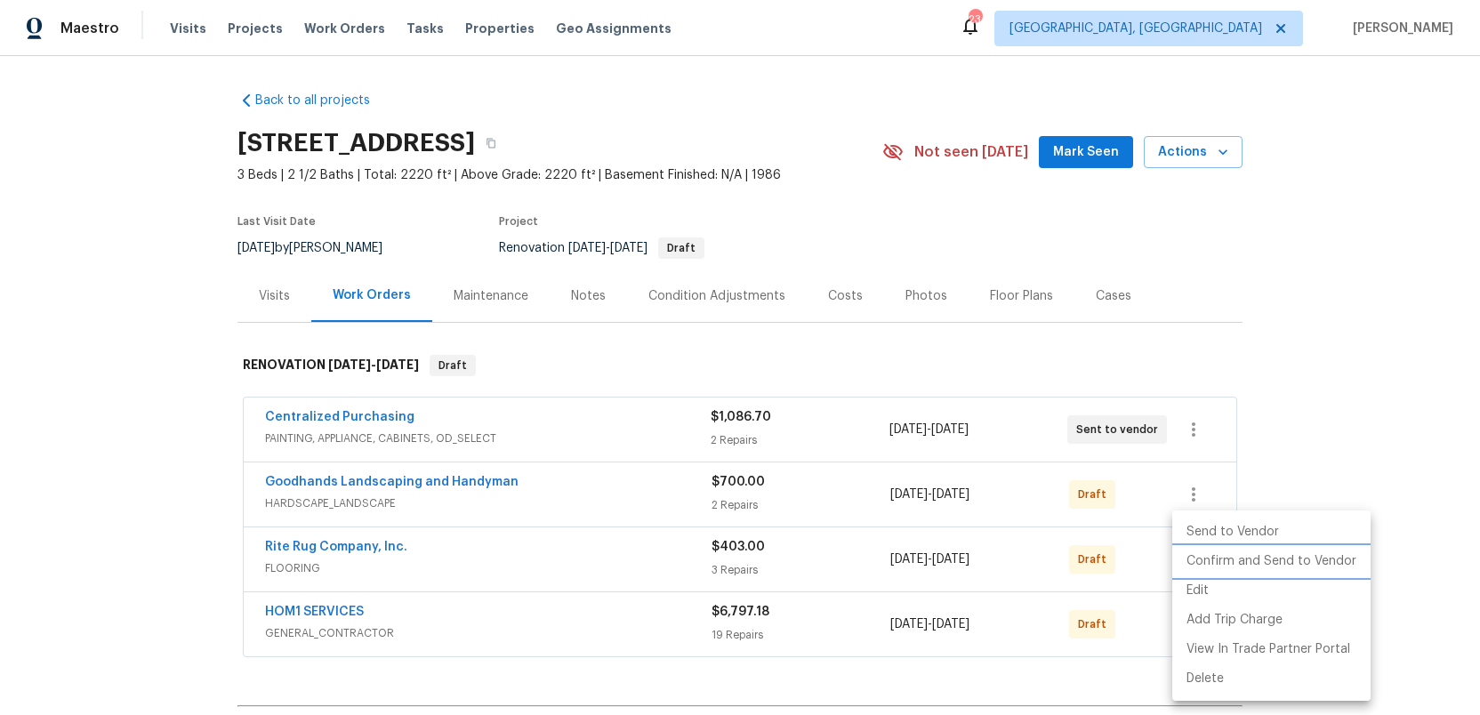
click at [1210, 564] on li "Confirm and Send to Vendor" at bounding box center [1271, 561] width 198 height 29
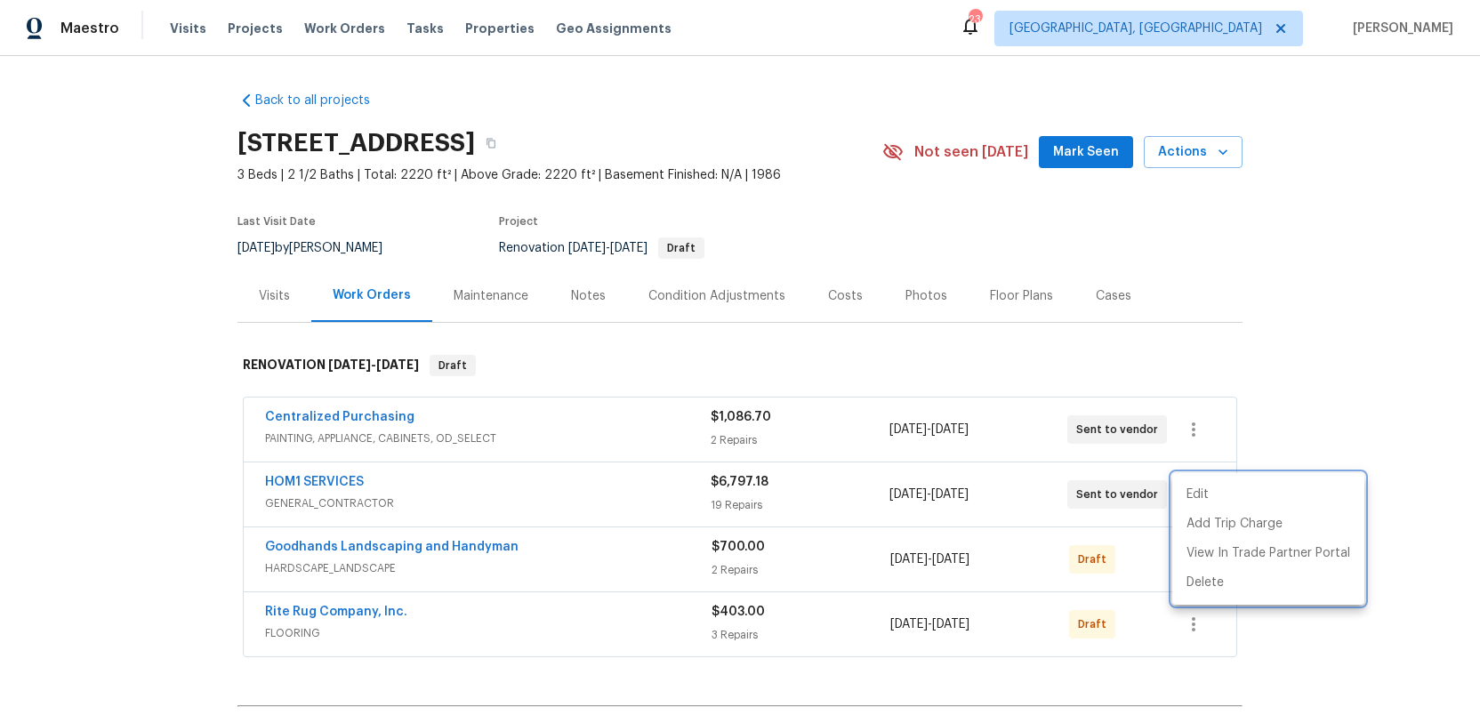
click at [1194, 623] on div at bounding box center [740, 357] width 1480 height 715
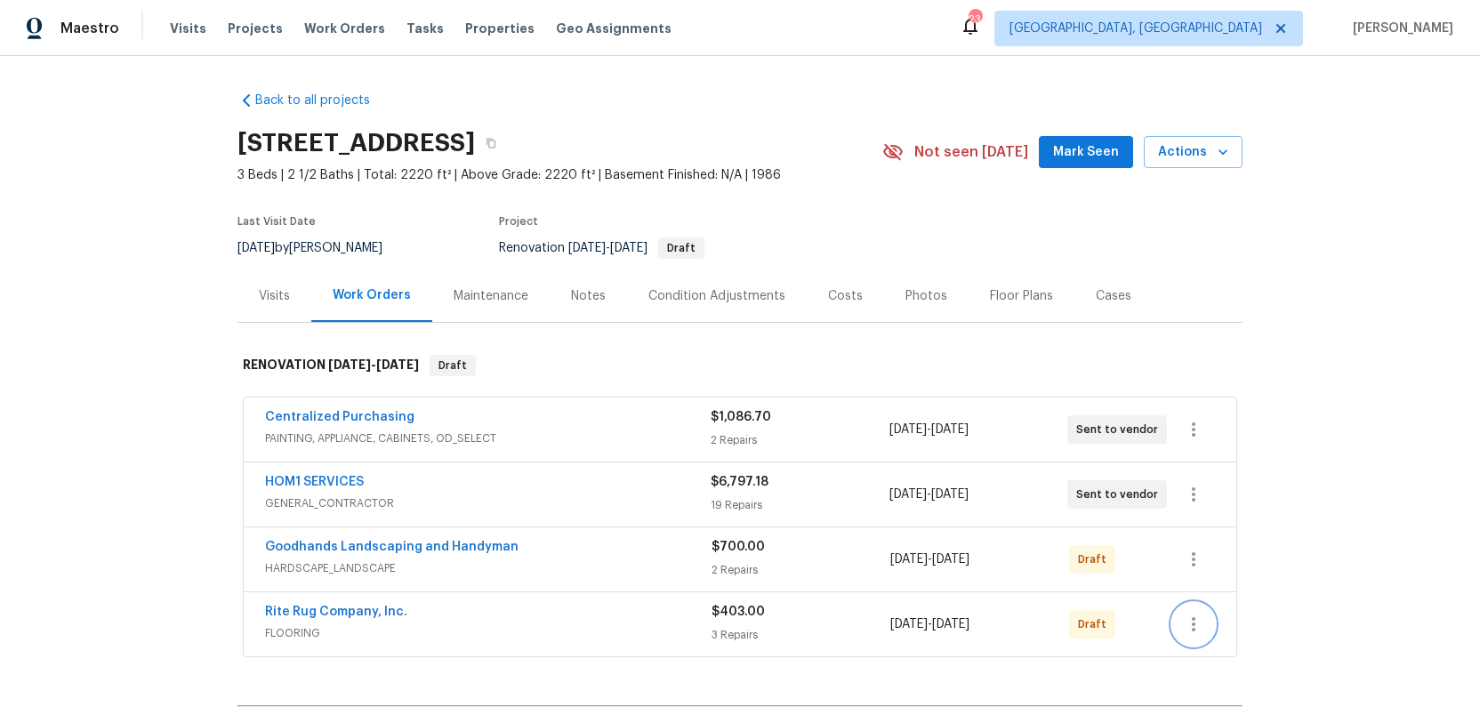
click at [1194, 623] on icon "button" at bounding box center [1193, 624] width 21 height 21
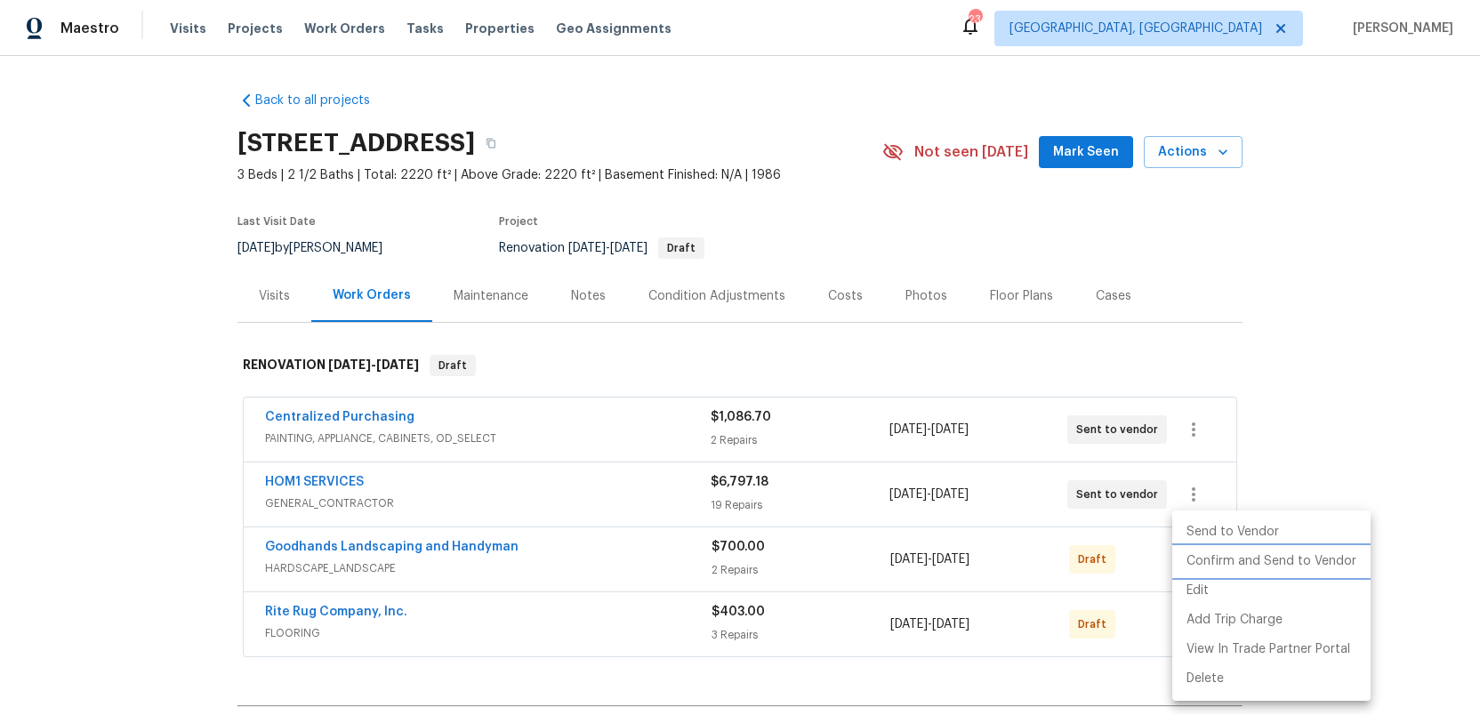
click at [1212, 563] on li "Confirm and Send to Vendor" at bounding box center [1271, 561] width 198 height 29
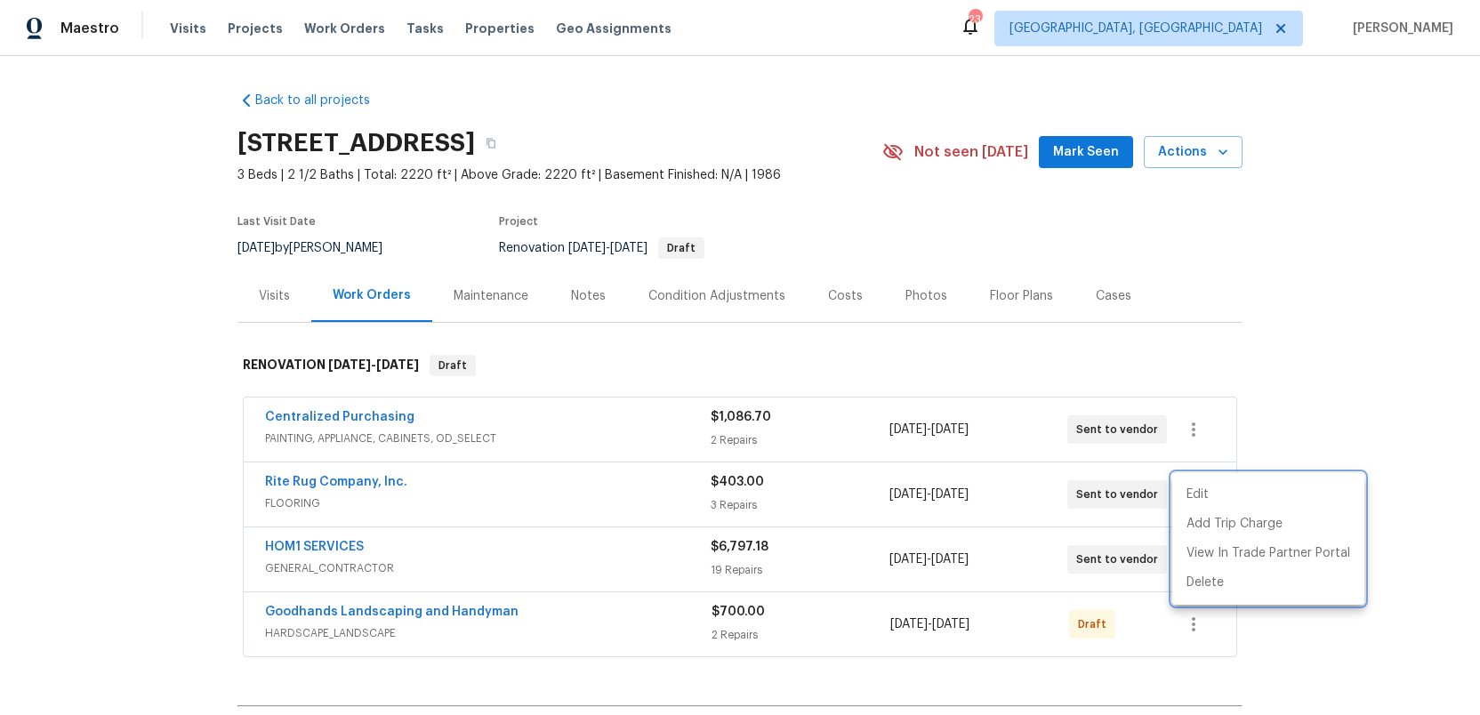
click at [1187, 625] on div at bounding box center [740, 357] width 1480 height 715
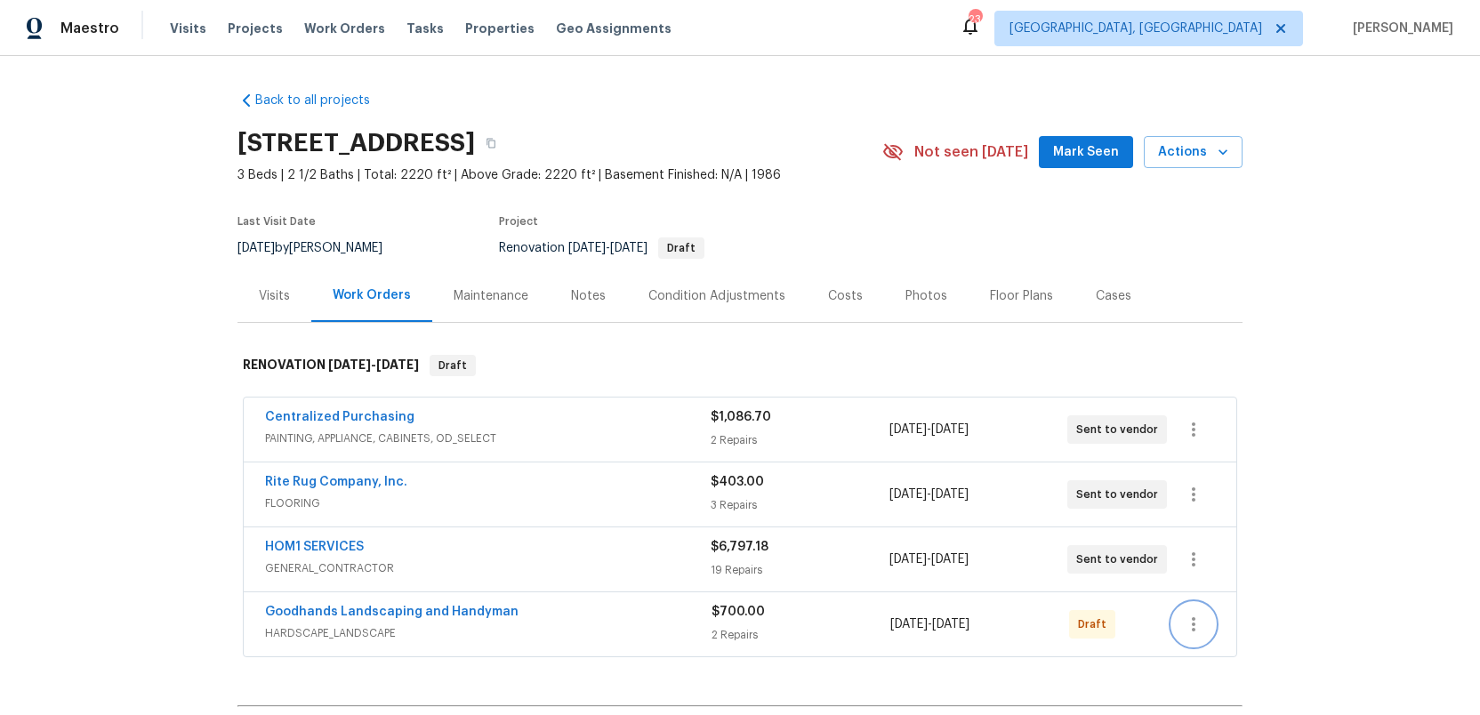
click at [1191, 625] on icon "button" at bounding box center [1193, 624] width 21 height 21
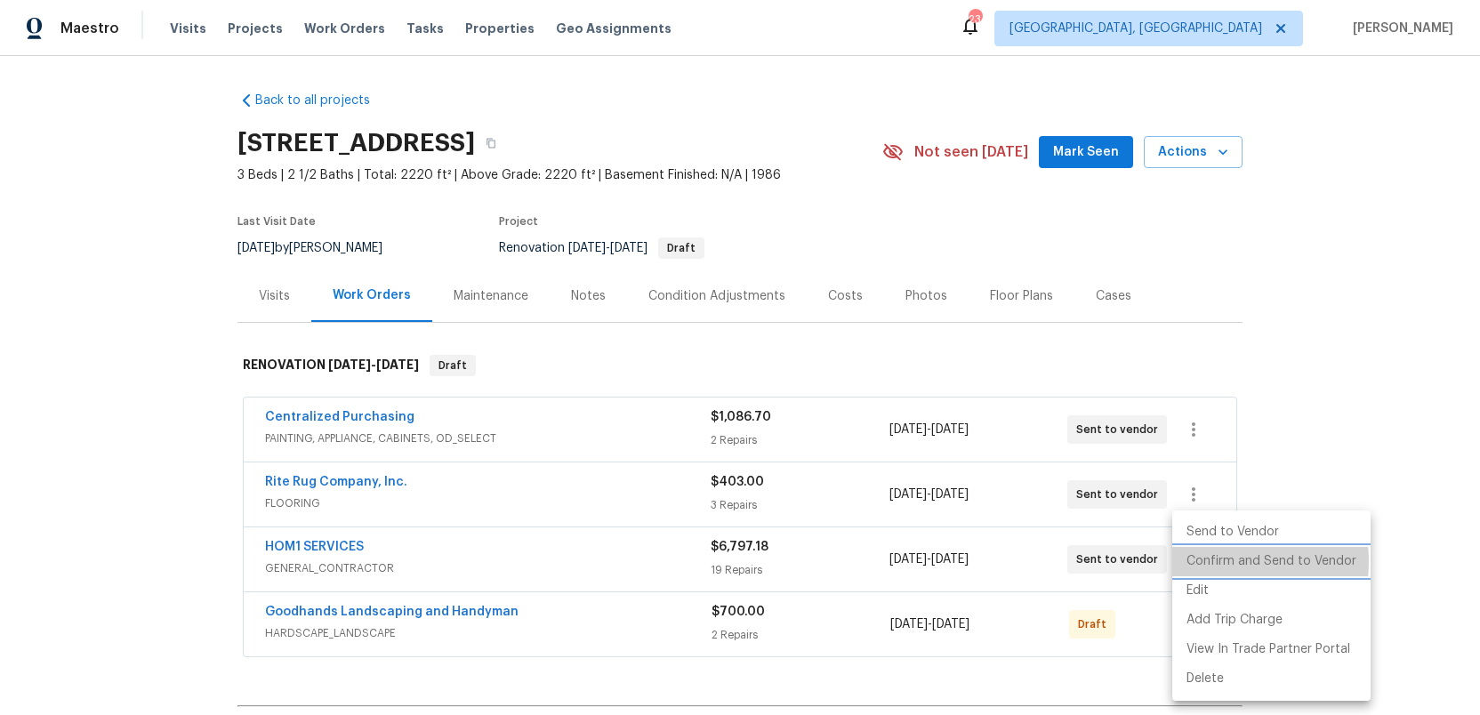
click at [1212, 561] on li "Confirm and Send to Vendor" at bounding box center [1271, 561] width 198 height 29
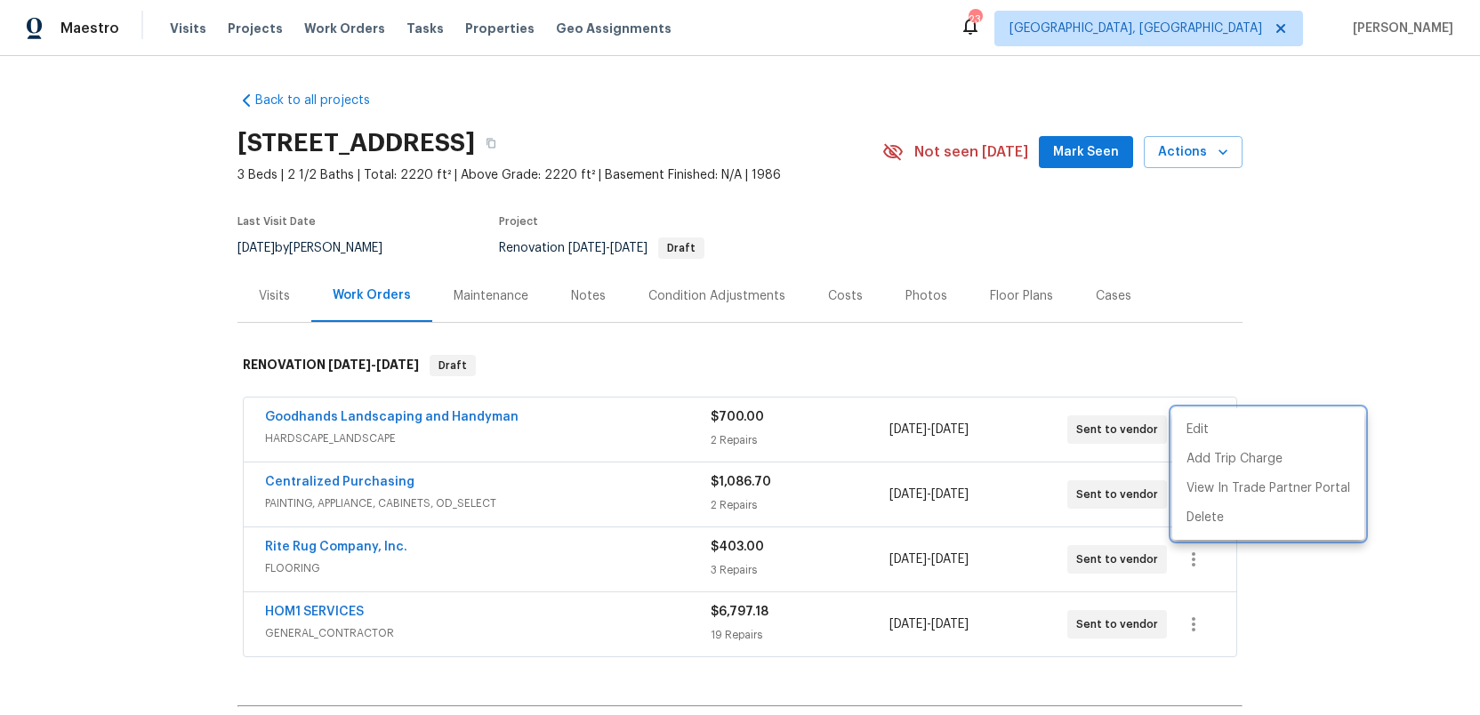
click at [315, 610] on div at bounding box center [740, 357] width 1480 height 715
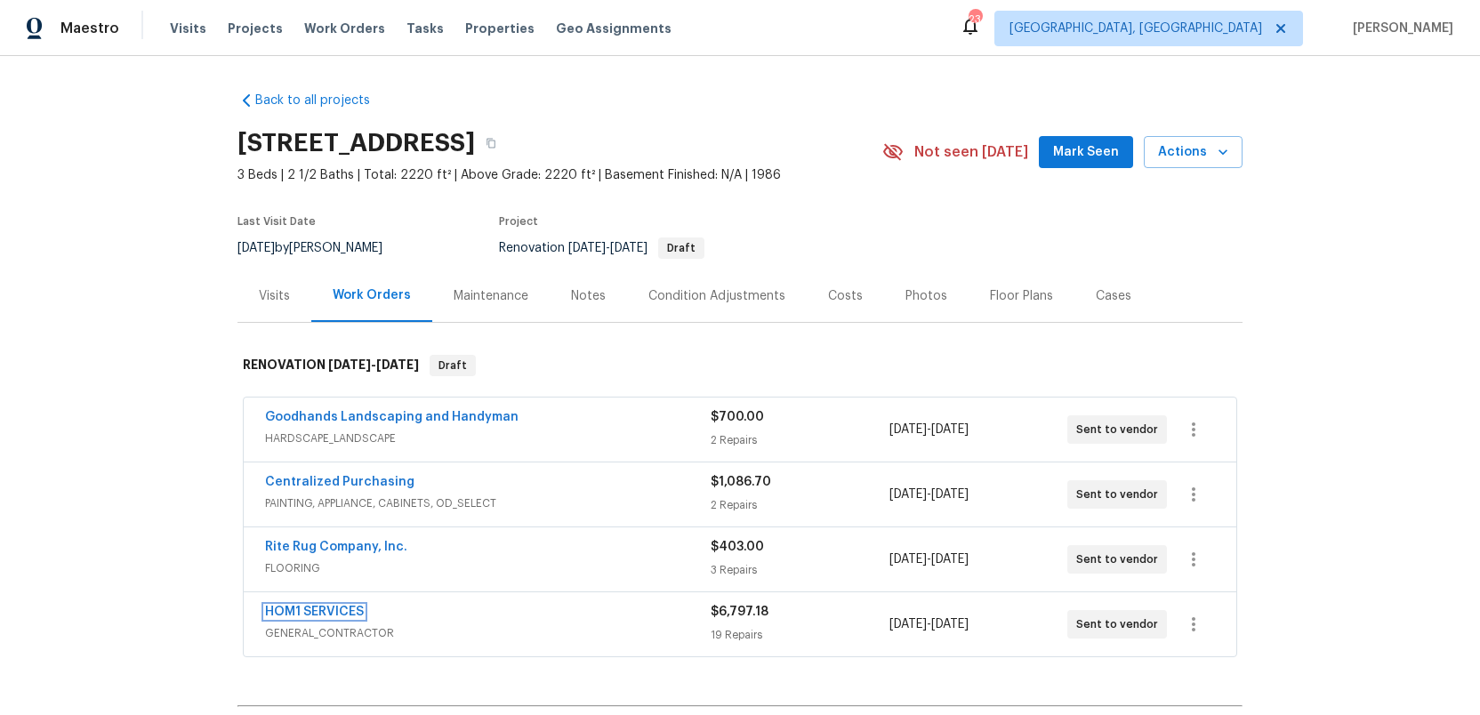
click at [315, 610] on link "HOM1 SERVICES" at bounding box center [314, 612] width 99 height 12
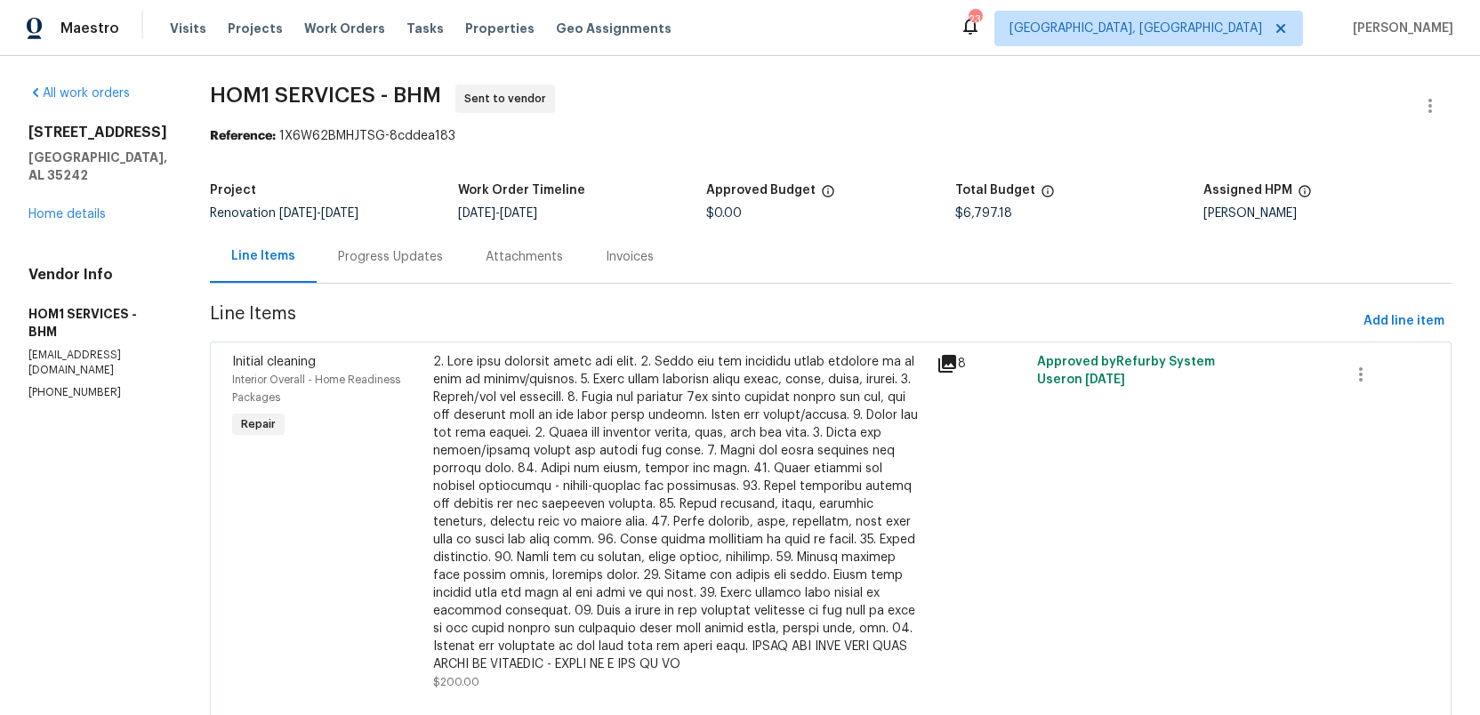
click at [348, 260] on div "Progress Updates" at bounding box center [390, 257] width 105 height 18
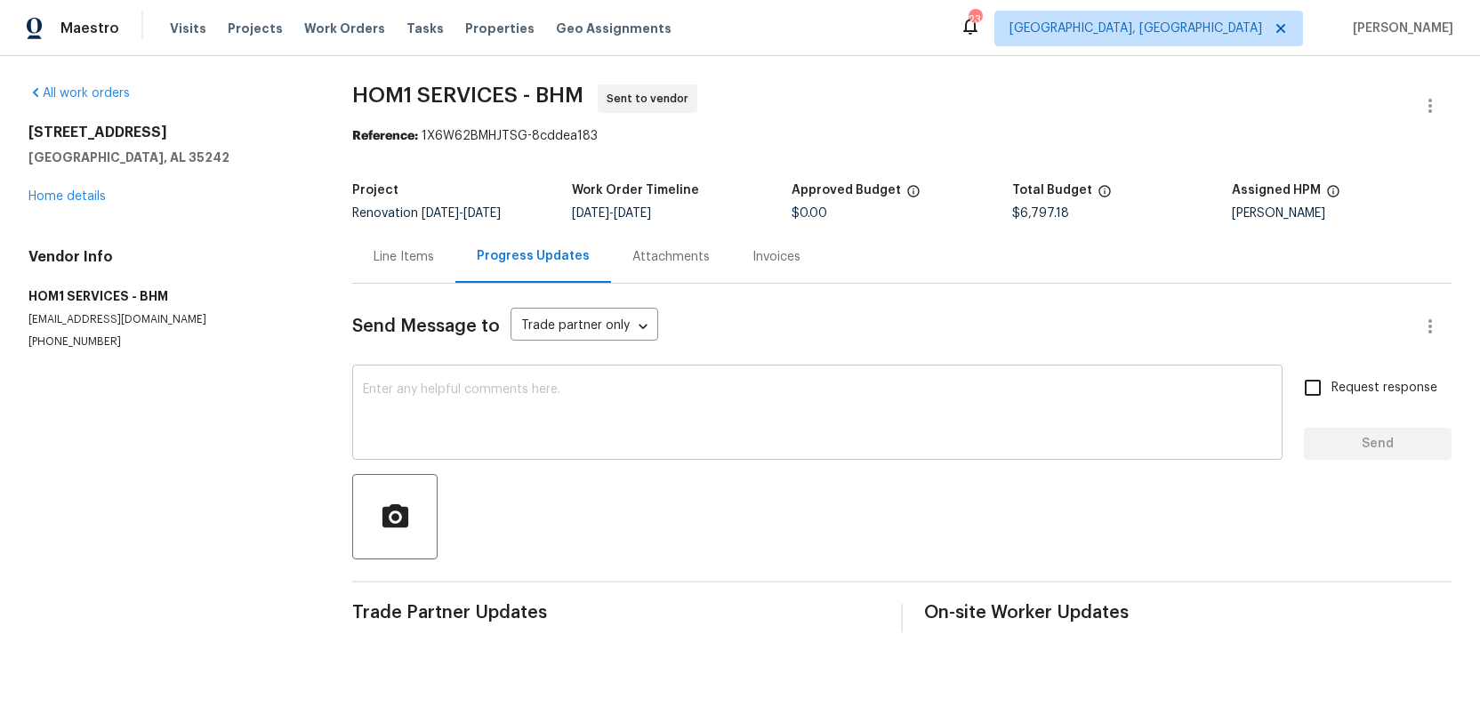
click at [414, 397] on textarea at bounding box center [817, 414] width 909 height 62
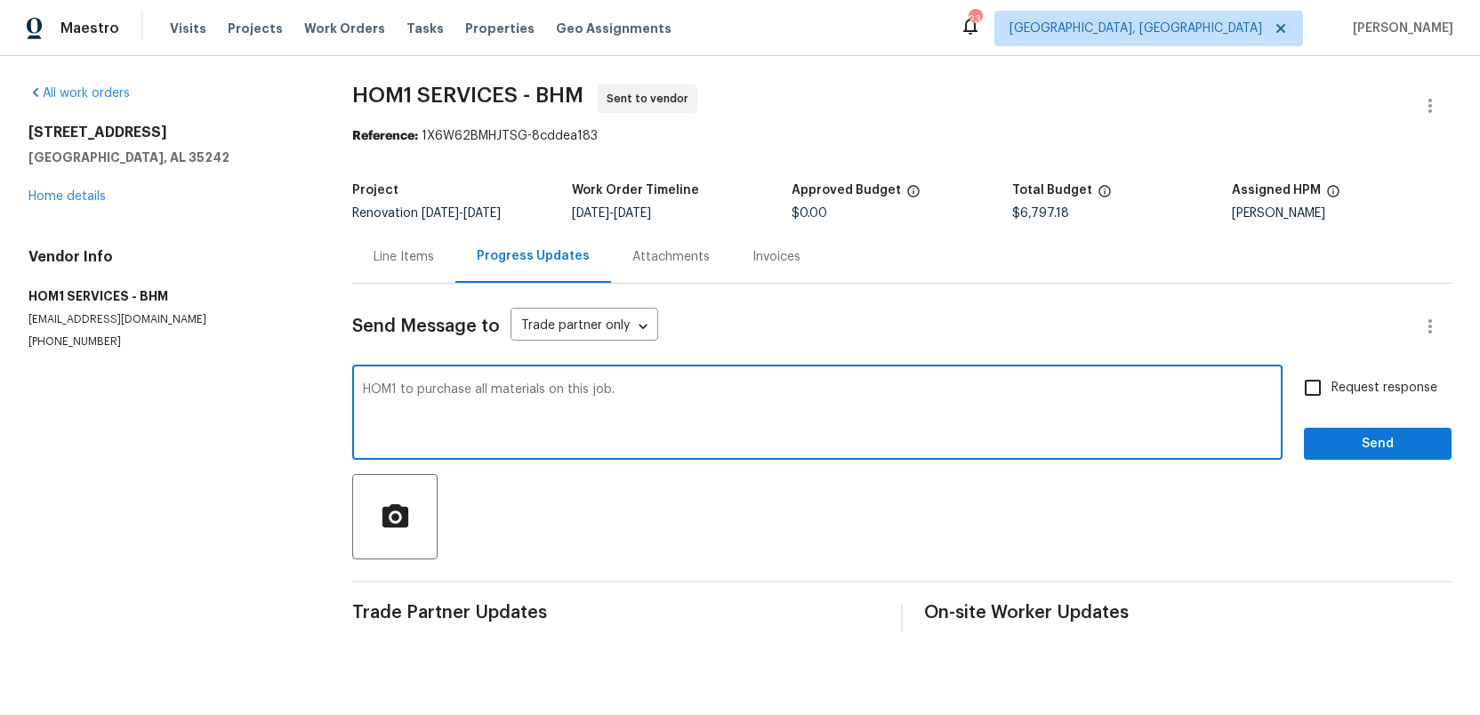
type textarea "HOM1 to purchase all materials on this job."
click at [1345, 447] on span "Send" at bounding box center [1377, 444] width 119 height 22
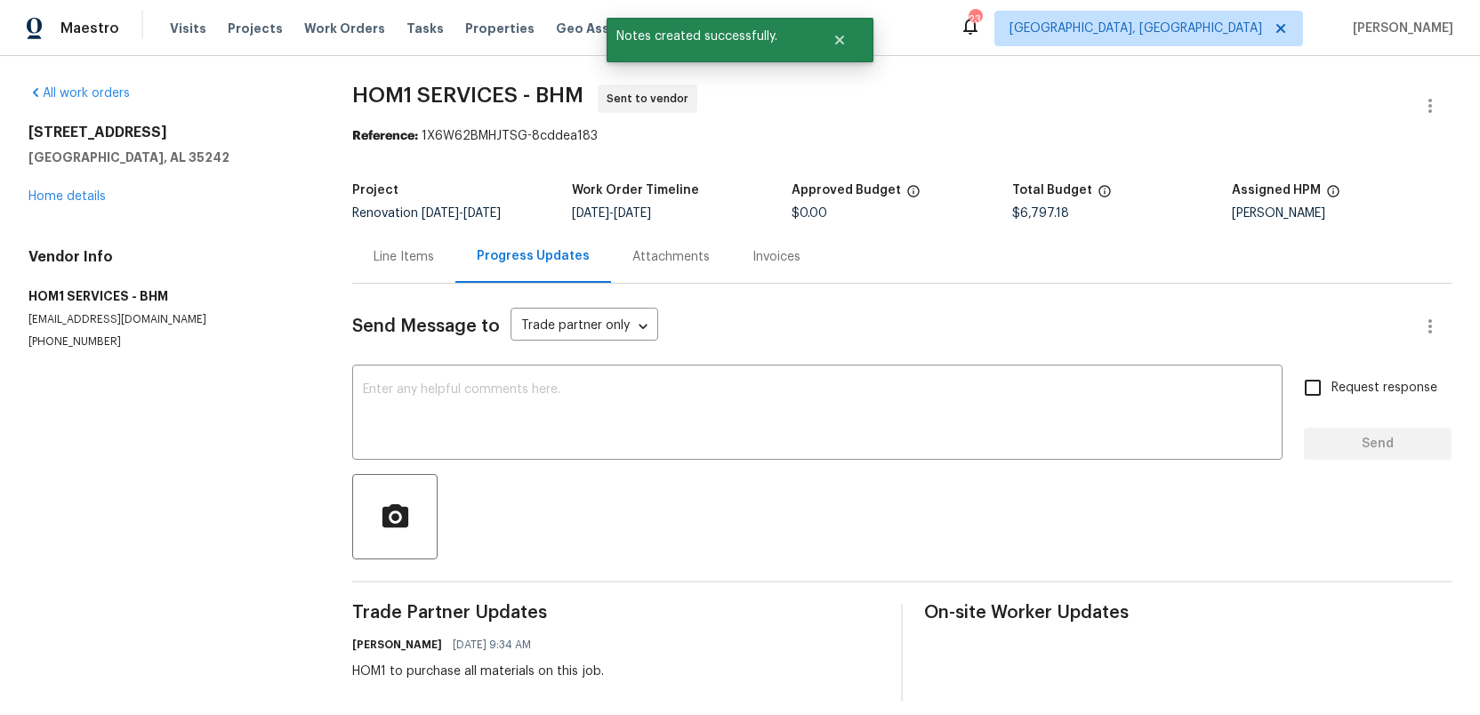
scroll to position [15, 0]
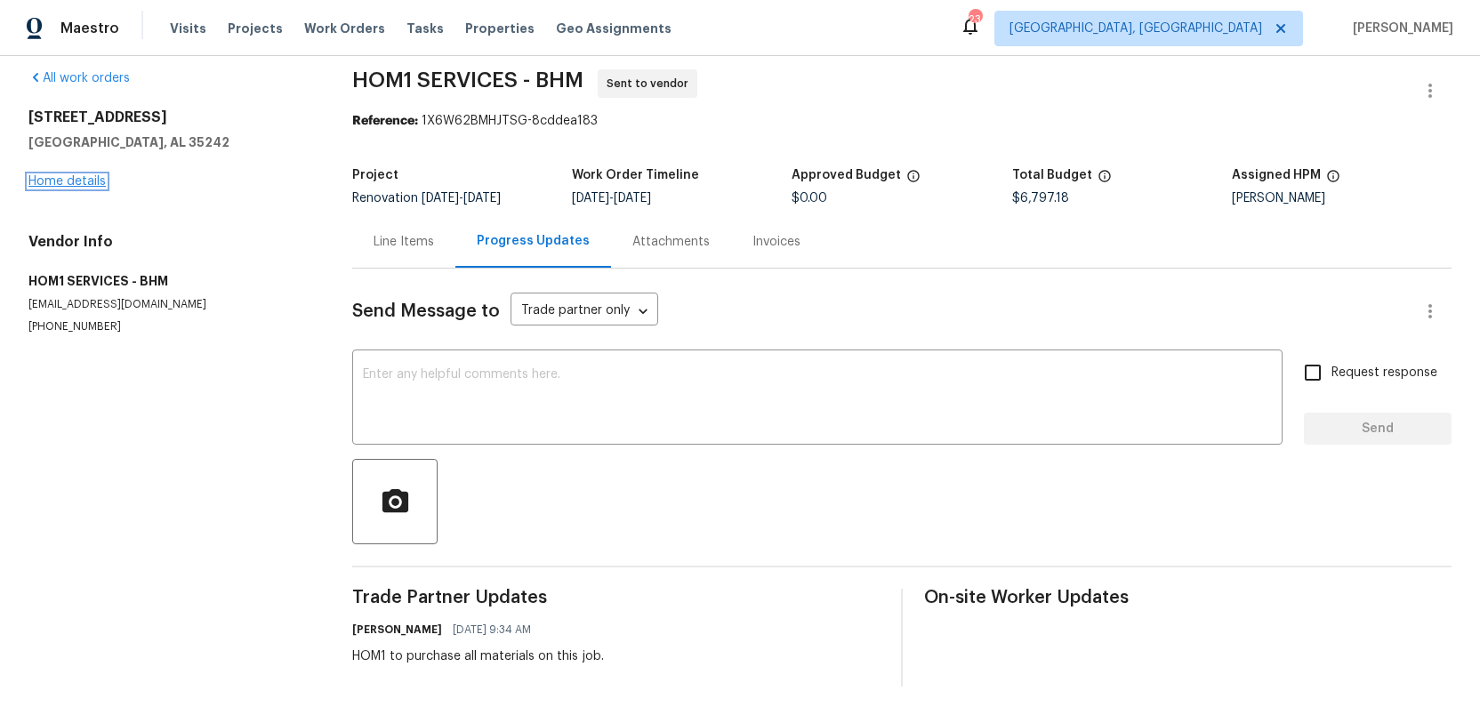
click at [72, 180] on link "Home details" at bounding box center [66, 181] width 77 height 12
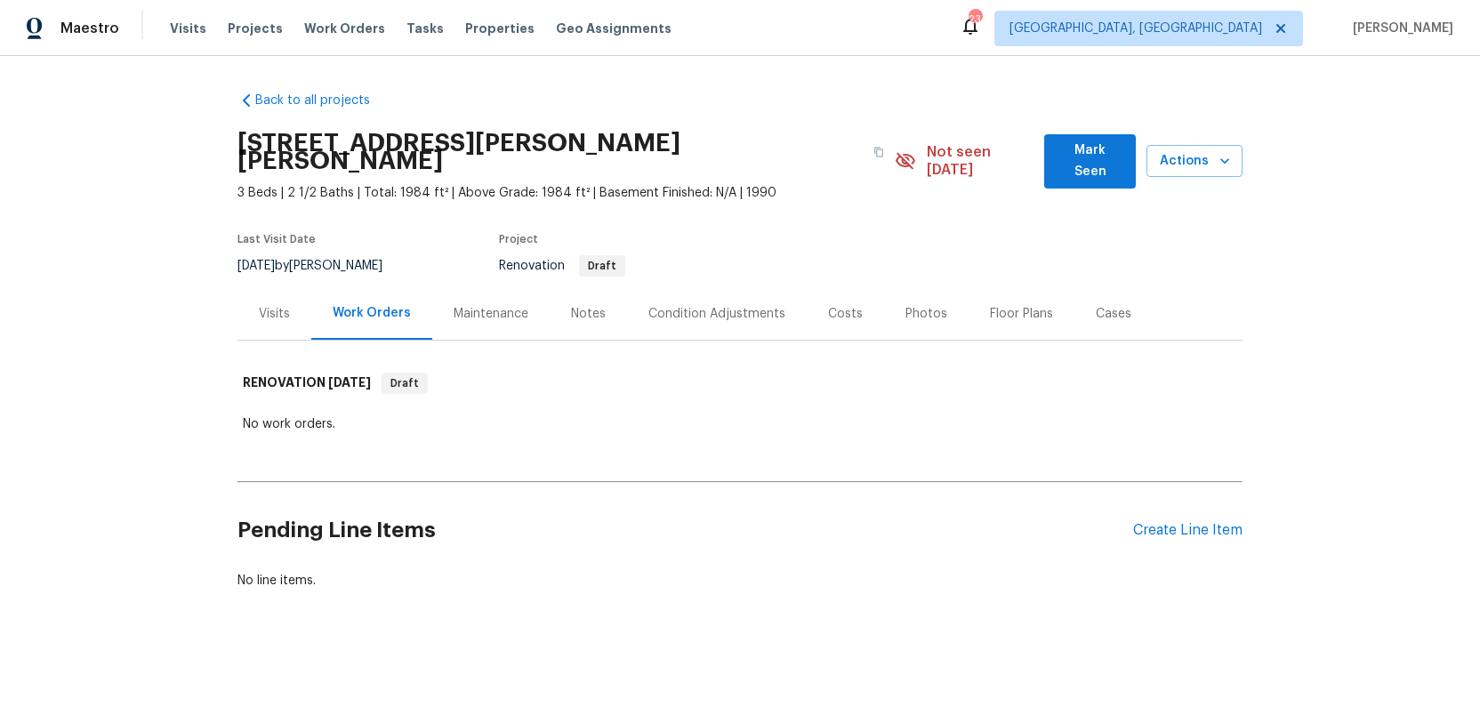
click at [690, 305] on div "Condition Adjustments" at bounding box center [716, 314] width 137 height 18
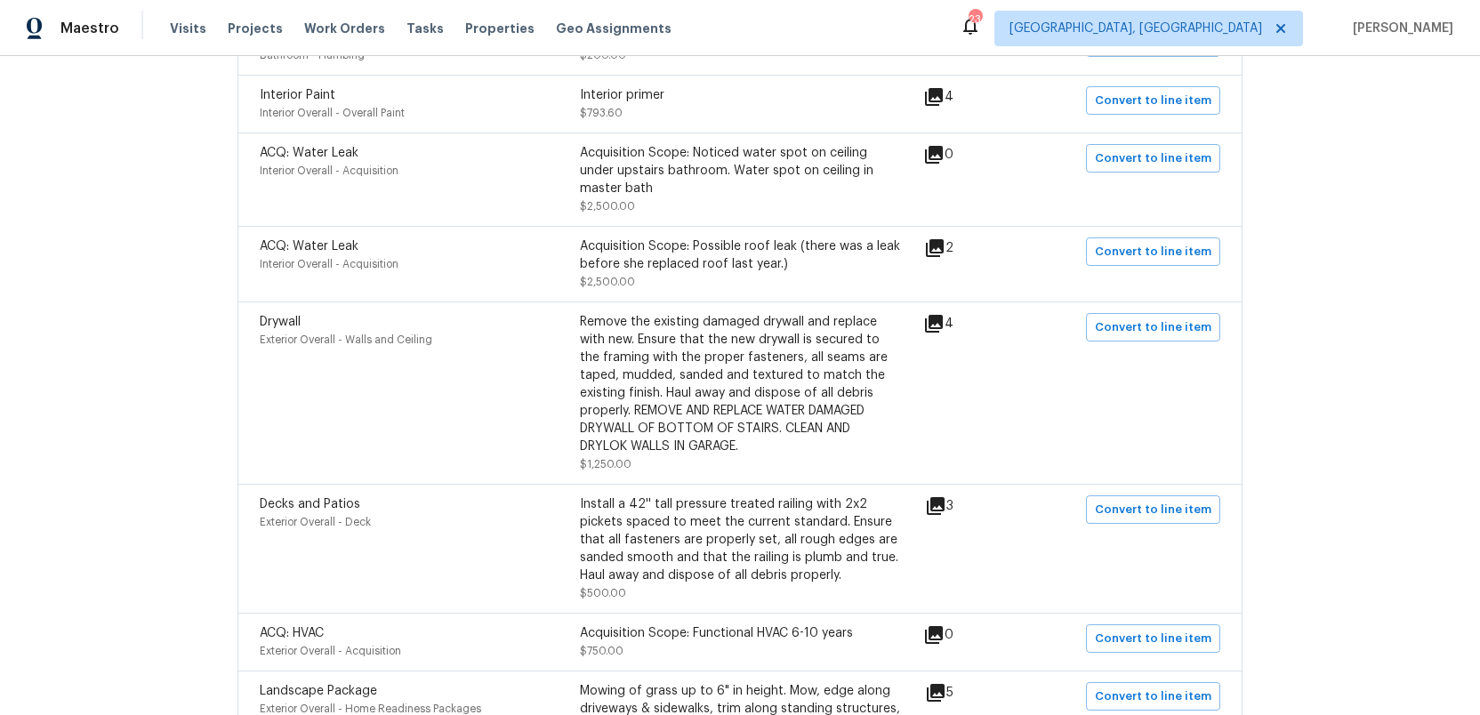
scroll to position [645, 0]
click at [941, 313] on icon at bounding box center [934, 322] width 18 height 18
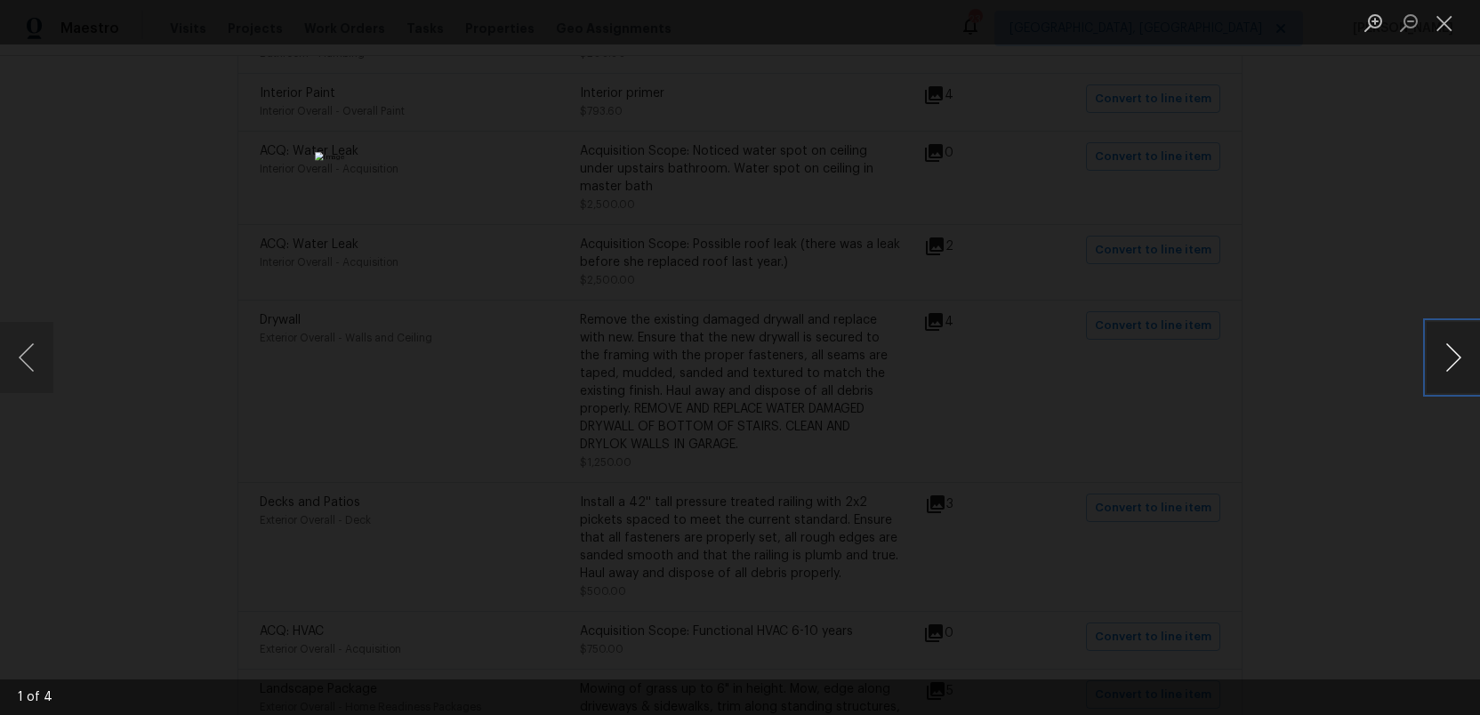
click at [1465, 362] on button "Next image" at bounding box center [1453, 357] width 53 height 71
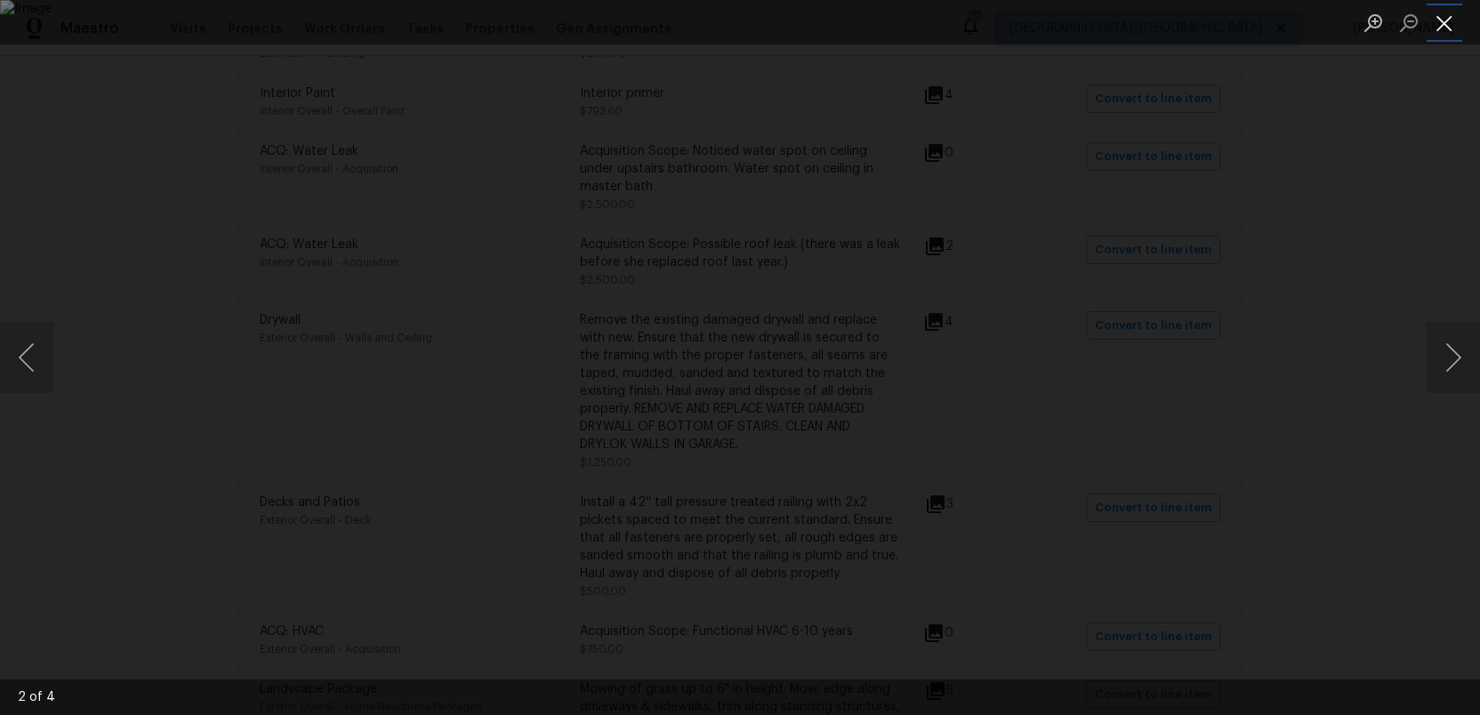
click at [1445, 18] on button "Close lightbox" at bounding box center [1445, 22] width 36 height 31
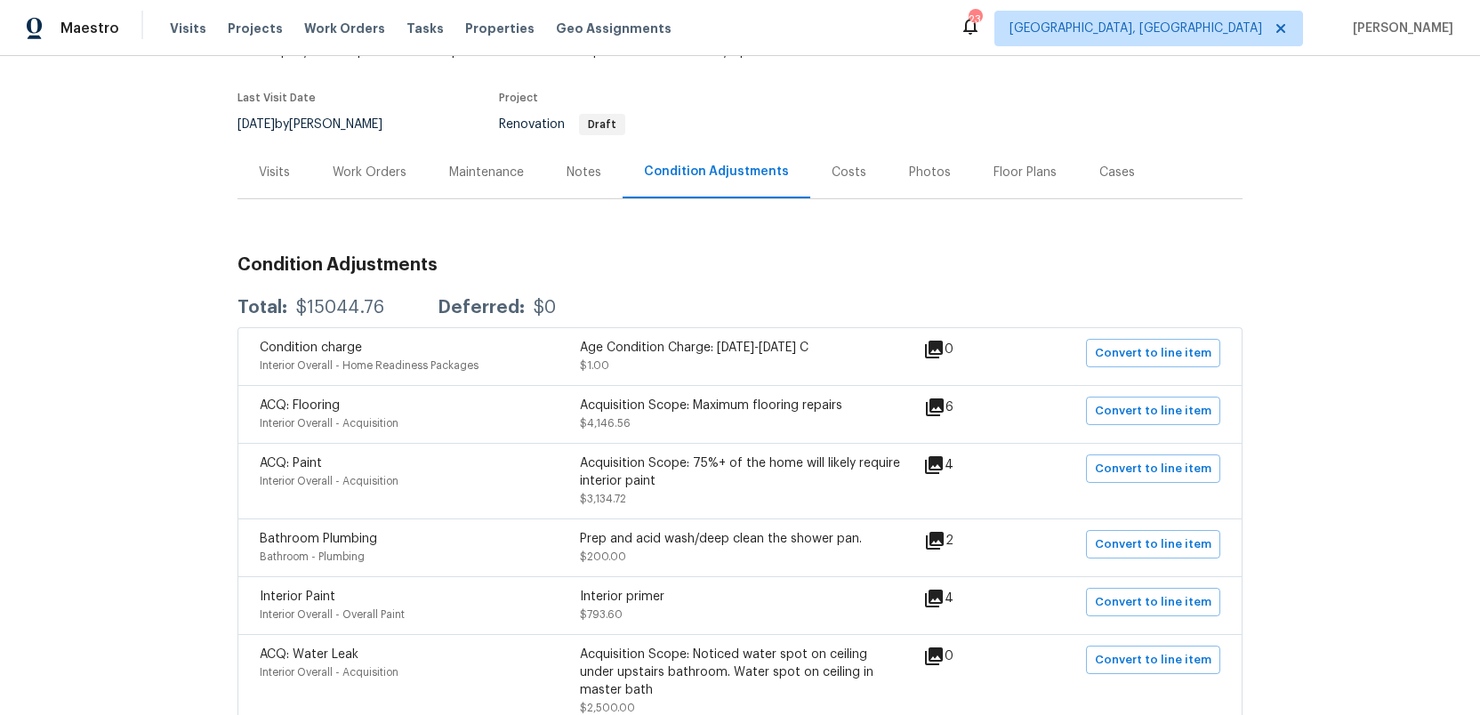
scroll to position [0, 0]
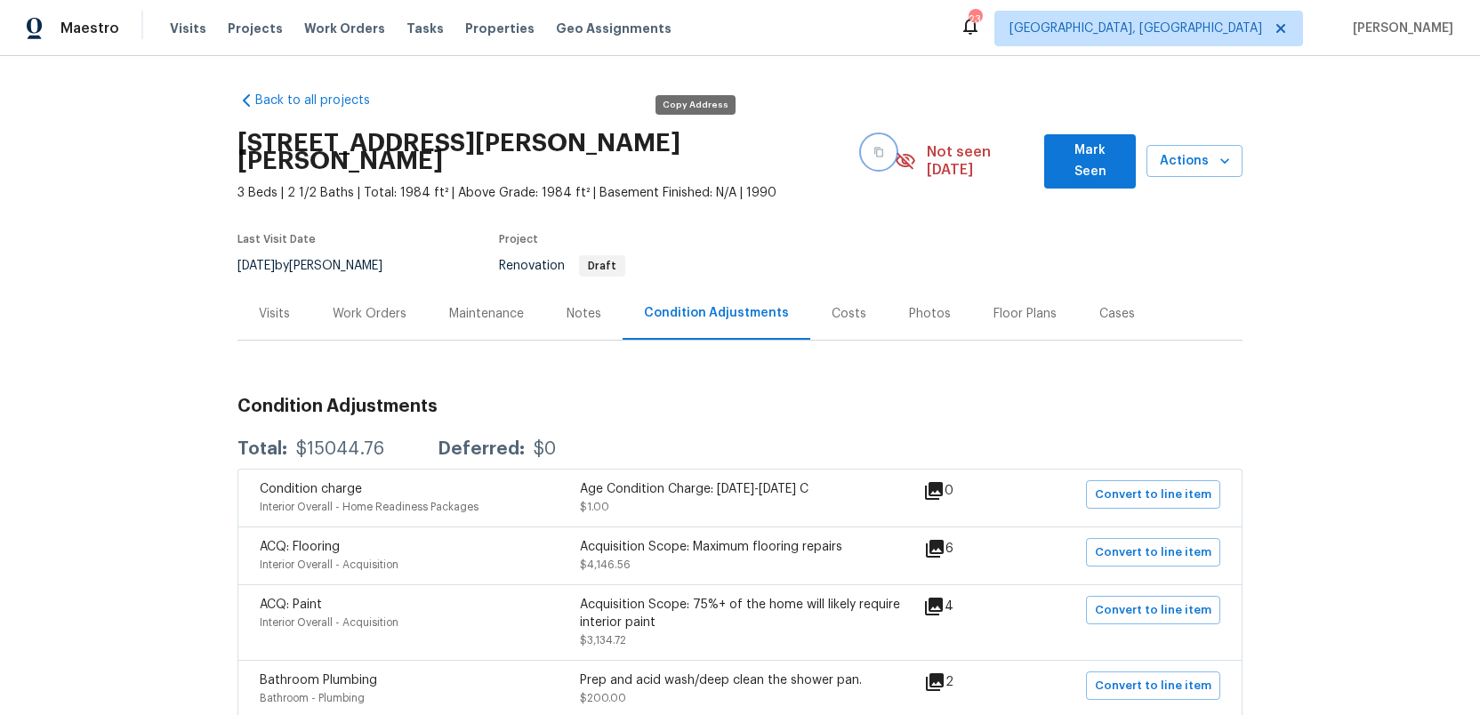
click at [873, 147] on icon "button" at bounding box center [878, 152] width 11 height 11
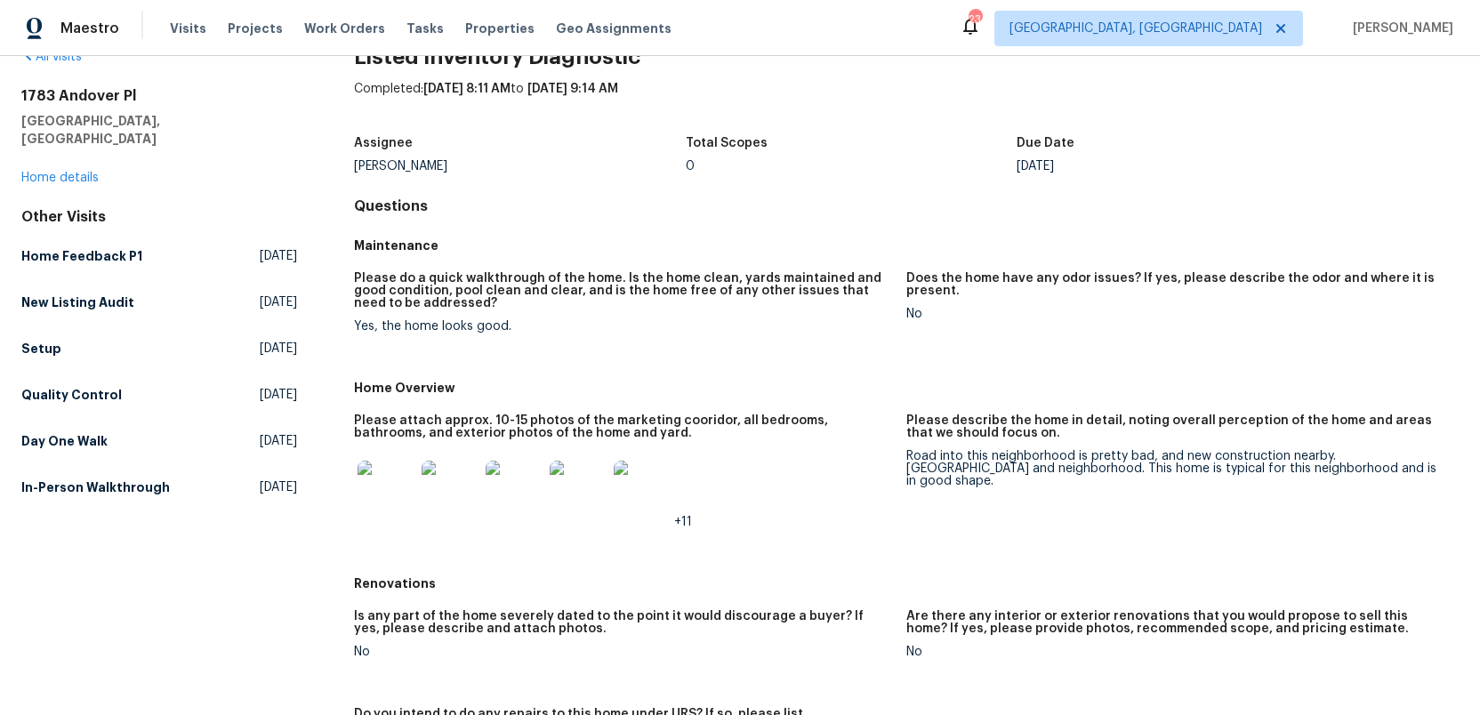
scroll to position [42, 0]
click at [369, 492] on img at bounding box center [386, 490] width 57 height 57
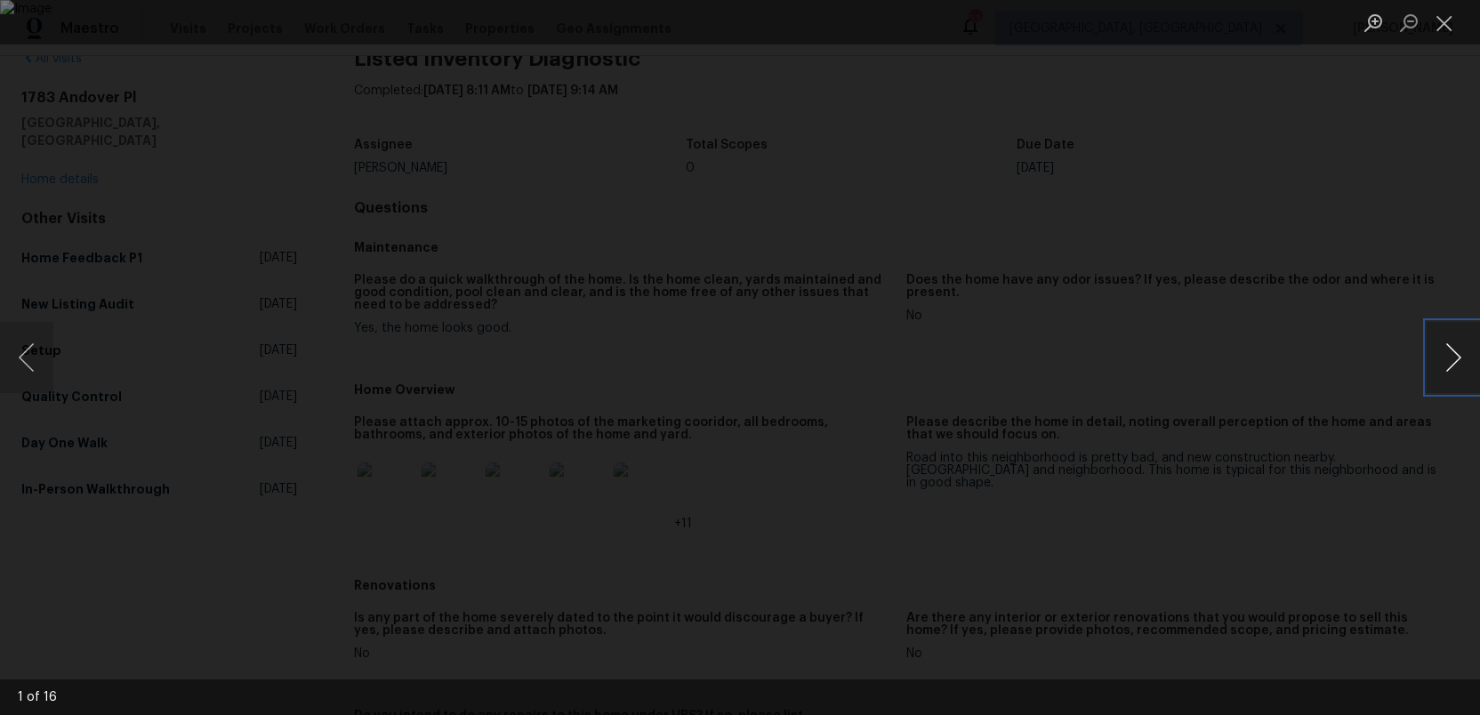
click at [1459, 359] on button "Next image" at bounding box center [1453, 357] width 53 height 71
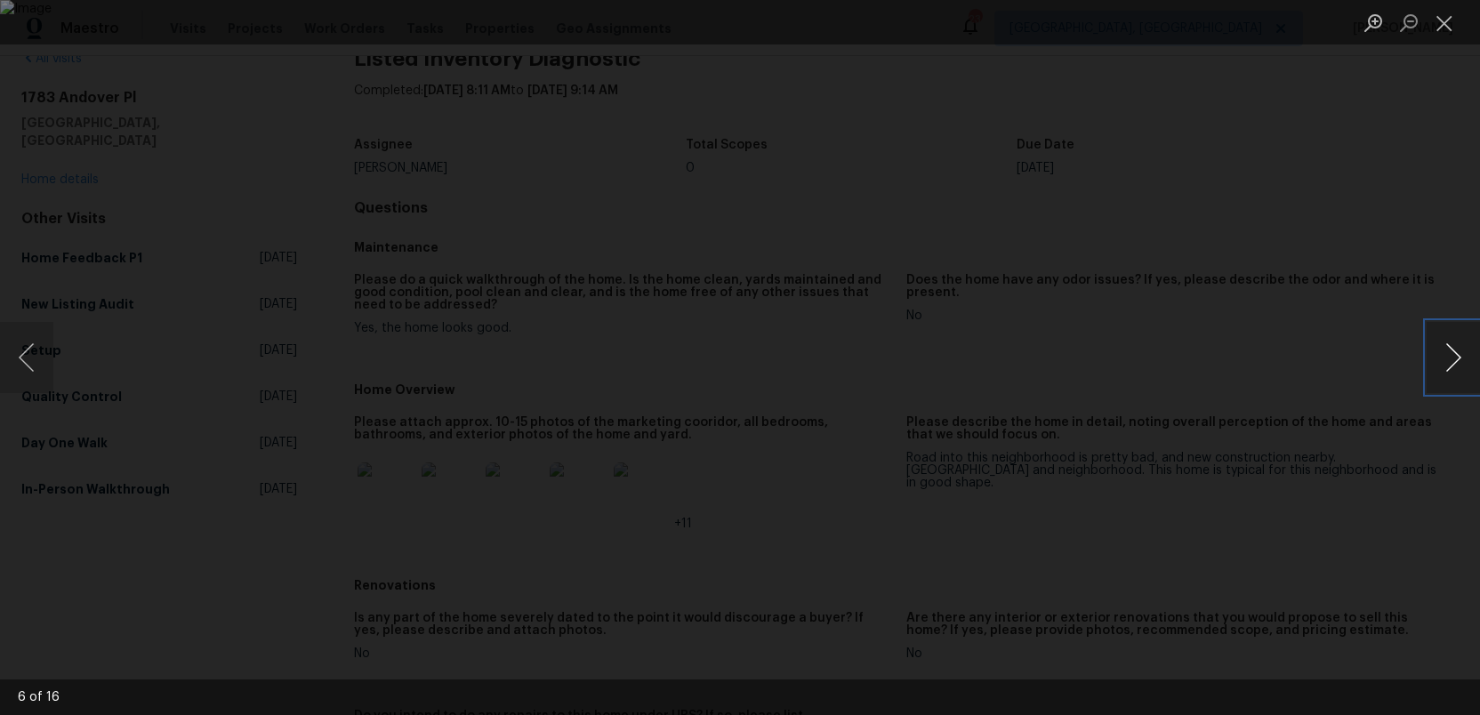
click at [1459, 359] on button "Next image" at bounding box center [1453, 357] width 53 height 71
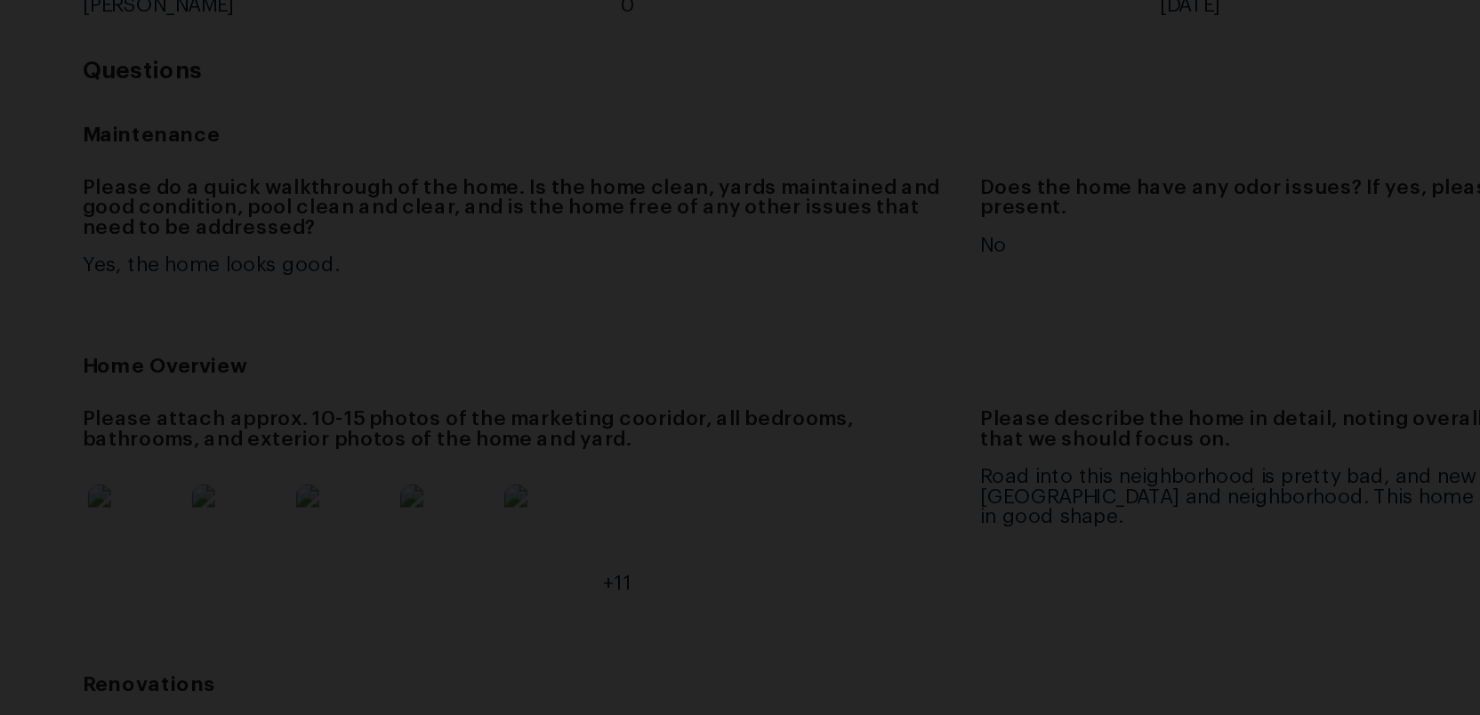
click at [840, 470] on img "Lightbox" at bounding box center [708, 312] width 2435 height 1177
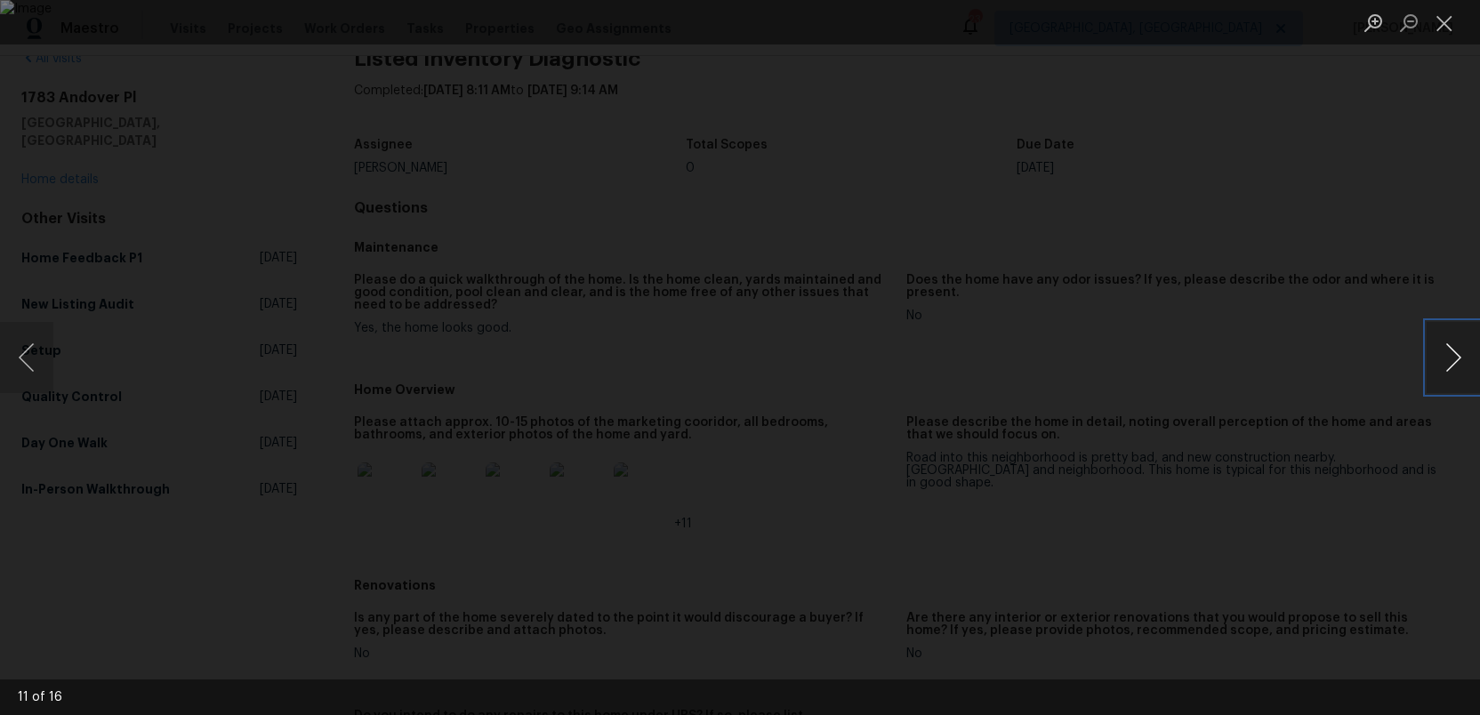
click at [1450, 353] on button "Next image" at bounding box center [1453, 357] width 53 height 71
click at [1443, 342] on button "Next image" at bounding box center [1453, 357] width 53 height 71
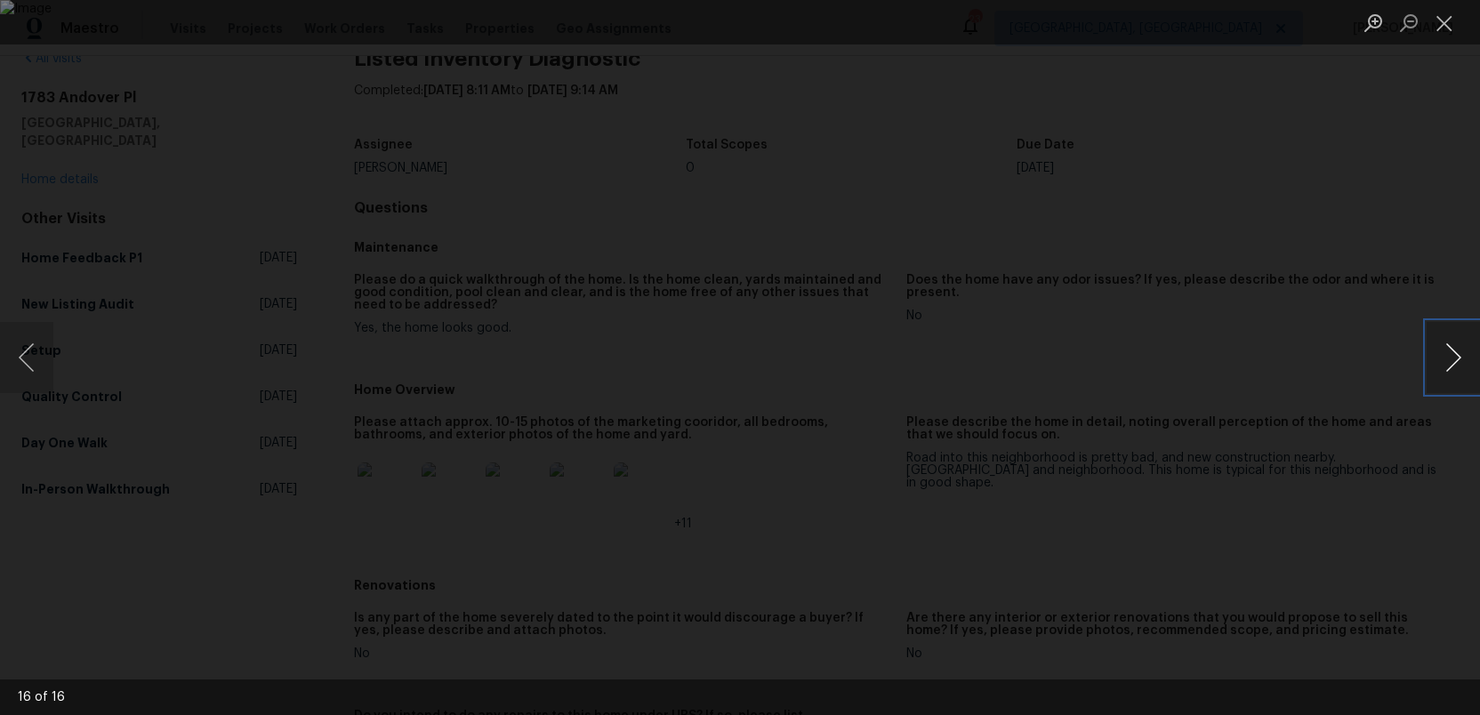
click at [1443, 342] on button "Next image" at bounding box center [1453, 357] width 53 height 71
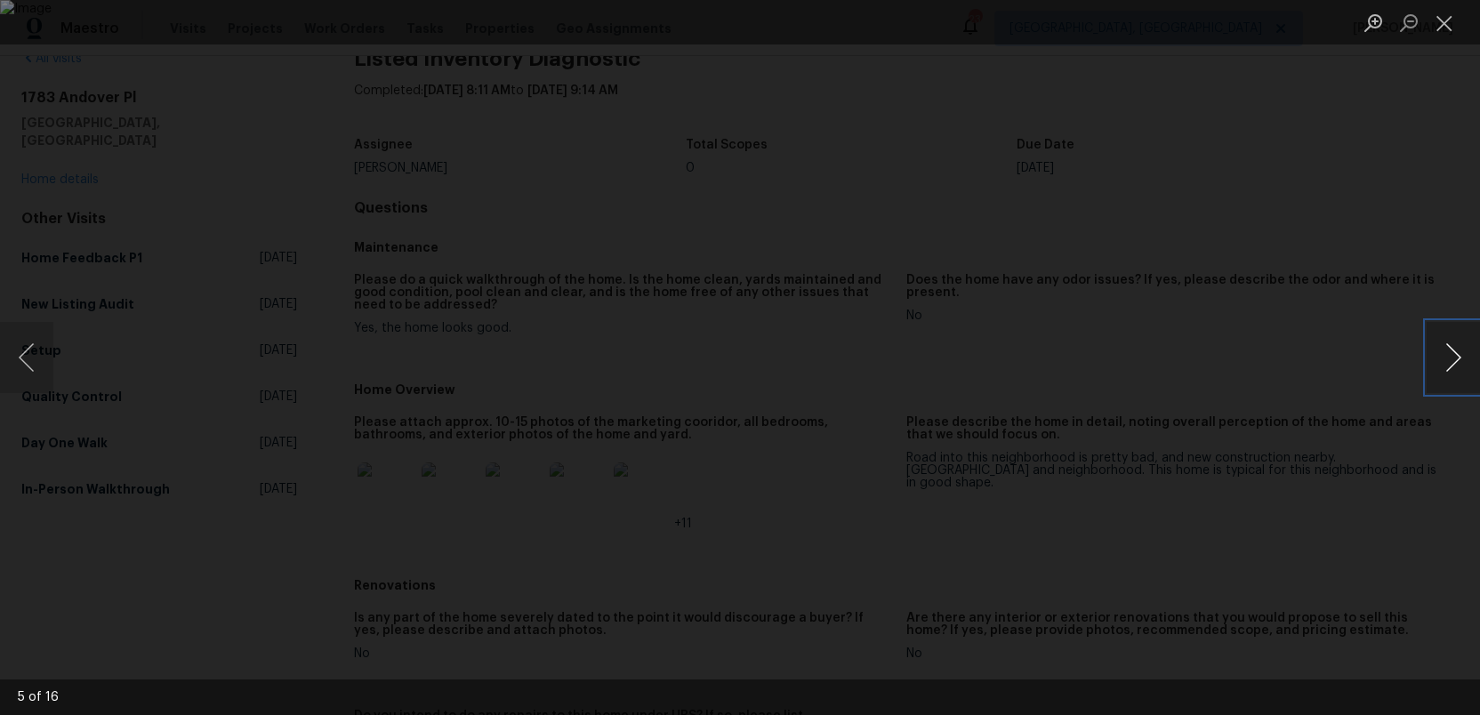
click at [1443, 342] on button "Next image" at bounding box center [1453, 357] width 53 height 71
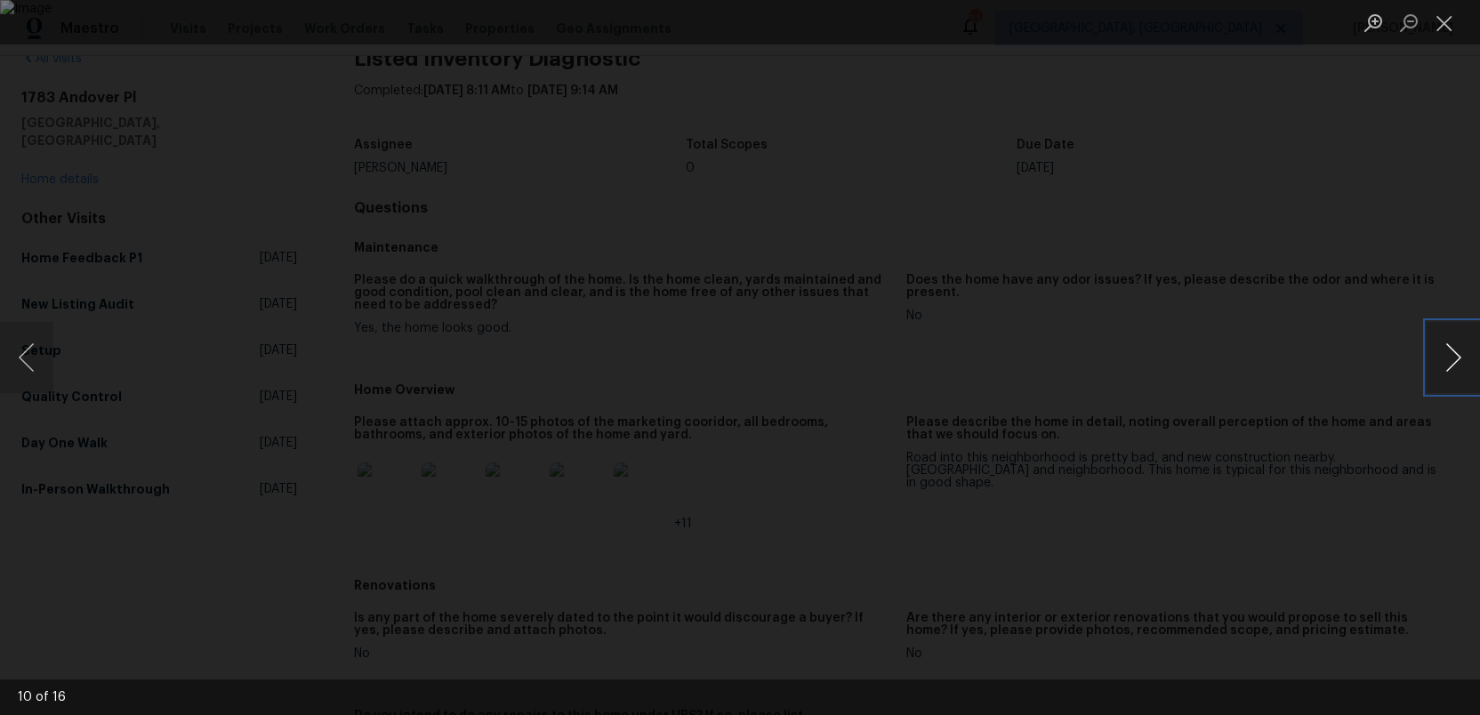
click at [1443, 342] on button "Next image" at bounding box center [1453, 357] width 53 height 71
click at [1466, 351] on button "Next image" at bounding box center [1453, 357] width 53 height 71
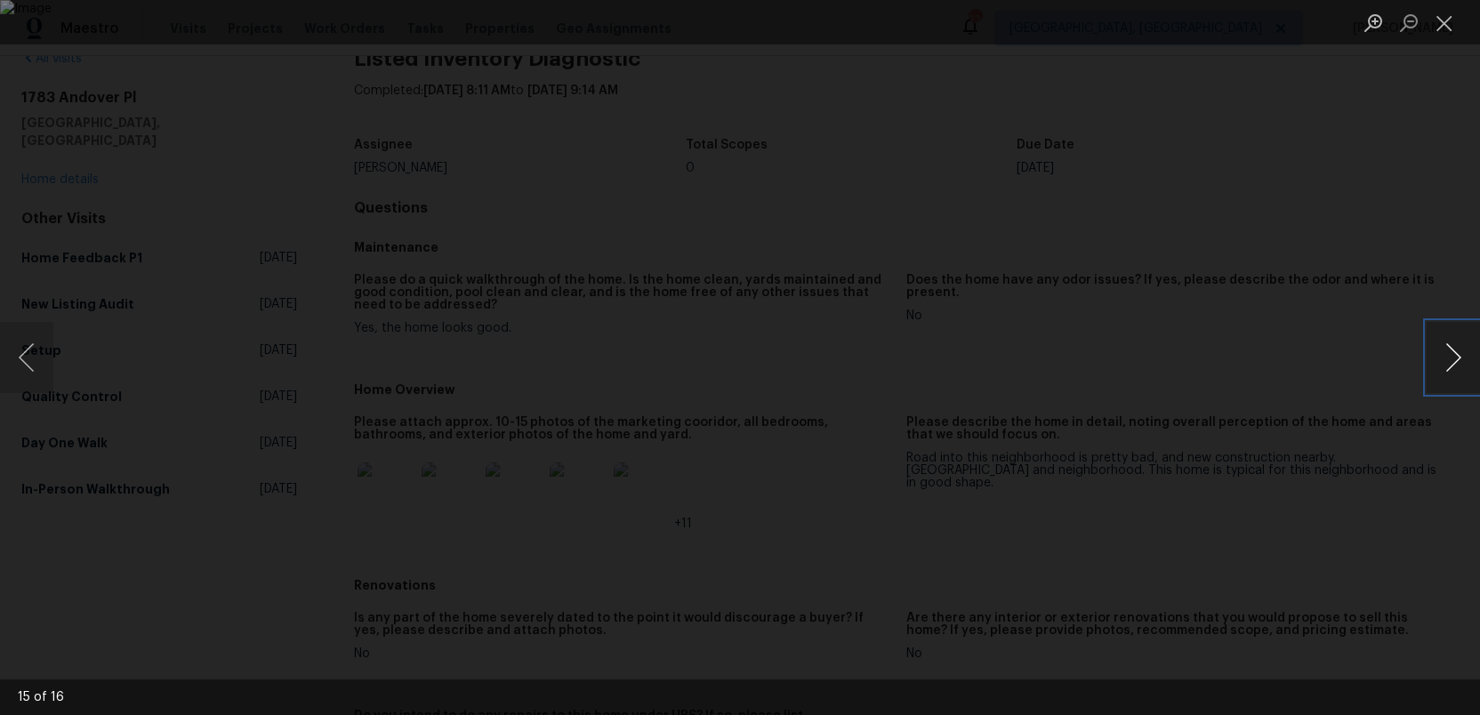
click at [1466, 351] on button "Next image" at bounding box center [1453, 357] width 53 height 71
click at [1444, 18] on button "Close lightbox" at bounding box center [1445, 22] width 36 height 31
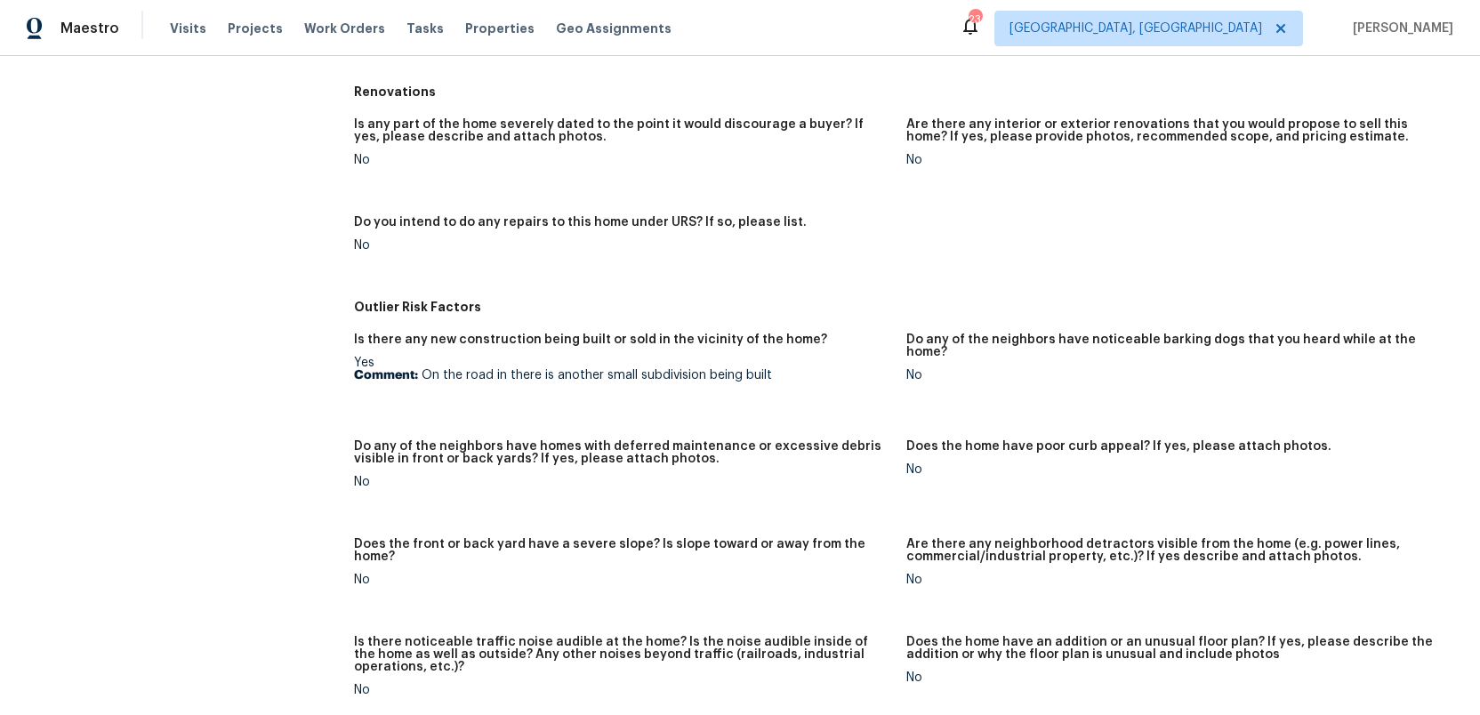
scroll to position [0, 0]
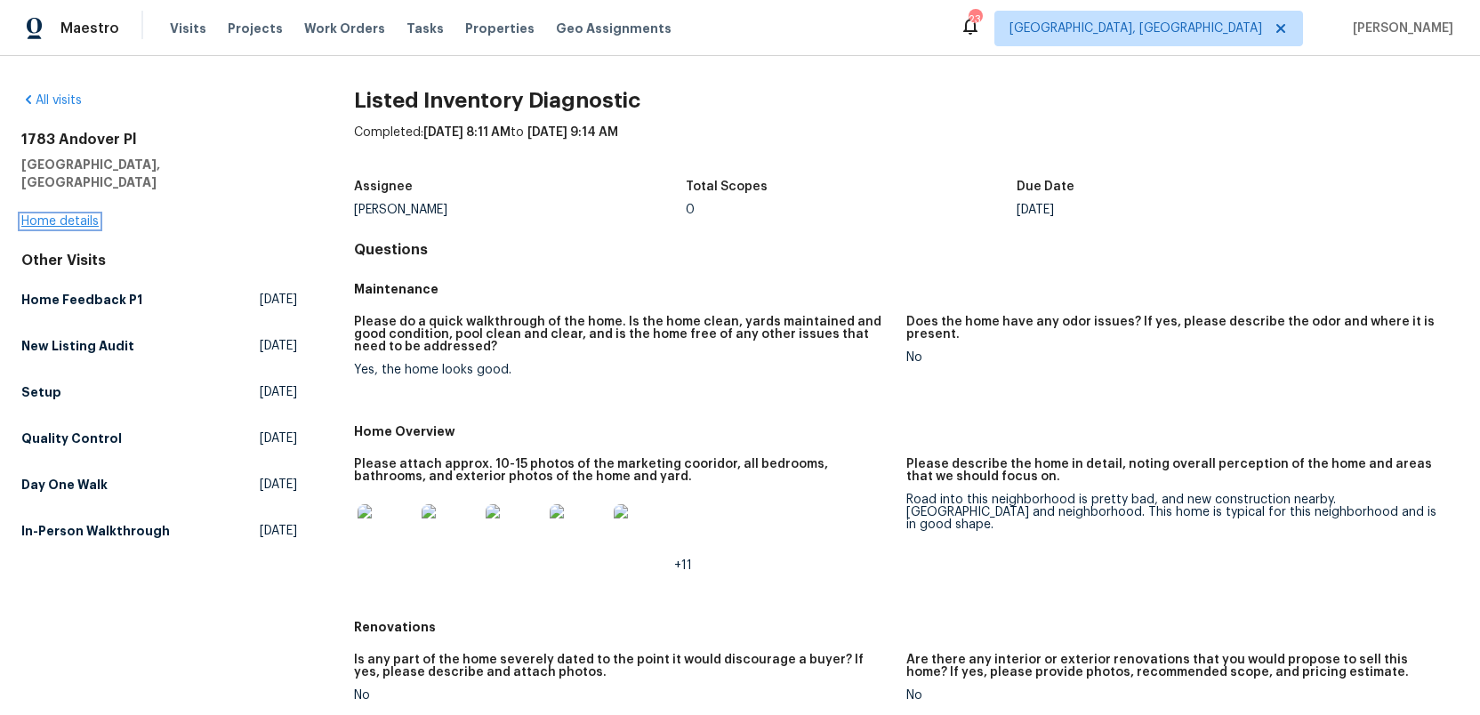
click at [61, 215] on link "Home details" at bounding box center [59, 221] width 77 height 12
